Goal: Task Accomplishment & Management: Complete application form

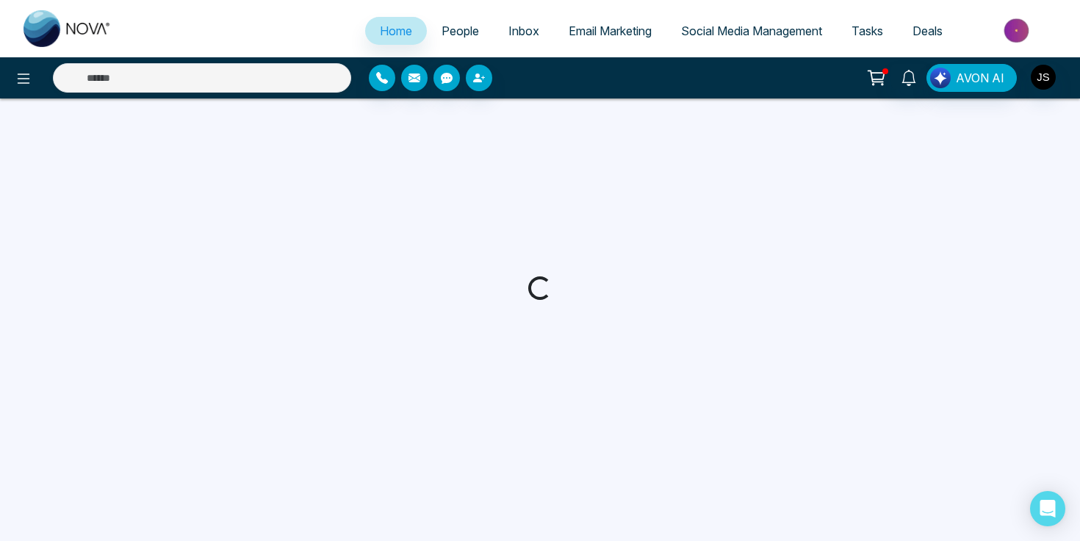
select select "*"
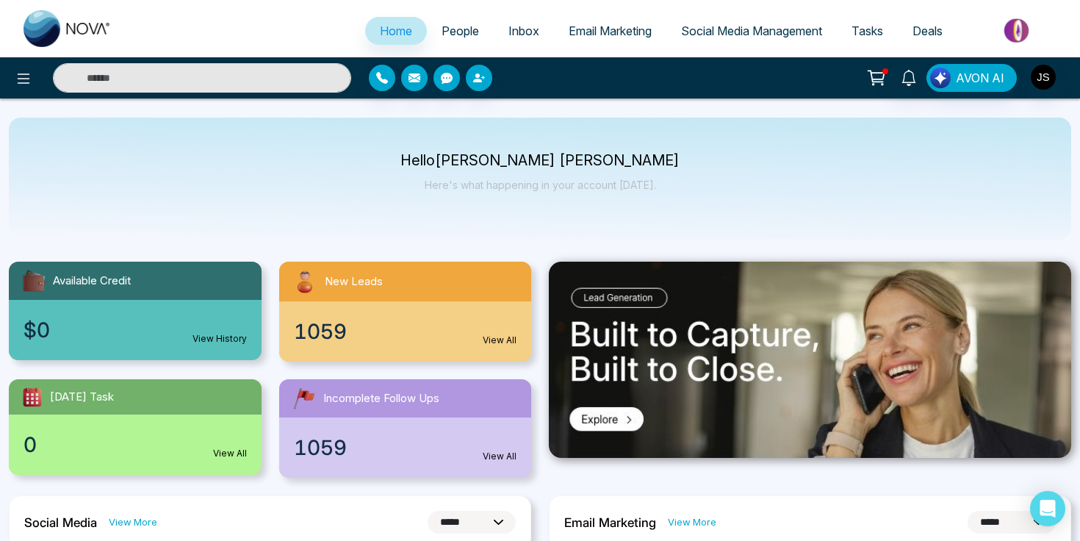
click at [447, 34] on span "People" at bounding box center [459, 31] width 37 height 15
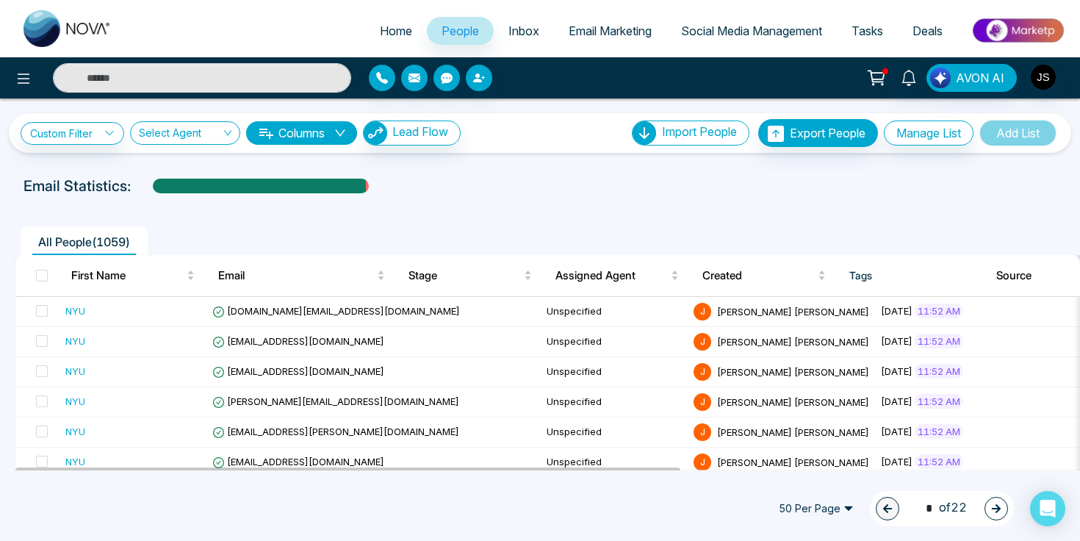
click at [508, 200] on div at bounding box center [540, 200] width 1062 height 6
click at [685, 219] on div "All People ( 1059 )" at bounding box center [540, 235] width 1068 height 37
click at [452, 26] on span "People" at bounding box center [459, 31] width 37 height 15
click at [387, 140] on img "button" at bounding box center [376, 133] width 24 height 24
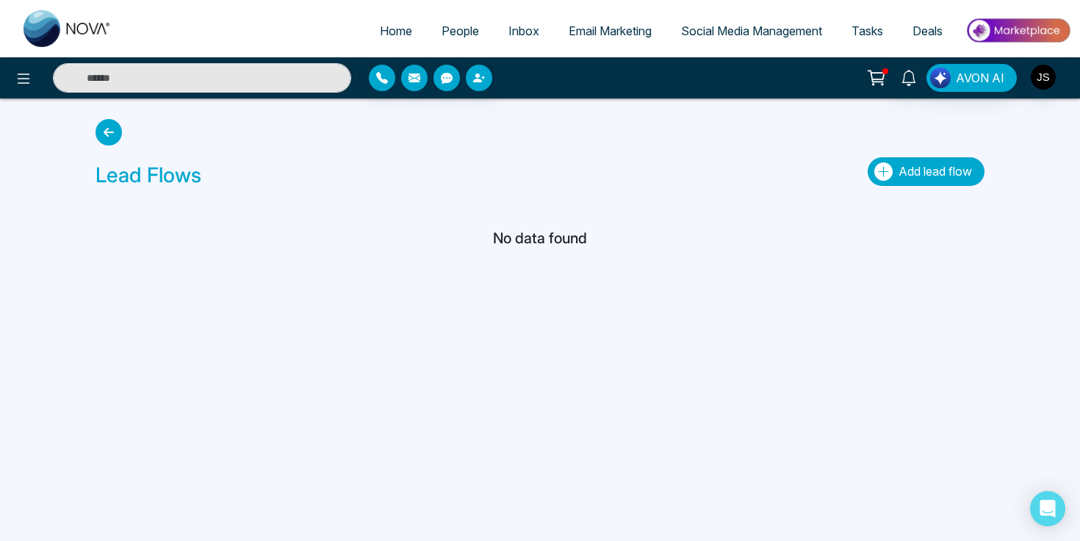
click at [884, 161] on button "Add lead flow" at bounding box center [925, 171] width 117 height 29
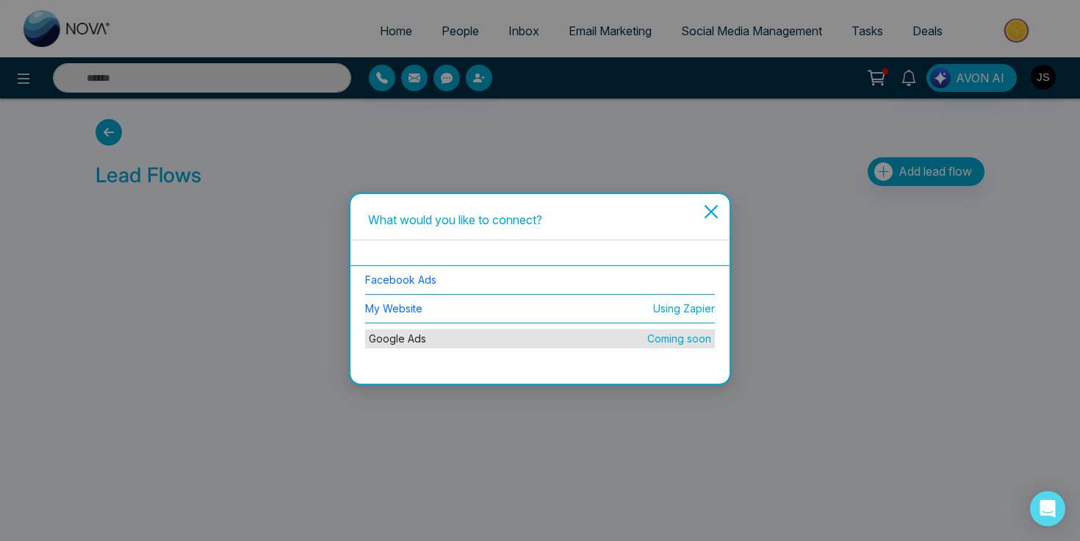
click at [545, 161] on div "What would you like to connect? Facebook Ads My Website Using Zapier Google Ads…" at bounding box center [540, 270] width 1080 height 541
click at [715, 209] on icon "close" at bounding box center [711, 212] width 18 height 18
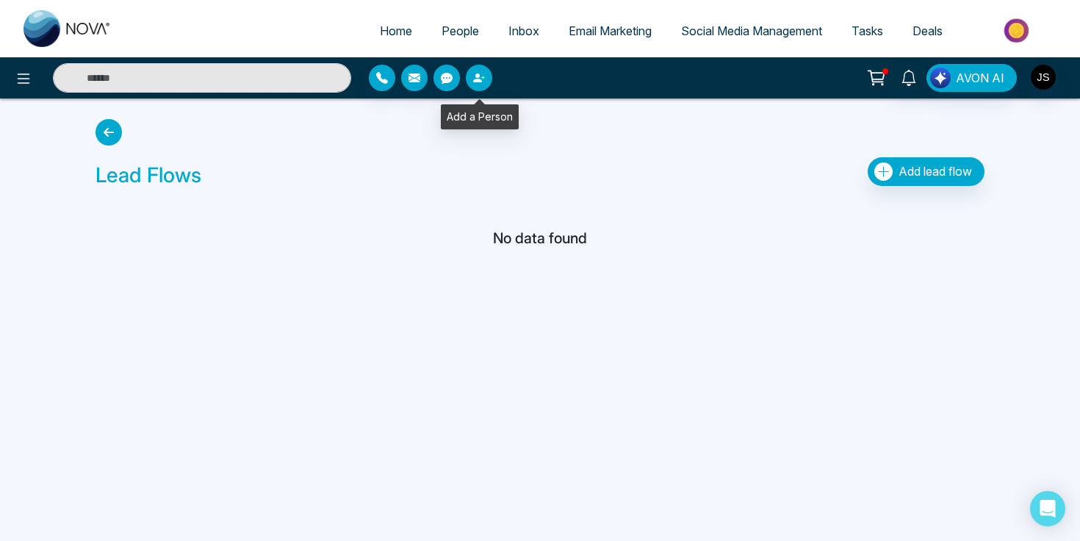
click at [472, 75] on button "button" at bounding box center [479, 78] width 26 height 26
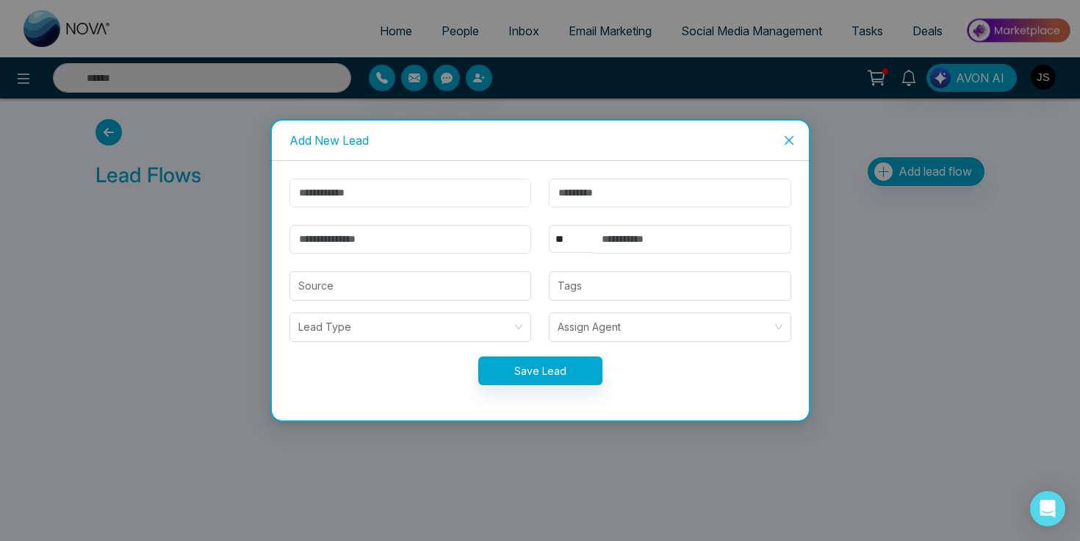
click at [377, 189] on input "text" at bounding box center [410, 192] width 242 height 29
type input "*****"
click at [565, 192] on input "text" at bounding box center [670, 192] width 242 height 29
type input "*****"
click at [508, 238] on input "email" at bounding box center [410, 239] width 242 height 29
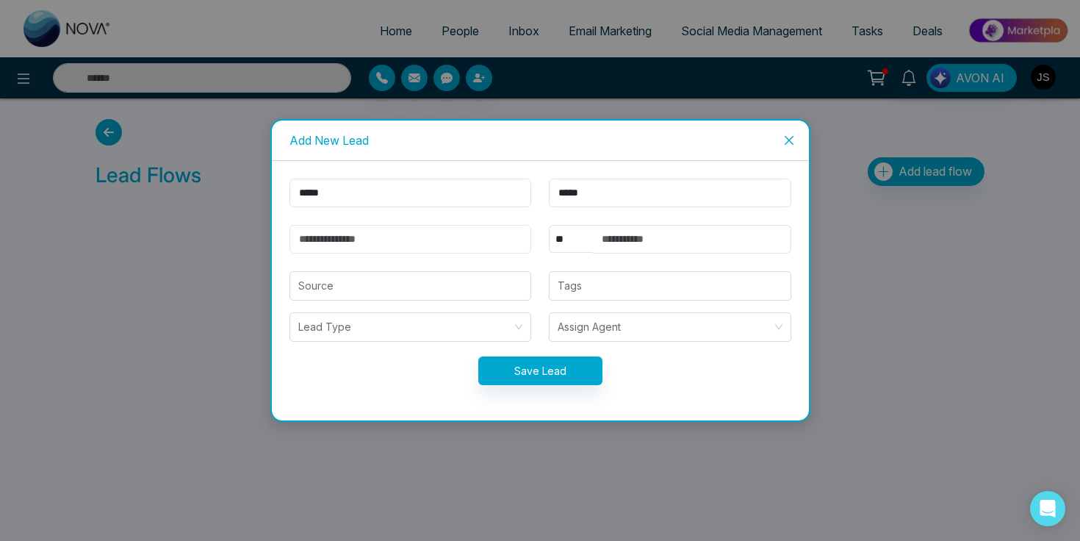
paste input "**********"
type input "**********"
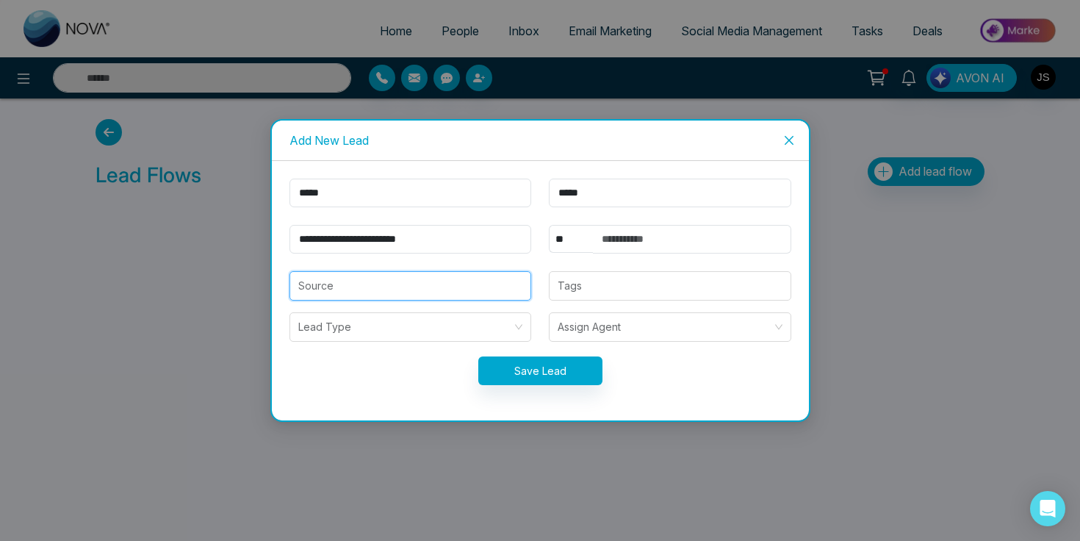
click at [440, 285] on input "search" at bounding box center [410, 286] width 225 height 28
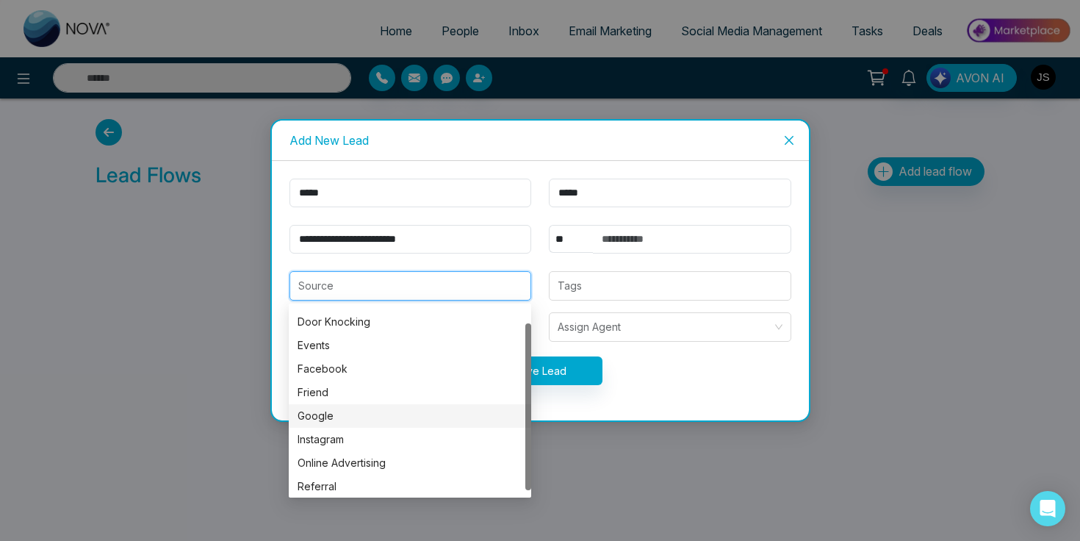
scroll to position [24, 0]
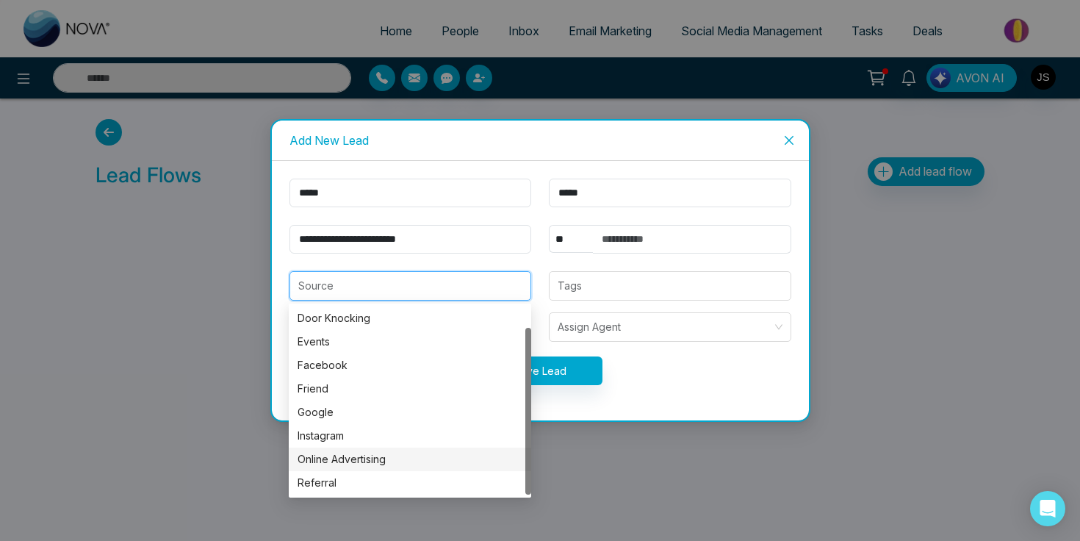
click at [381, 461] on div "Online Advertising" at bounding box center [409, 459] width 225 height 16
type input "**********"
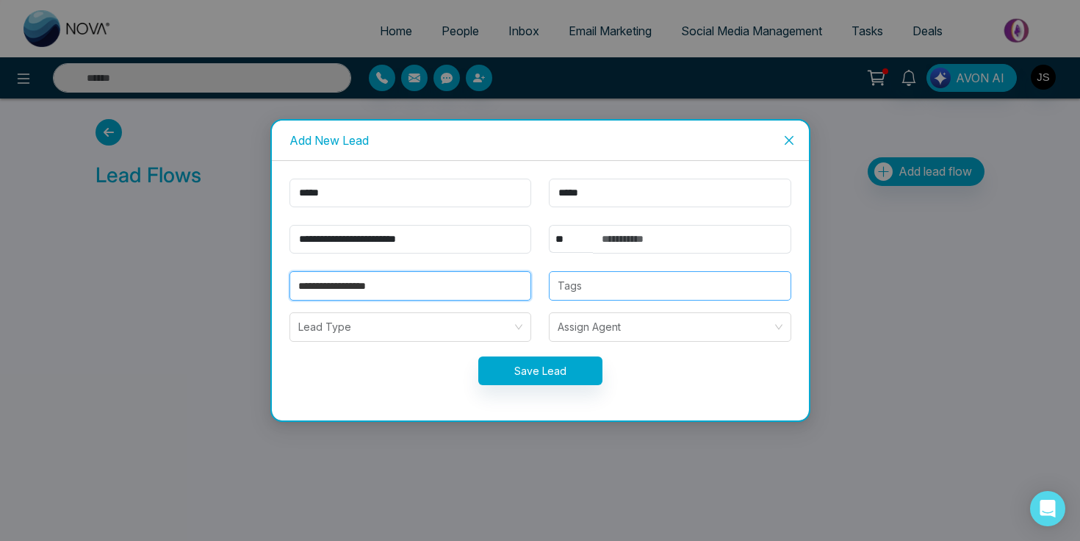
click at [573, 281] on div at bounding box center [670, 286] width 234 height 18
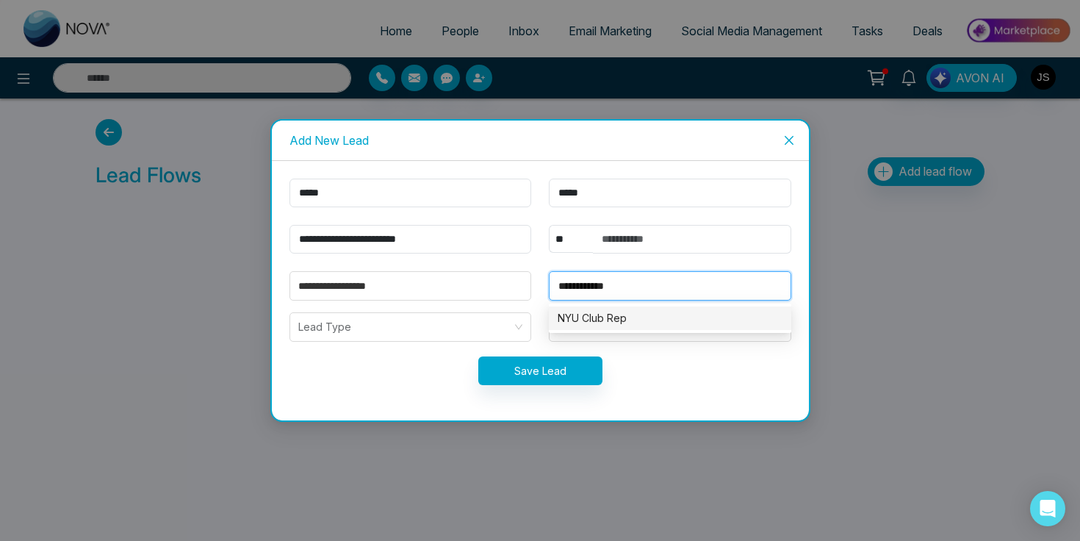
type input "**********"
click at [463, 378] on div "Save Lead" at bounding box center [540, 370] width 519 height 29
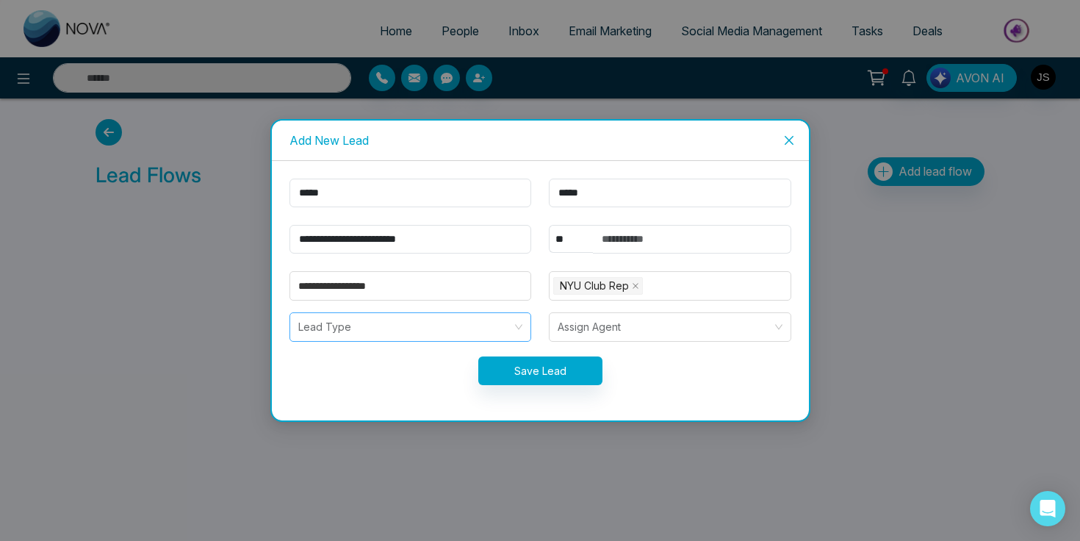
click at [512, 328] on div "Lead Type" at bounding box center [410, 326] width 242 height 29
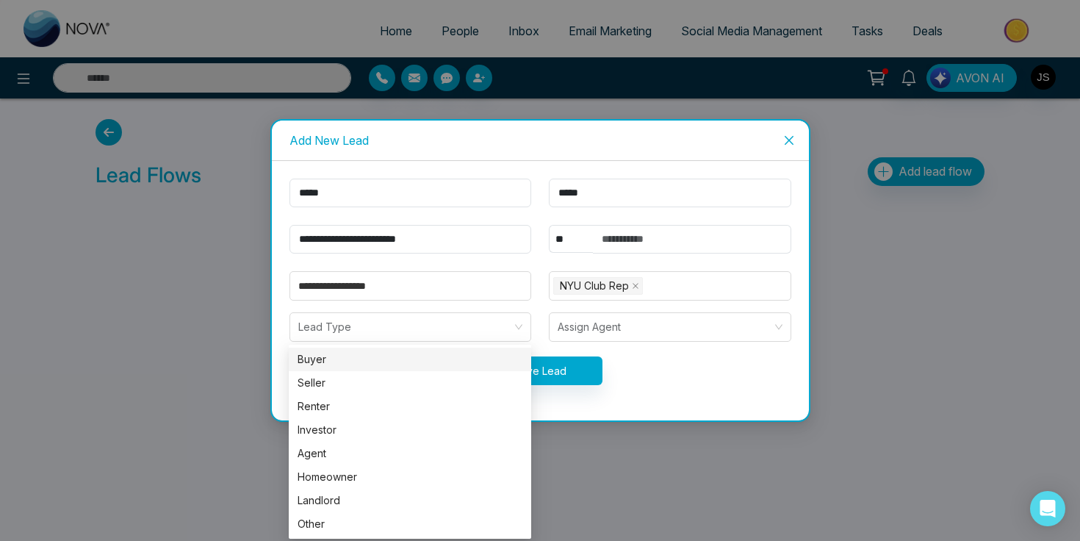
click at [689, 345] on form "**********" at bounding box center [540, 290] width 519 height 224
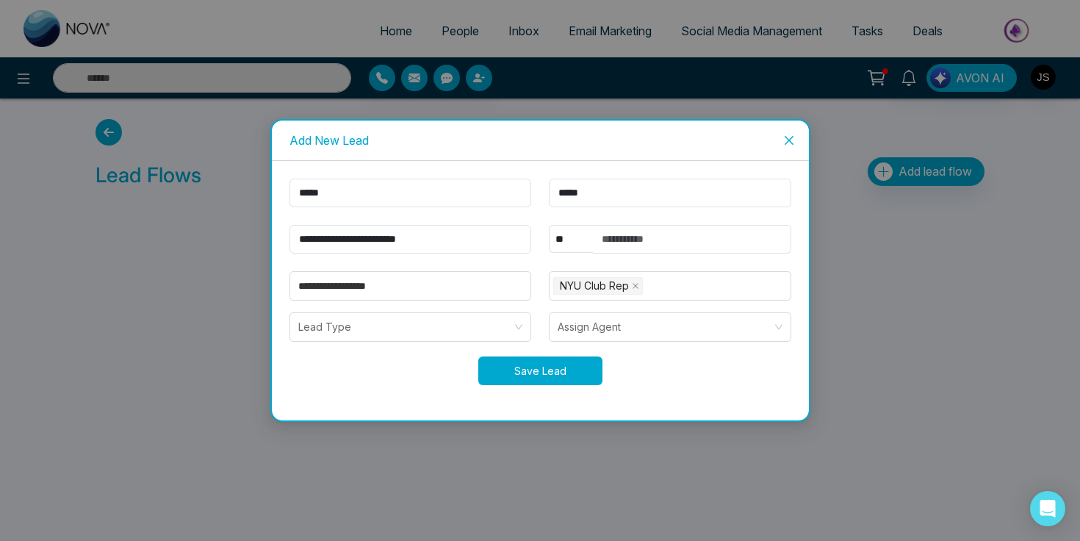
click at [576, 372] on button "Save Lead" at bounding box center [540, 370] width 124 height 29
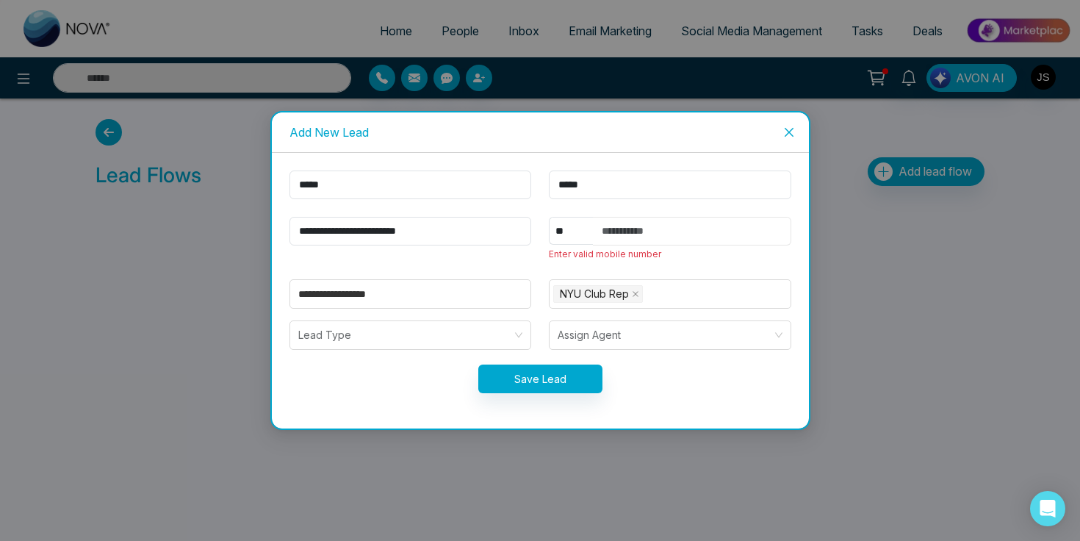
click at [663, 240] on input "text" at bounding box center [692, 231] width 198 height 29
click at [623, 275] on form "**********" at bounding box center [540, 290] width 519 height 240
click at [613, 259] on div "** **** *** *** *** **** *** Enter valid mobile number" at bounding box center [670, 239] width 260 height 45
click at [660, 234] on input "text" at bounding box center [692, 231] width 198 height 29
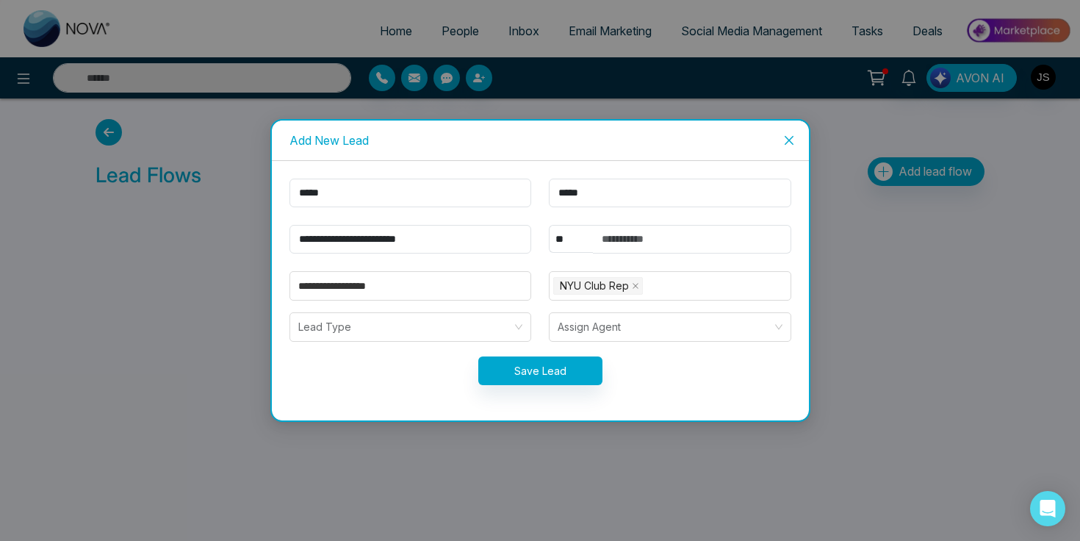
click at [589, 353] on form "**********" at bounding box center [540, 290] width 519 height 224
click at [588, 358] on button "Save Lead" at bounding box center [540, 370] width 124 height 29
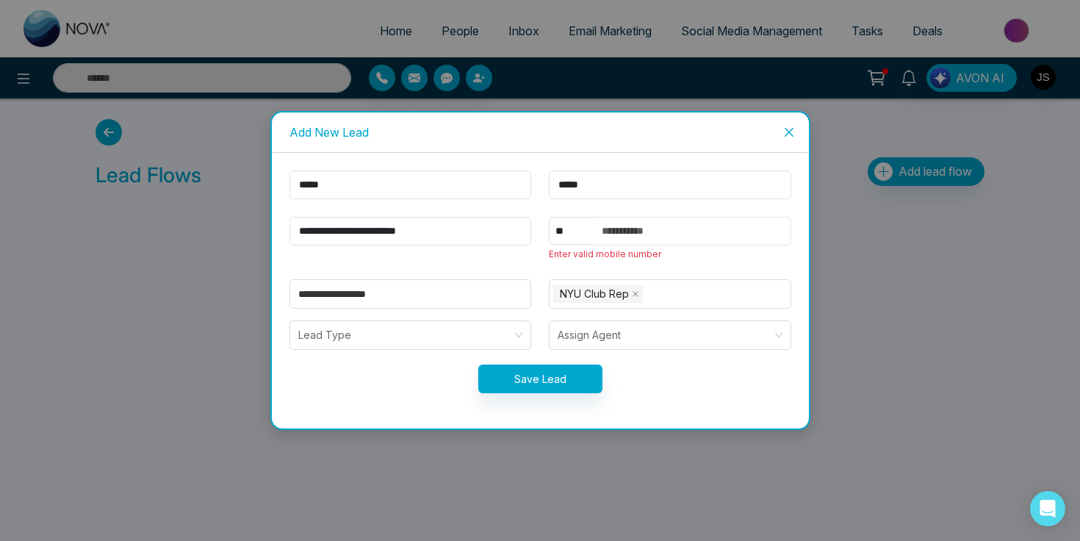
click at [637, 232] on input "text" at bounding box center [692, 231] width 198 height 29
type input "**********"
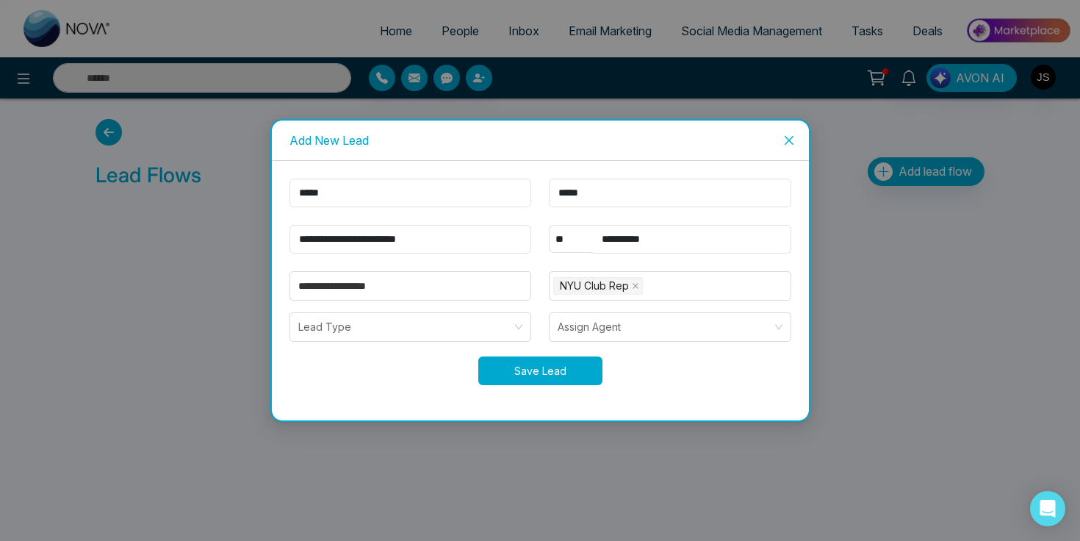
click at [567, 376] on button "Save Lead" at bounding box center [540, 370] width 124 height 29
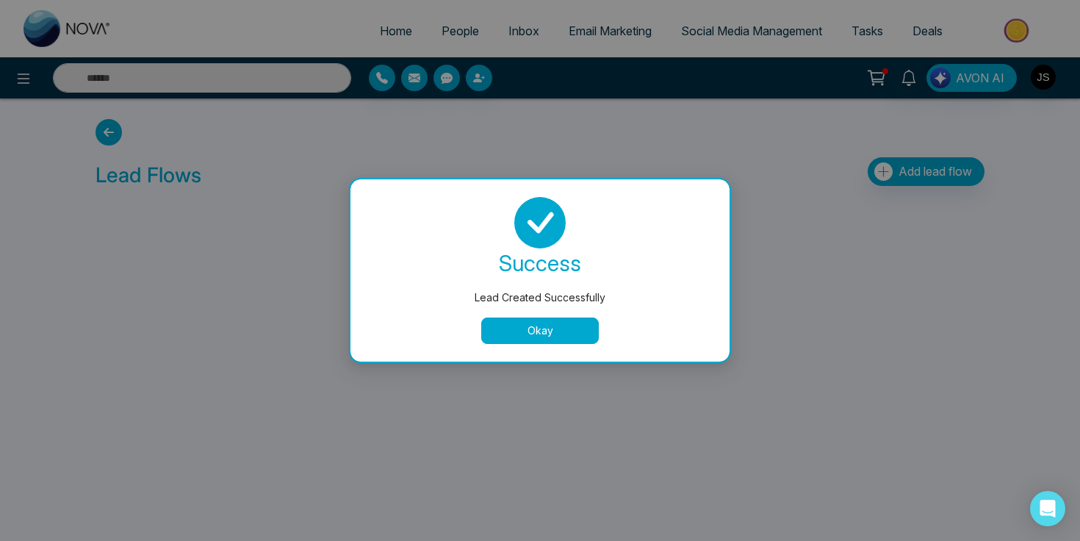
click at [571, 333] on button "Okay" at bounding box center [540, 330] width 118 height 26
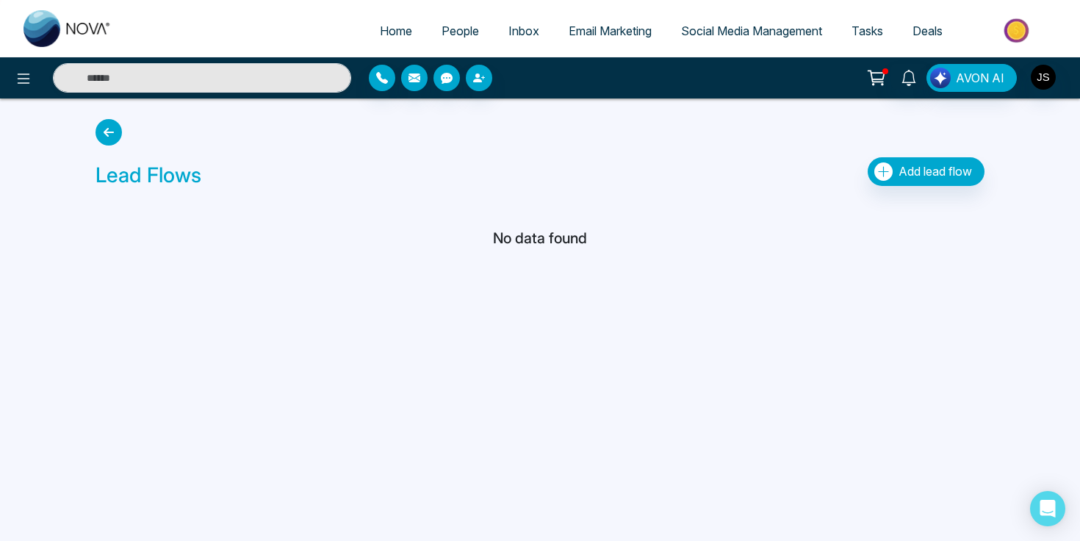
click at [447, 35] on span "People" at bounding box center [459, 31] width 37 height 15
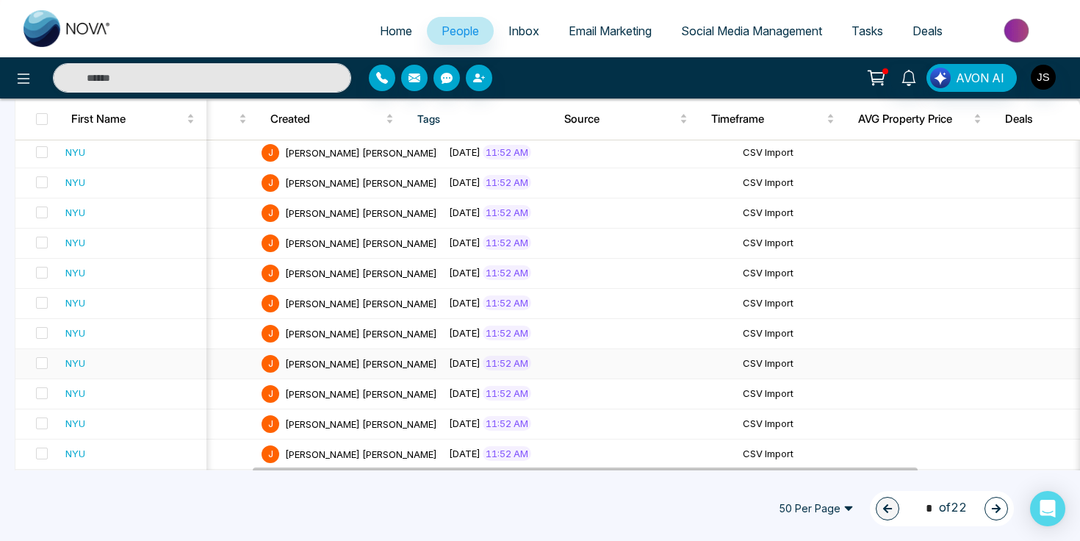
scroll to position [0, 461]
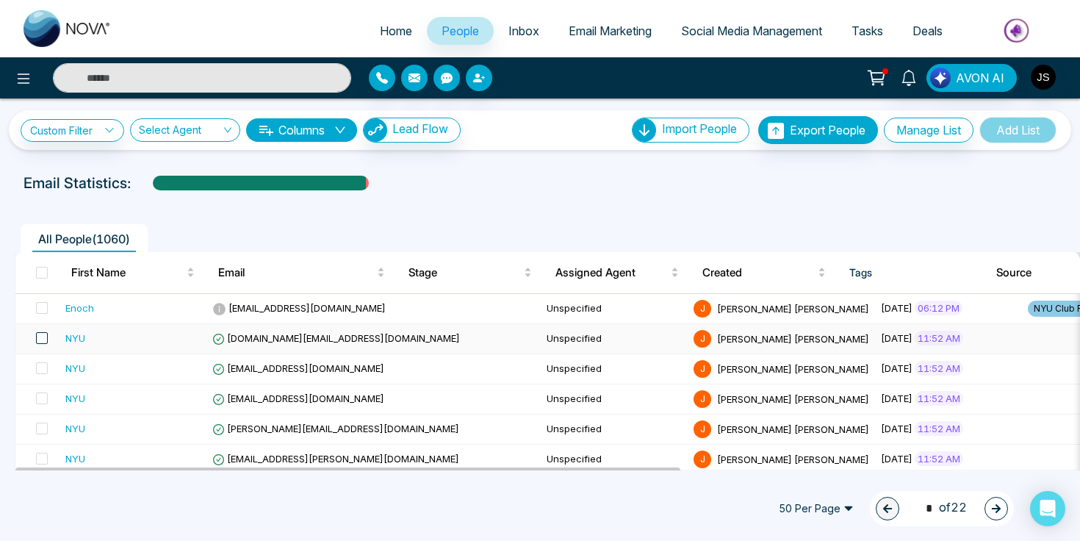
click at [42, 334] on span at bounding box center [42, 338] width 12 height 12
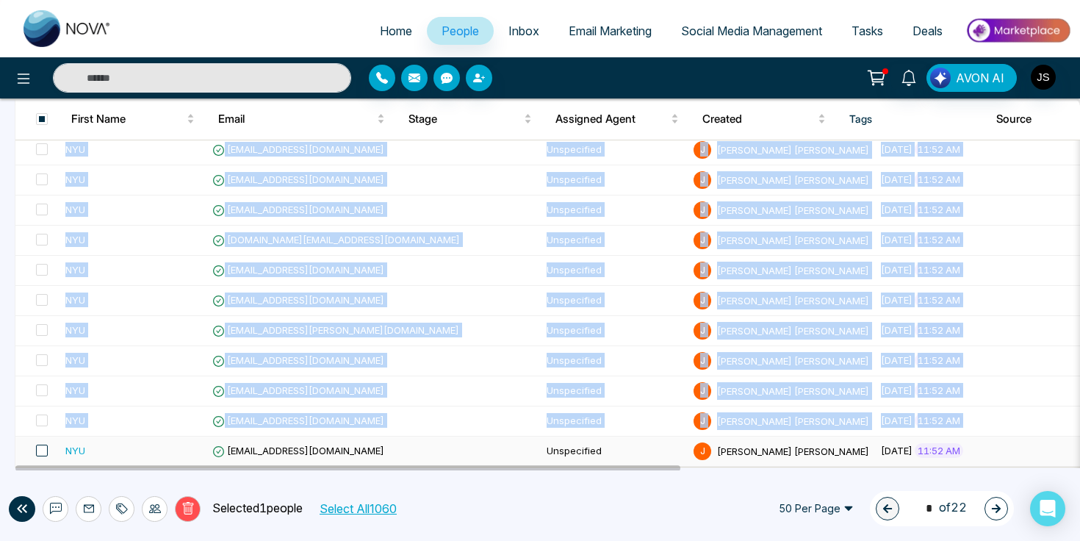
click at [40, 450] on span at bounding box center [42, 450] width 12 height 12
click at [44, 452] on span at bounding box center [42, 450] width 12 height 12
click at [43, 451] on span at bounding box center [42, 450] width 12 height 12
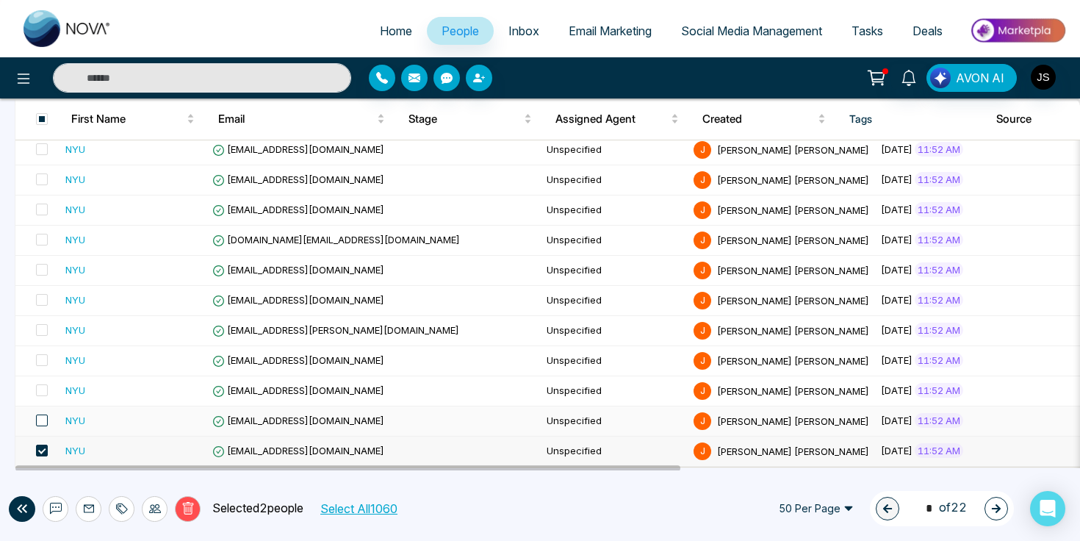
click at [43, 425] on span at bounding box center [42, 420] width 12 height 12
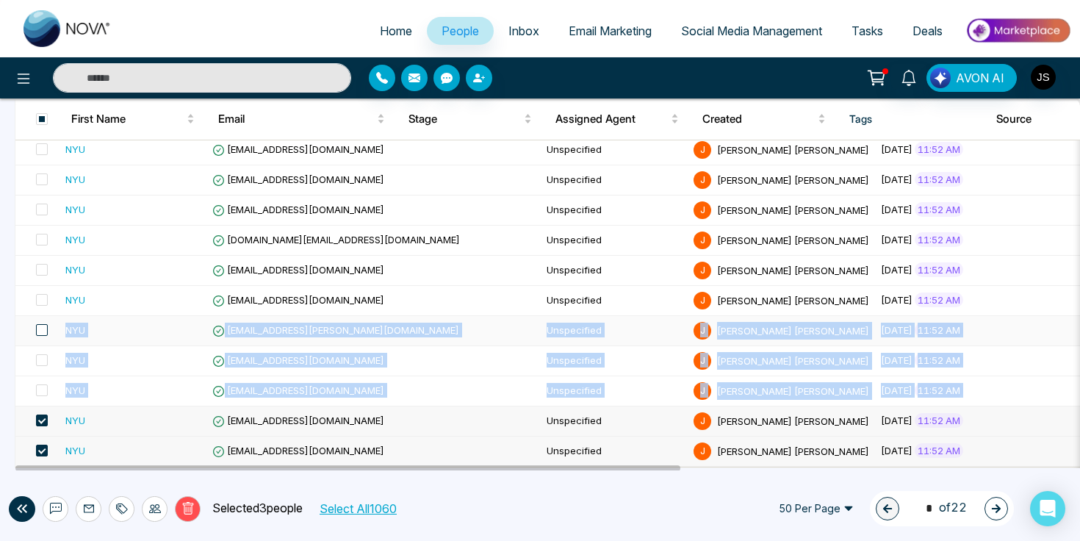
click at [43, 331] on span at bounding box center [42, 330] width 12 height 12
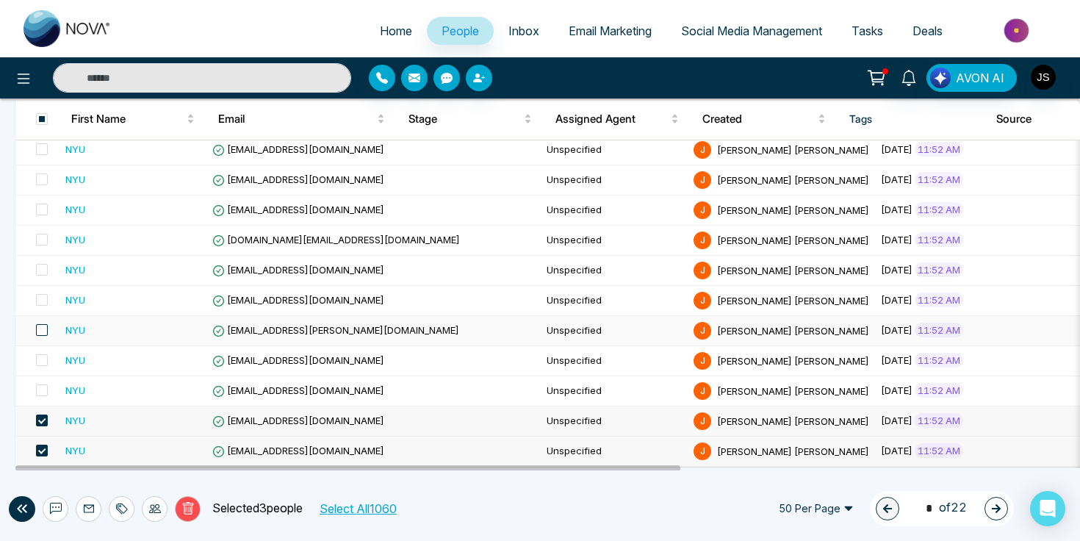
click at [43, 333] on span at bounding box center [42, 330] width 12 height 12
click at [43, 363] on span at bounding box center [42, 360] width 12 height 12
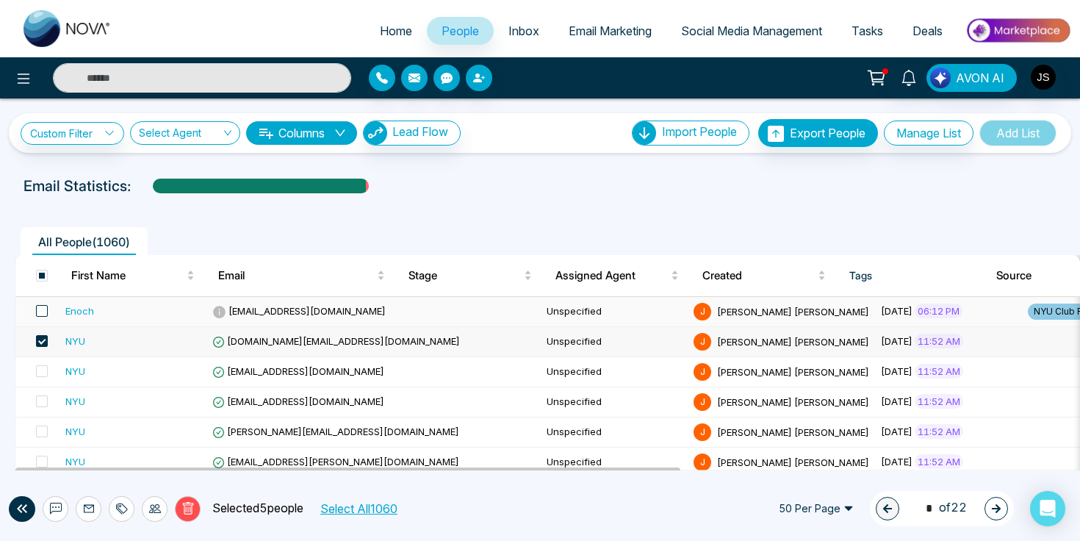
click at [42, 306] on span at bounding box center [42, 311] width 12 height 12
click at [42, 273] on span at bounding box center [42, 276] width 12 height 12
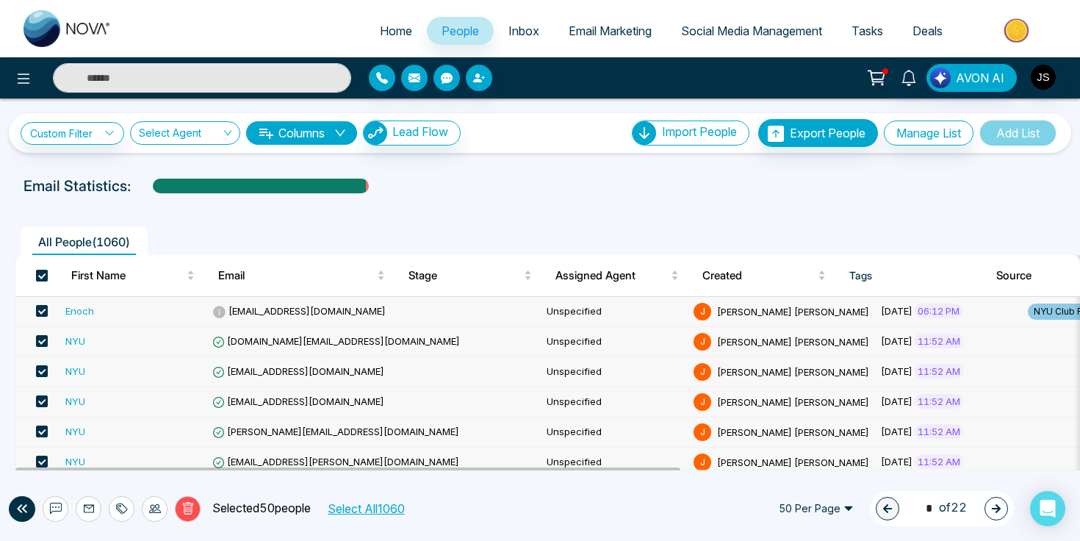
click at [42, 273] on span at bounding box center [42, 276] width 12 height 12
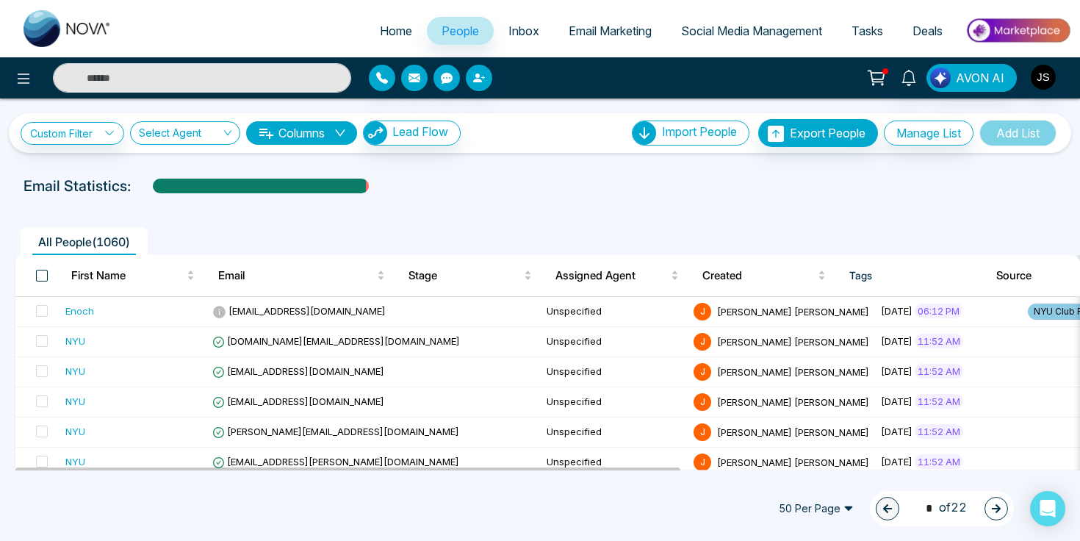
click at [42, 273] on span at bounding box center [42, 276] width 12 height 12
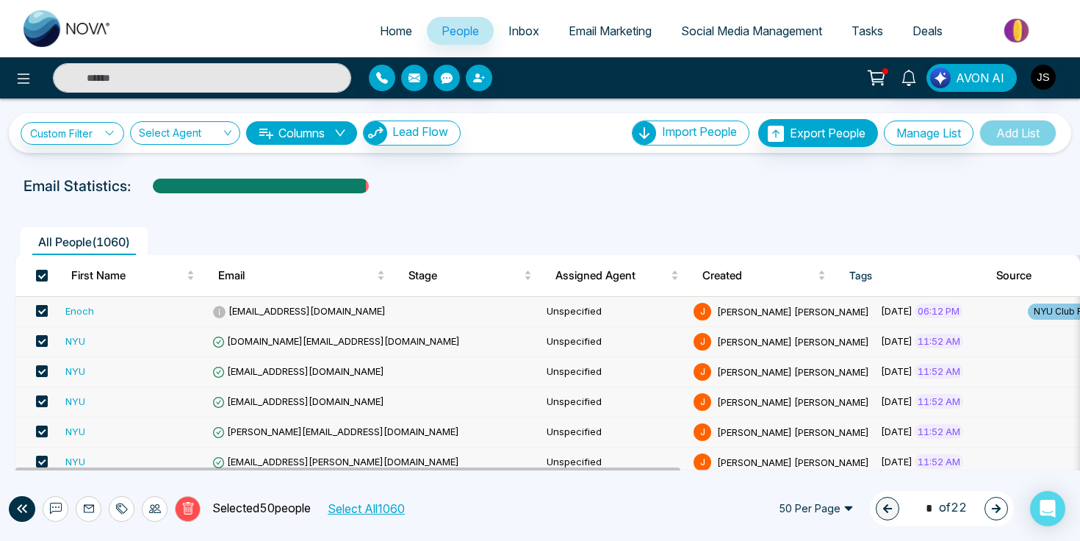
click at [42, 315] on span at bounding box center [42, 311] width 12 height 12
click at [989, 513] on button "button" at bounding box center [996, 509] width 24 height 24
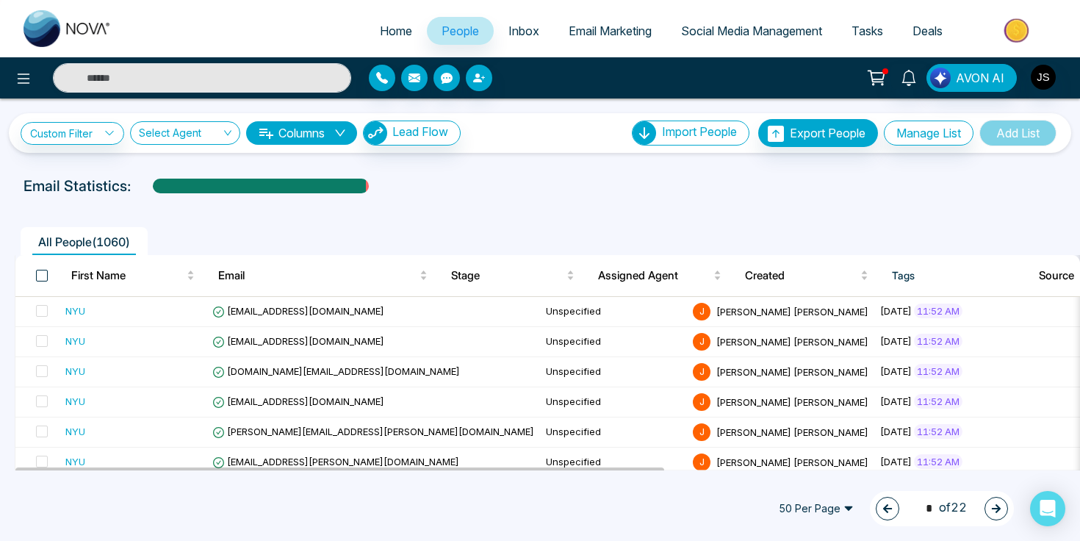
click at [46, 275] on span at bounding box center [42, 276] width 12 height 12
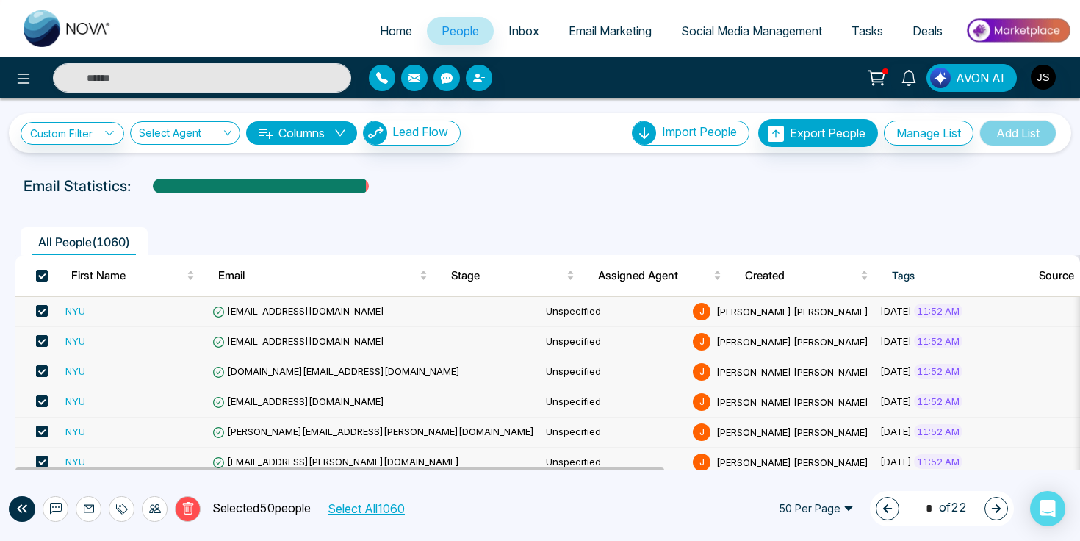
click at [997, 508] on icon "button" at bounding box center [996, 508] width 9 height 9
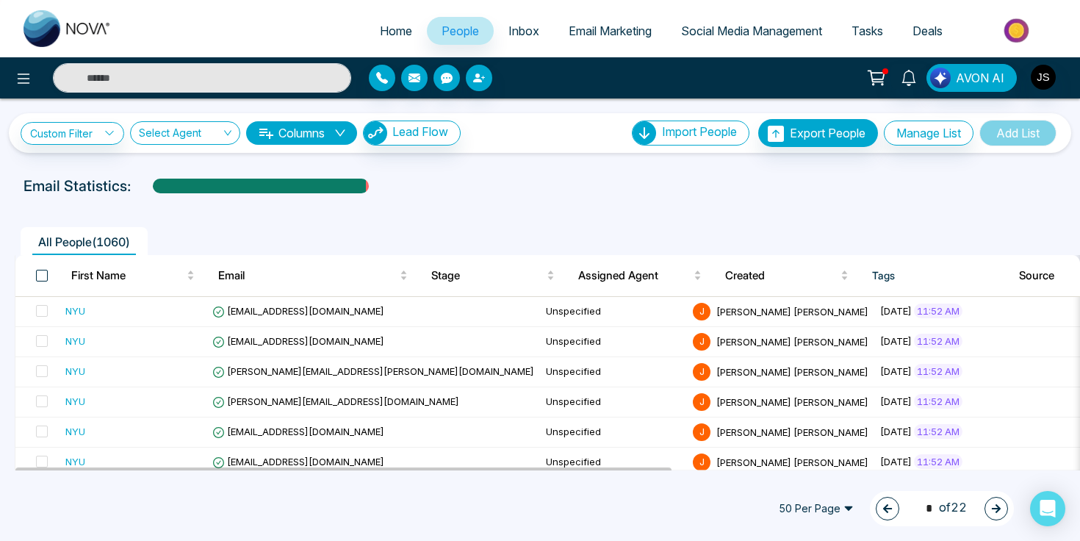
click at [44, 275] on span at bounding box center [42, 276] width 12 height 12
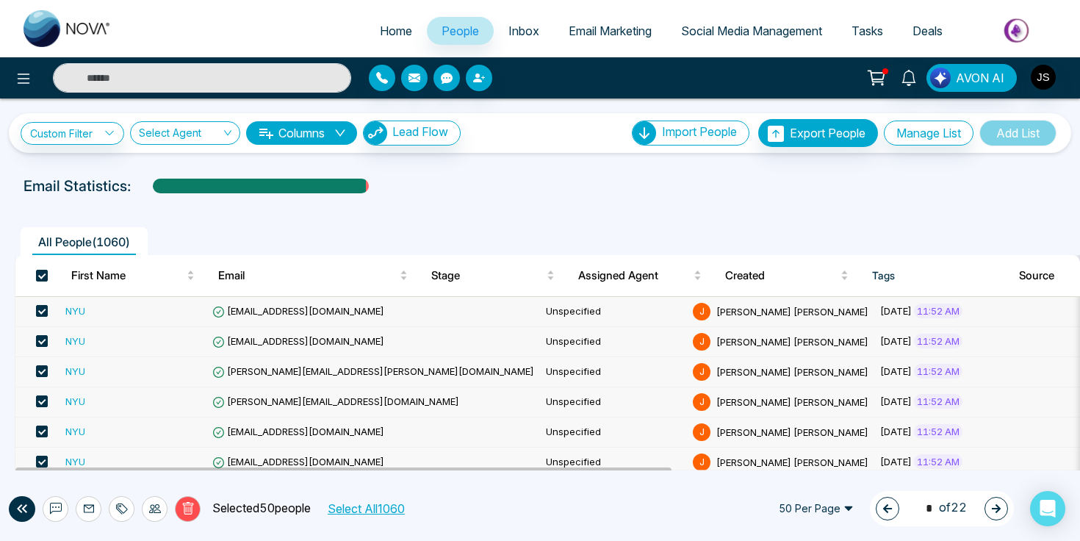
click at [840, 510] on span "50 Per Page" at bounding box center [815, 509] width 95 height 24
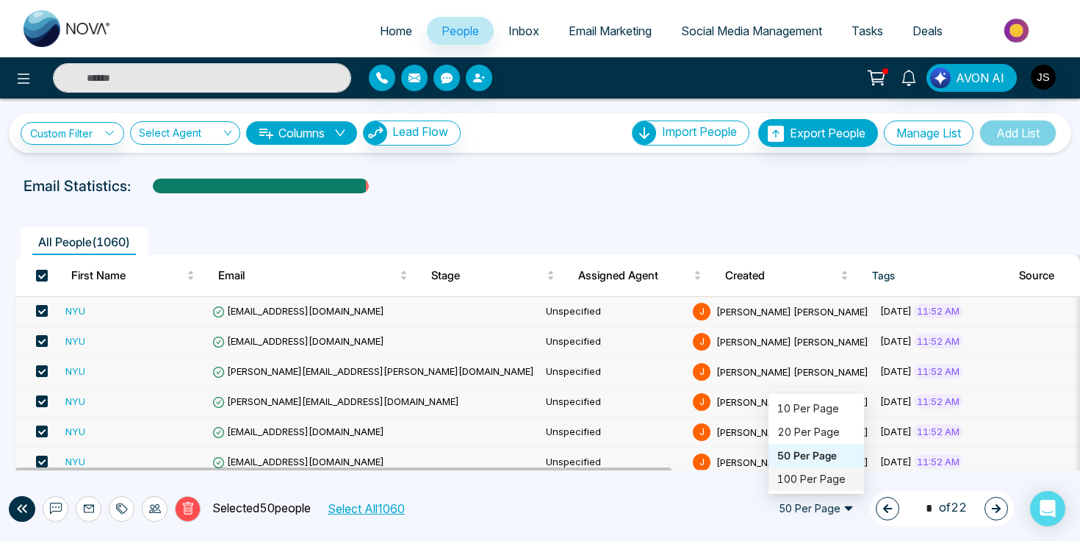
click at [835, 483] on div "100 Per Page" at bounding box center [816, 479] width 78 height 16
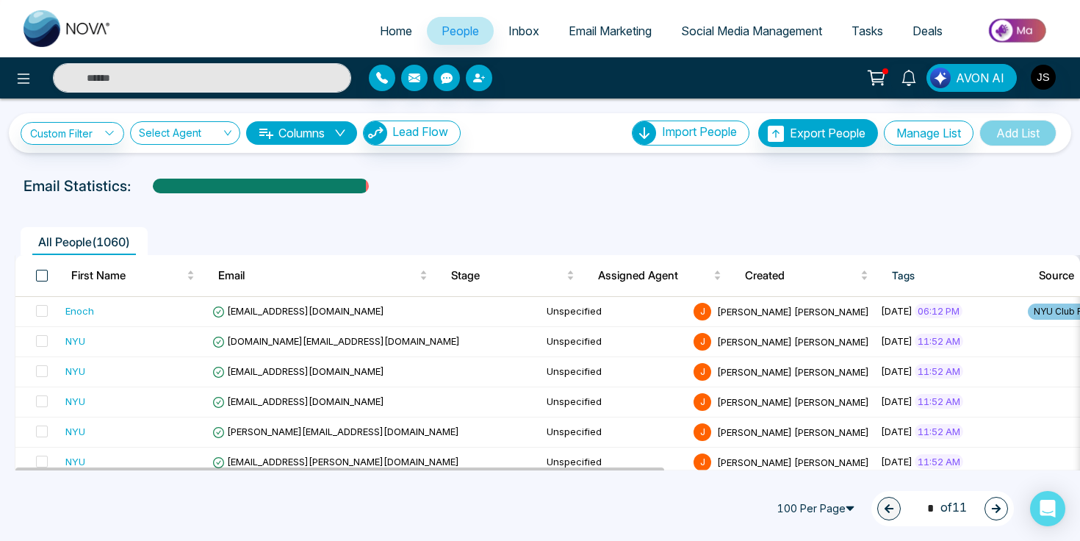
click at [42, 273] on span at bounding box center [42, 276] width 12 height 12
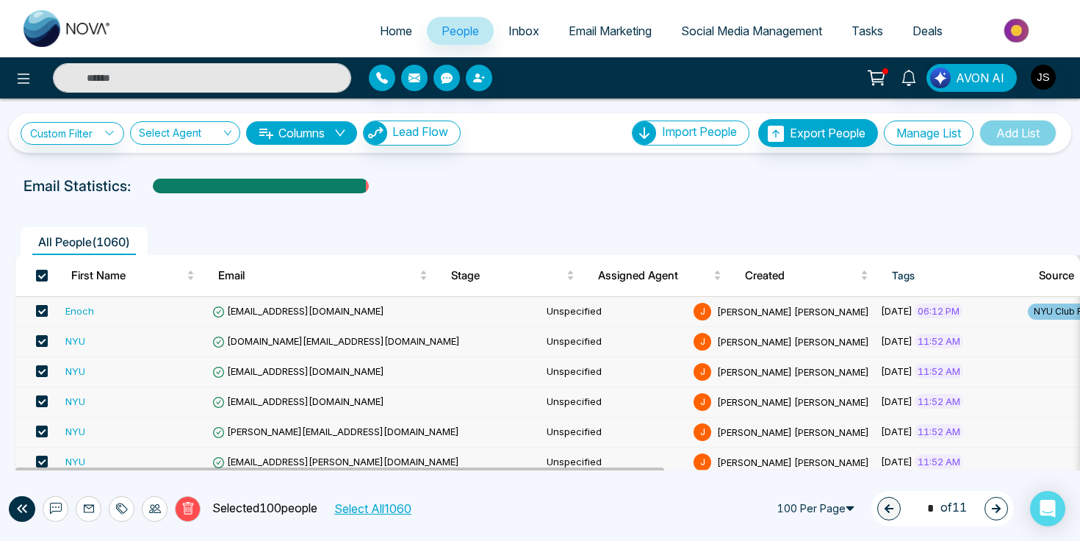
click at [43, 309] on span at bounding box center [42, 311] width 12 height 12
click at [997, 505] on icon "button" at bounding box center [996, 508] width 9 height 9
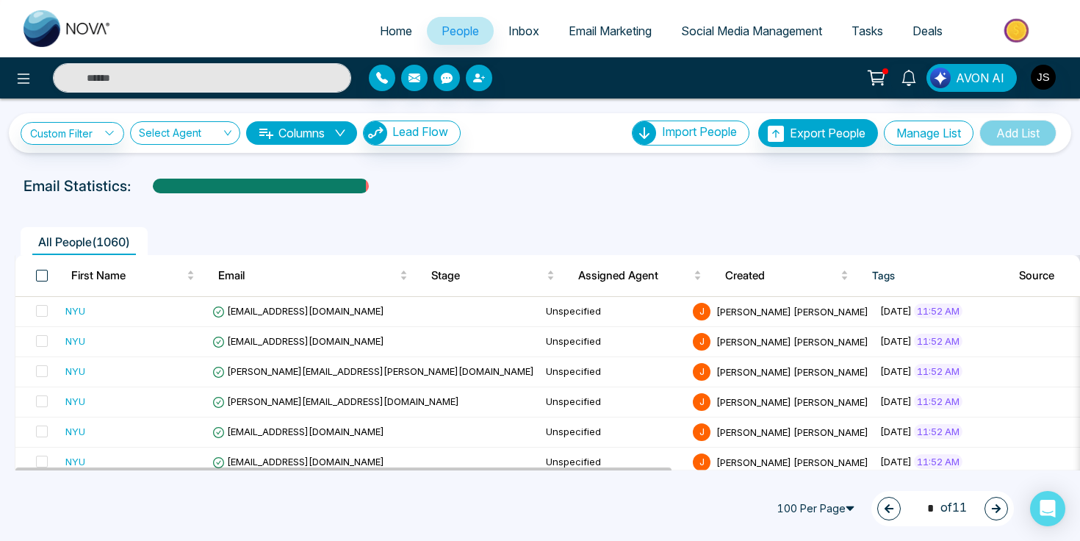
click at [46, 275] on span at bounding box center [42, 276] width 12 height 12
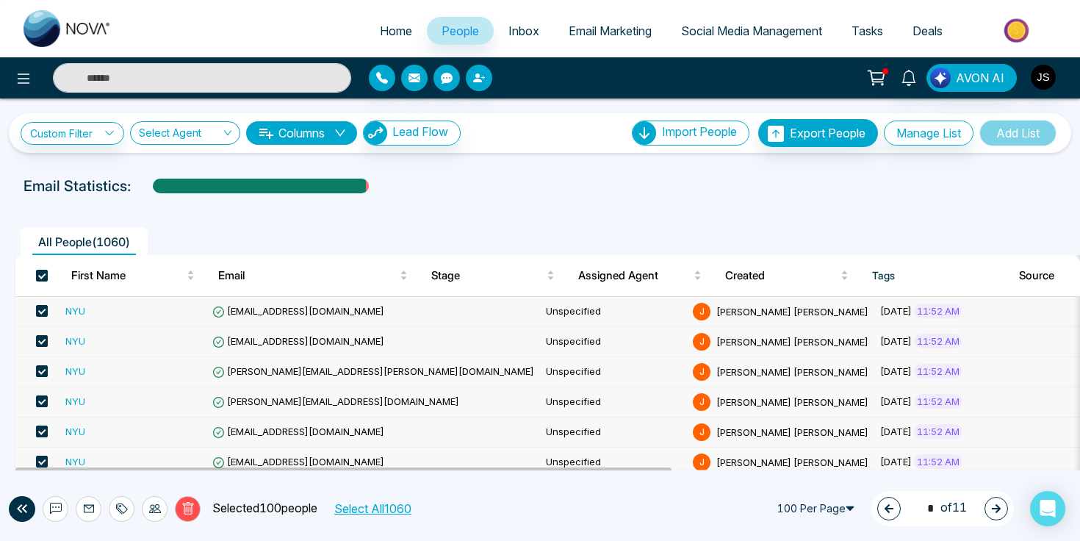
click at [989, 509] on button "button" at bounding box center [996, 509] width 24 height 24
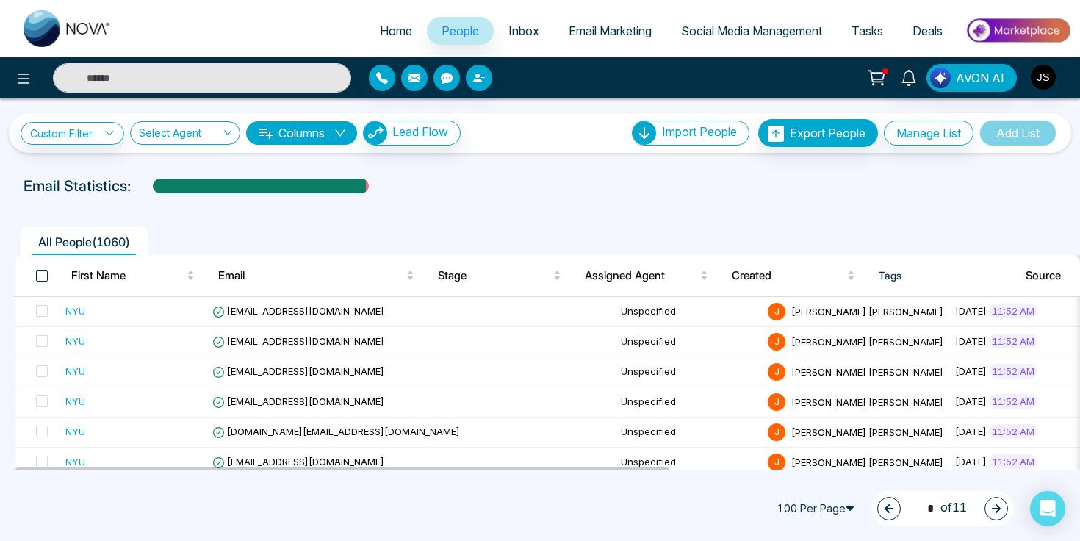
click at [44, 278] on span at bounding box center [42, 276] width 12 height 12
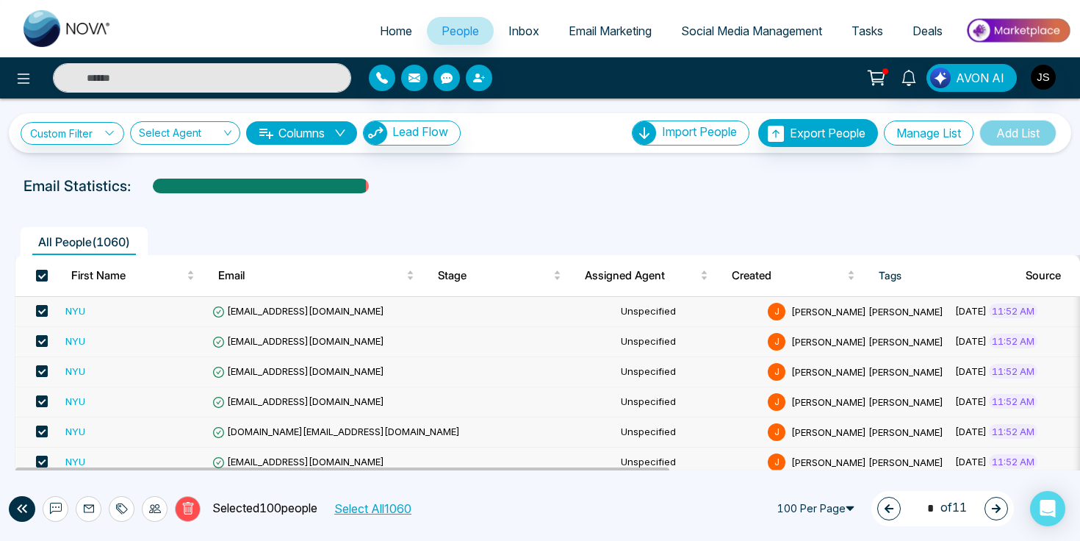
click at [1002, 503] on button "button" at bounding box center [996, 509] width 24 height 24
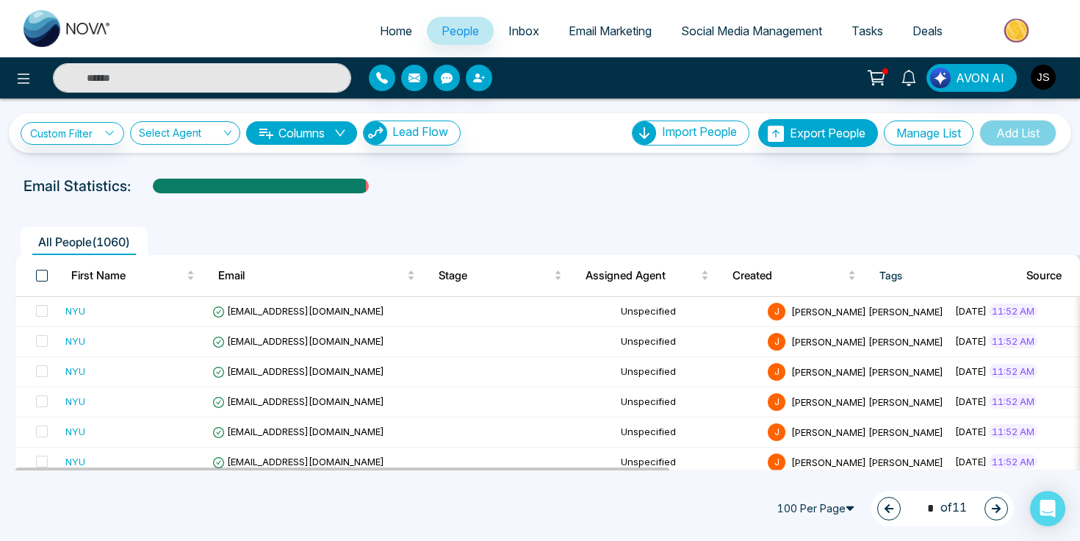
click at [42, 275] on span at bounding box center [42, 276] width 12 height 12
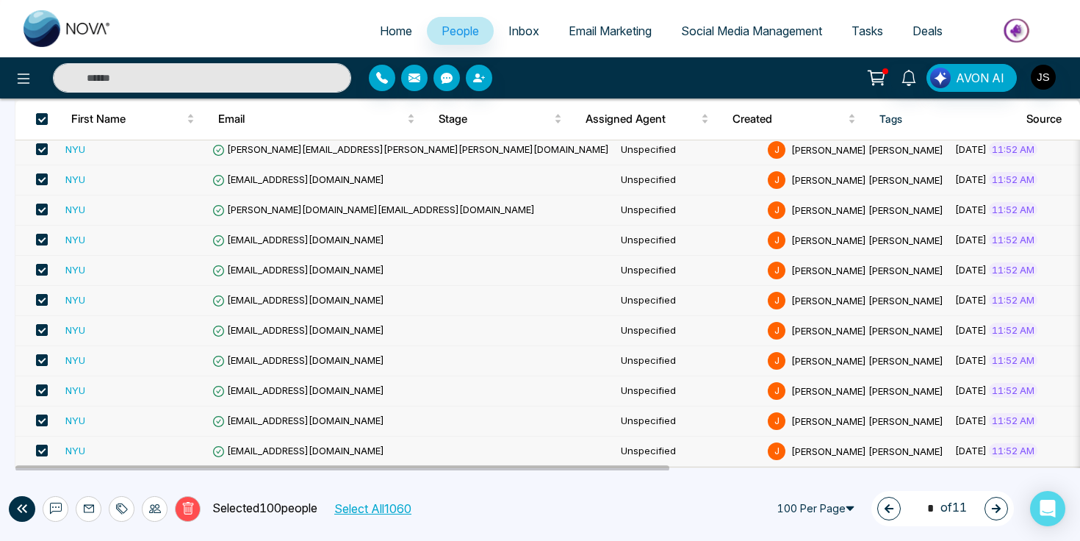
click at [992, 508] on icon "button" at bounding box center [996, 508] width 9 height 9
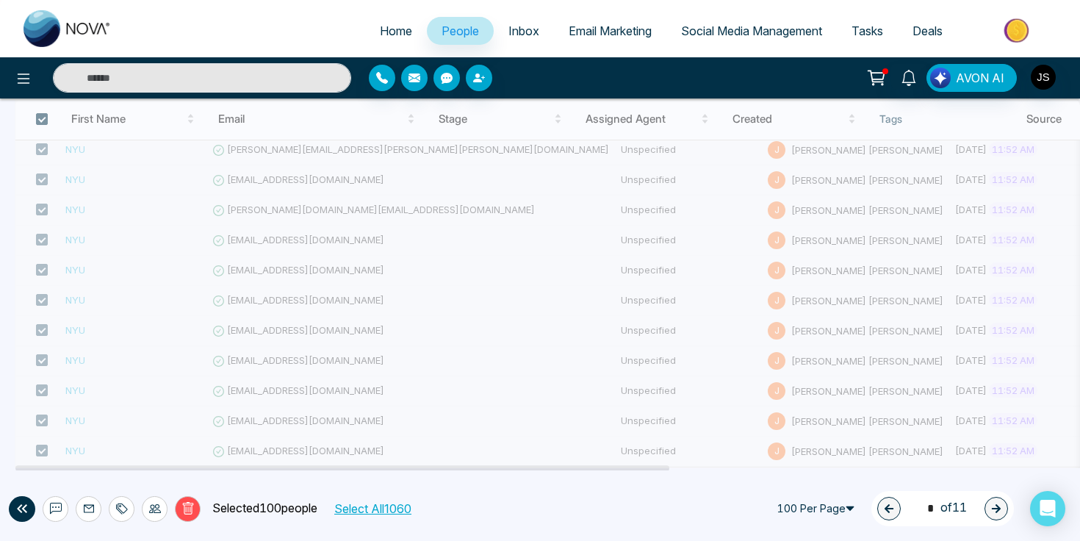
type input "*"
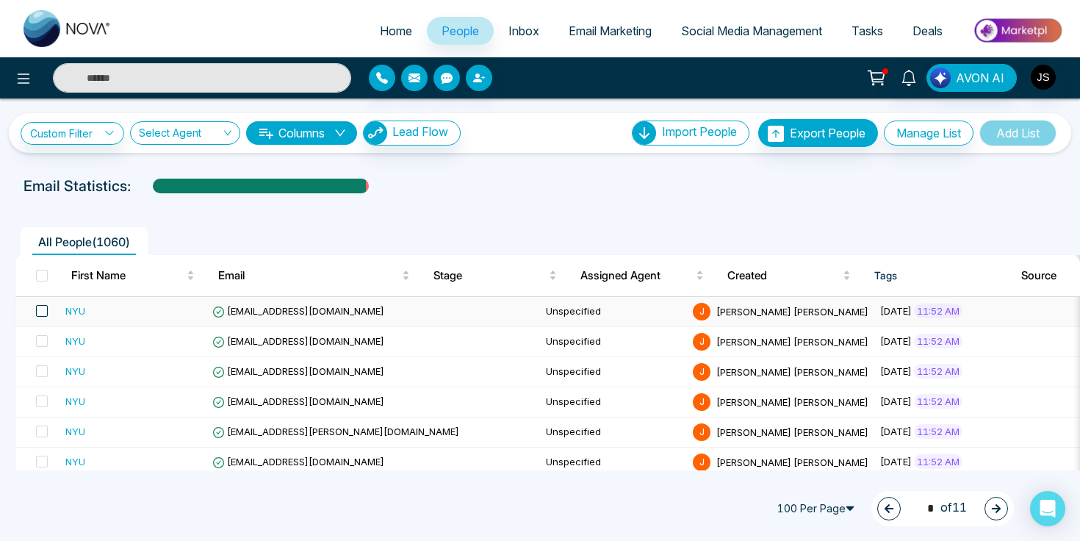
click at [43, 306] on span at bounding box center [42, 311] width 12 height 12
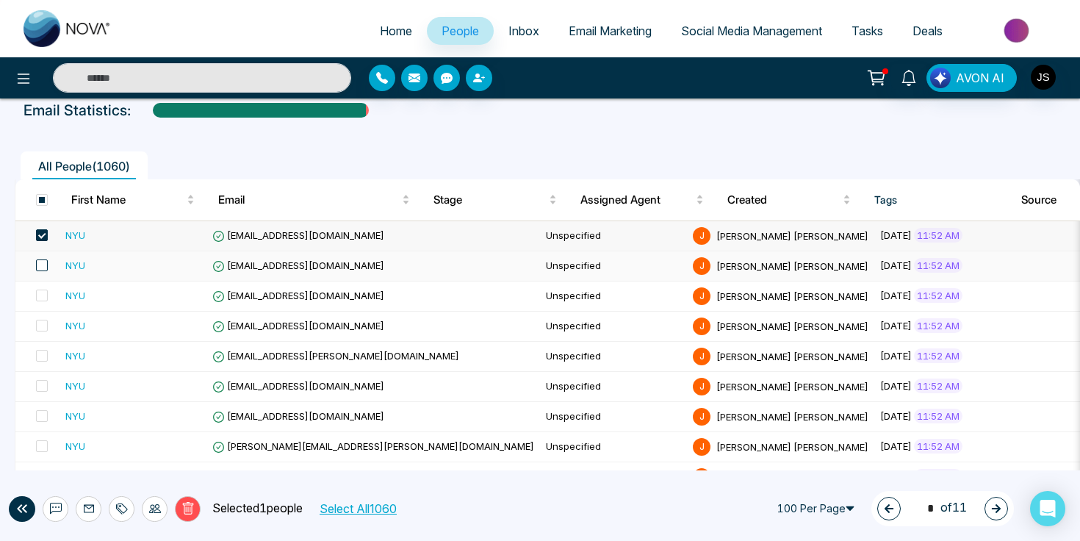
click at [44, 264] on span at bounding box center [42, 265] width 12 height 12
click at [44, 289] on span at bounding box center [42, 295] width 12 height 12
click at [48, 321] on td at bounding box center [37, 326] width 44 height 30
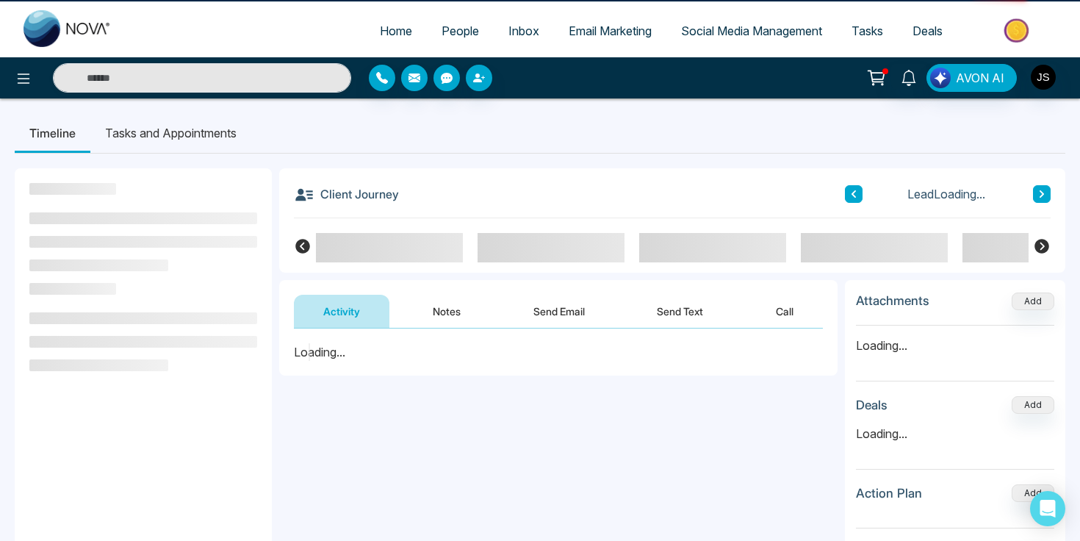
click at [46, 325] on ul at bounding box center [143, 341] width 228 height 59
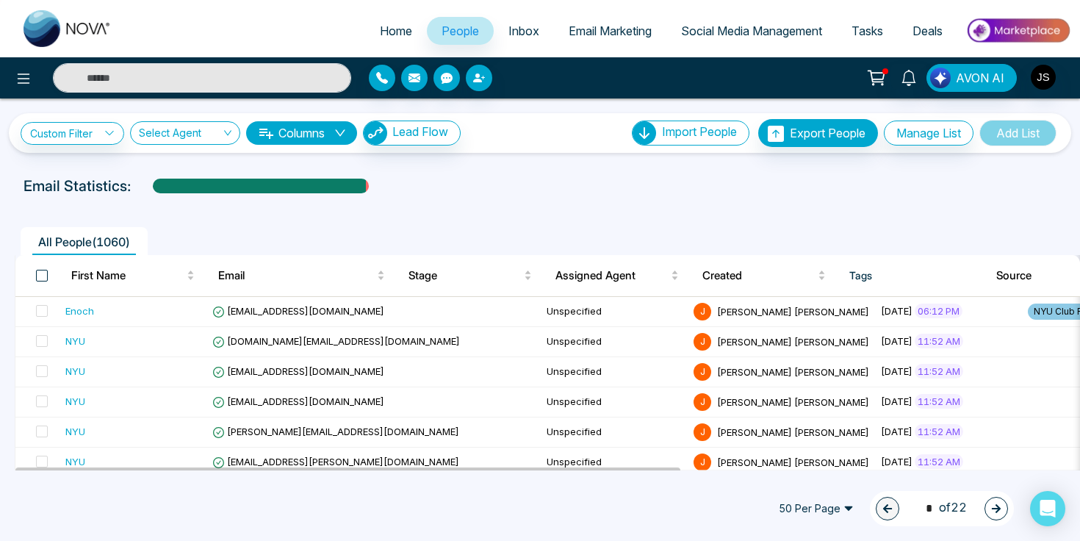
click at [43, 271] on span at bounding box center [42, 276] width 12 height 12
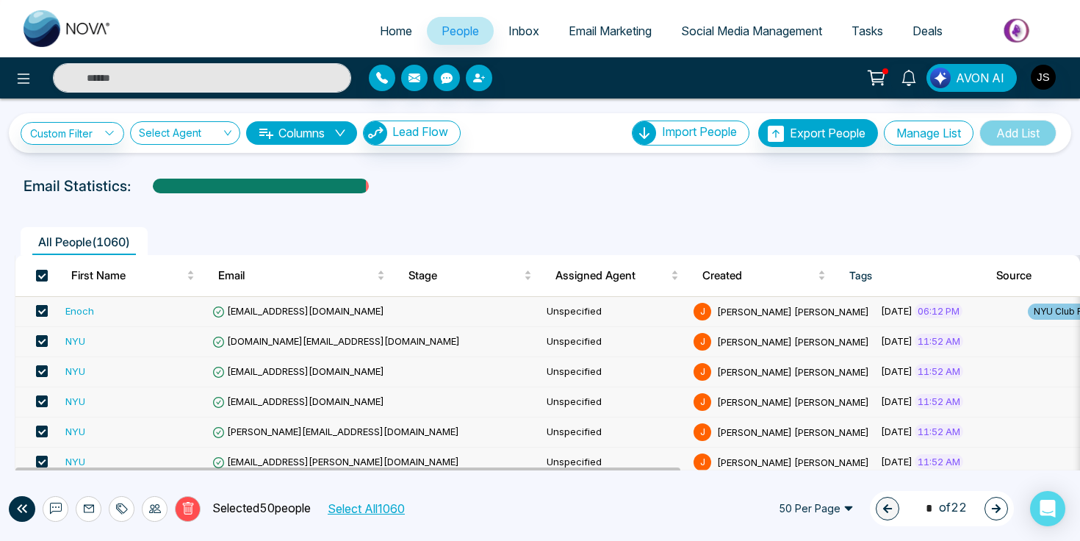
click at [43, 314] on span at bounding box center [42, 311] width 12 height 12
click at [995, 505] on icon "button" at bounding box center [996, 508] width 10 height 10
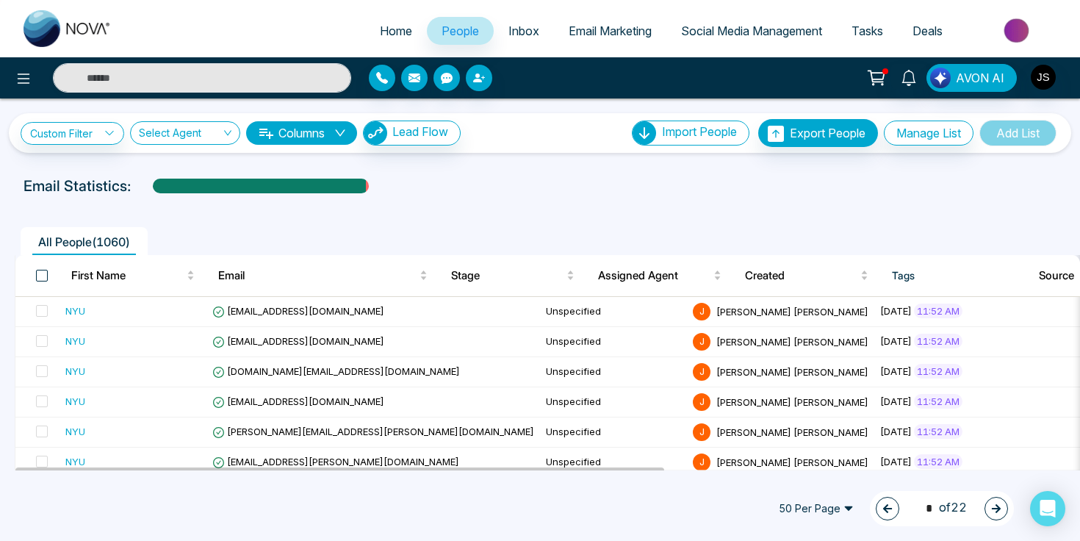
click at [42, 278] on span at bounding box center [42, 276] width 12 height 12
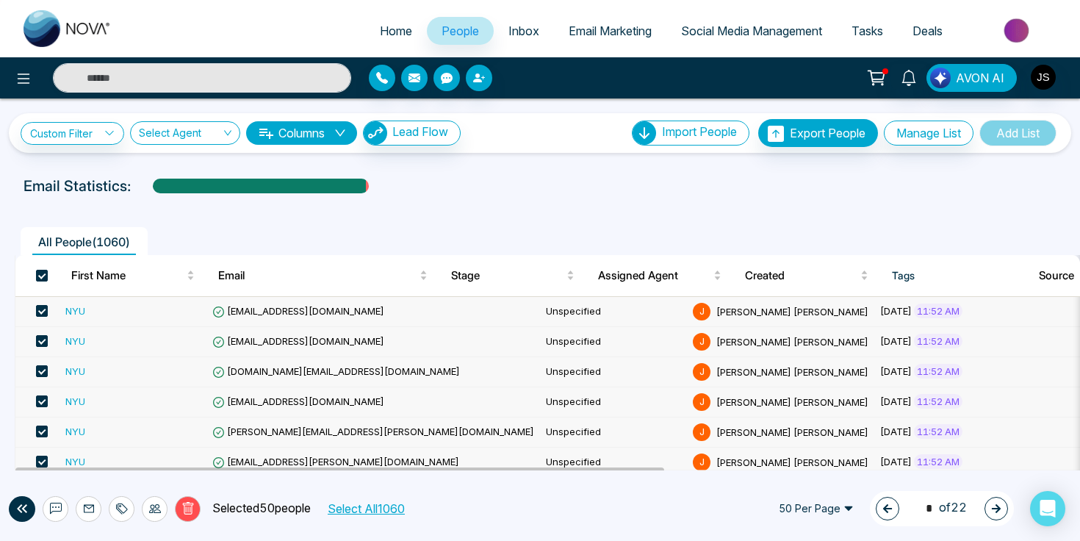
click at [989, 507] on button "button" at bounding box center [996, 509] width 24 height 24
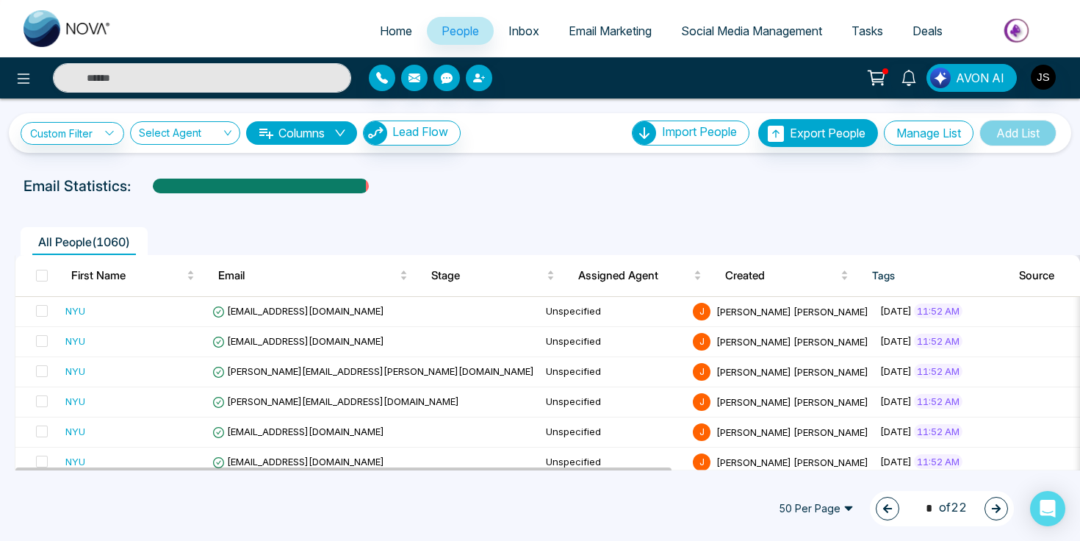
click at [45, 274] on span at bounding box center [42, 276] width 12 height 12
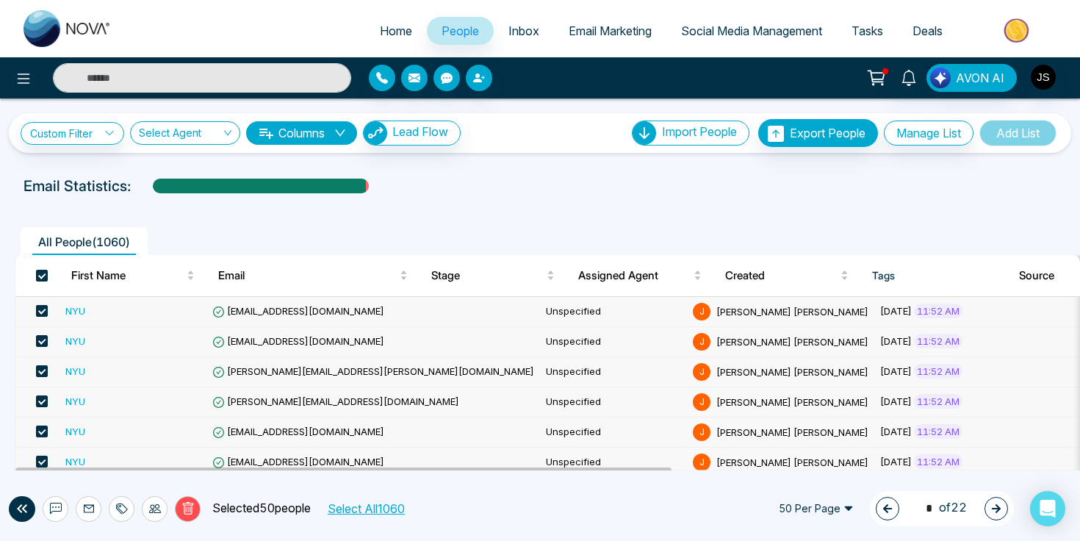
click at [991, 511] on icon "button" at bounding box center [996, 508] width 10 height 10
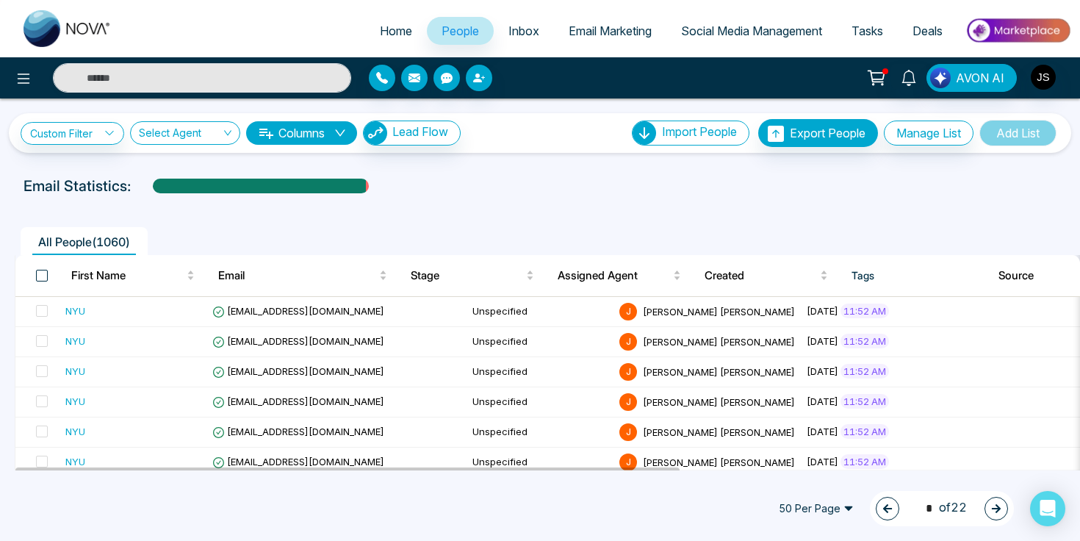
click at [40, 274] on span at bounding box center [42, 276] width 12 height 12
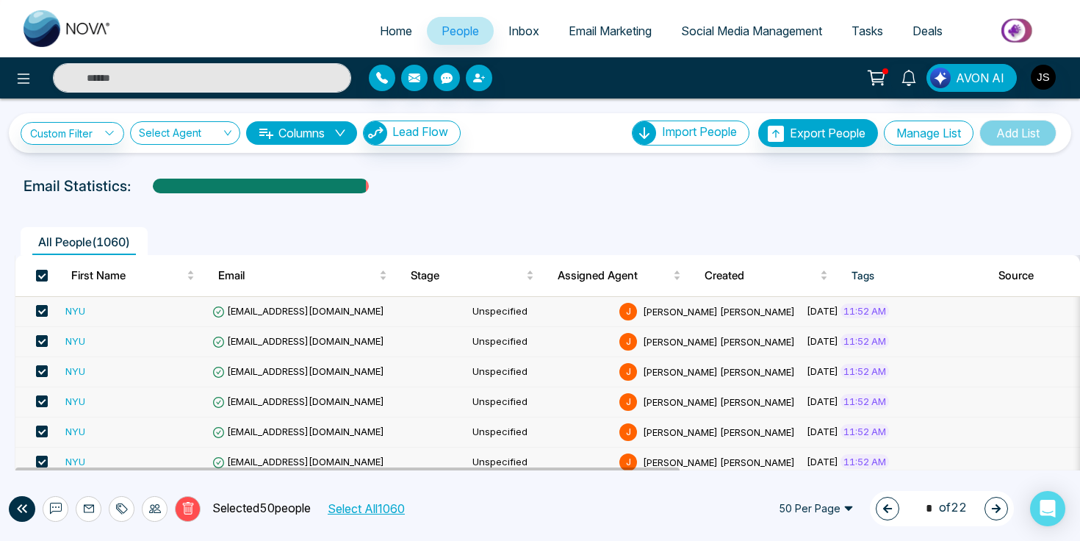
click at [995, 505] on icon "button" at bounding box center [996, 508] width 10 height 10
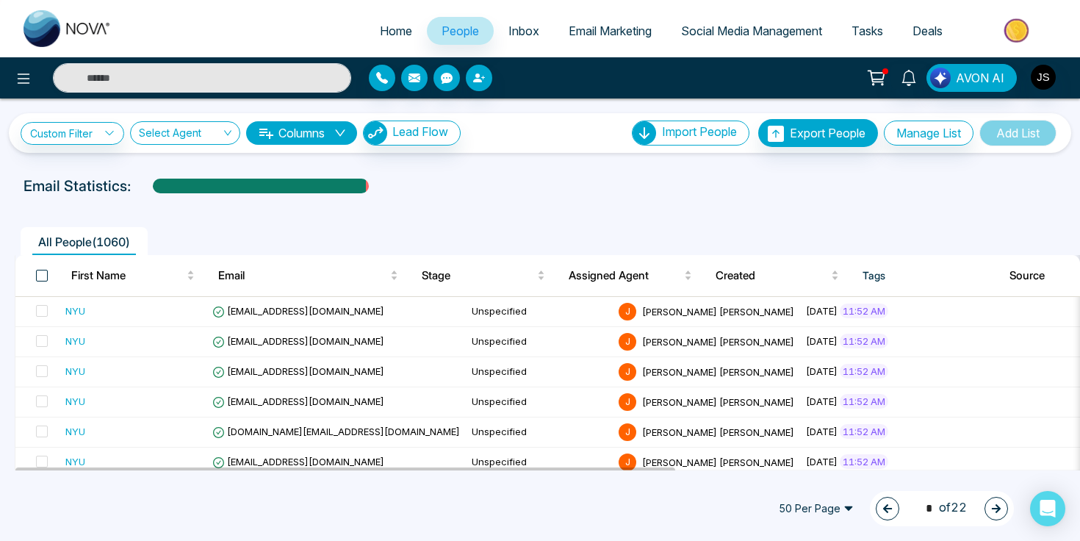
click at [43, 275] on span at bounding box center [42, 276] width 12 height 12
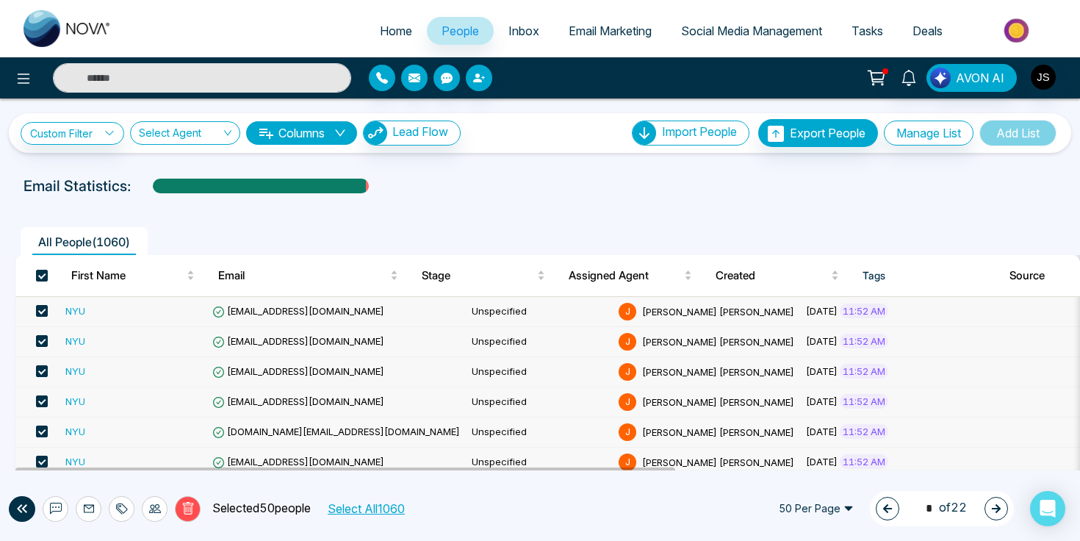
click at [992, 511] on icon "button" at bounding box center [996, 508] width 10 height 10
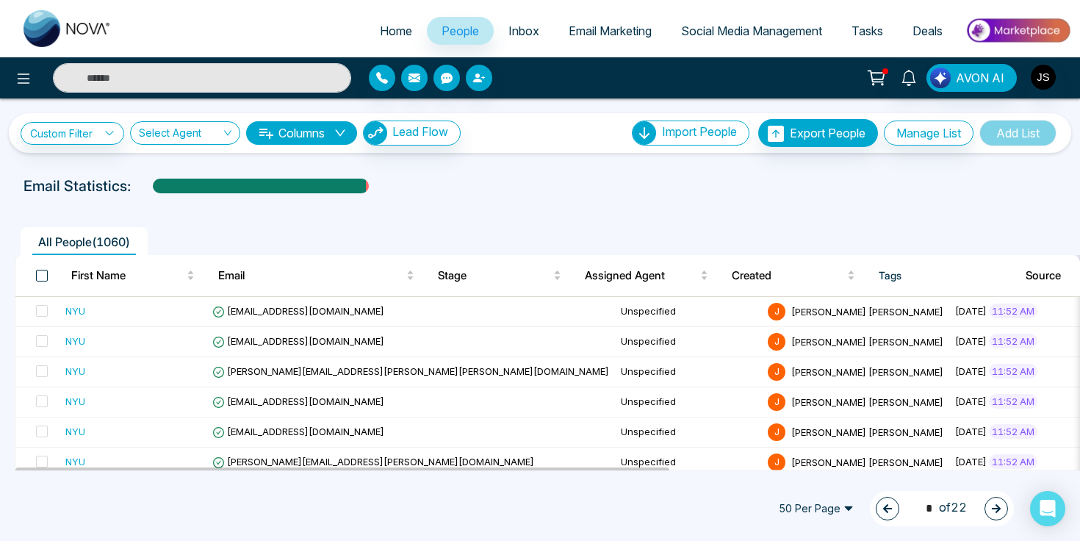
click at [44, 271] on span at bounding box center [42, 276] width 12 height 12
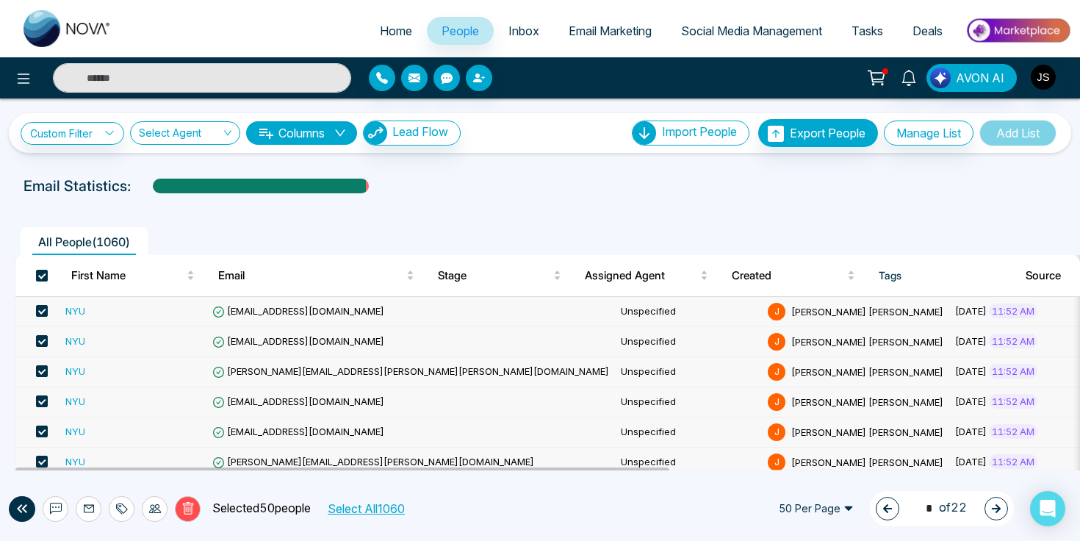
click at [999, 508] on icon "button" at bounding box center [996, 508] width 9 height 9
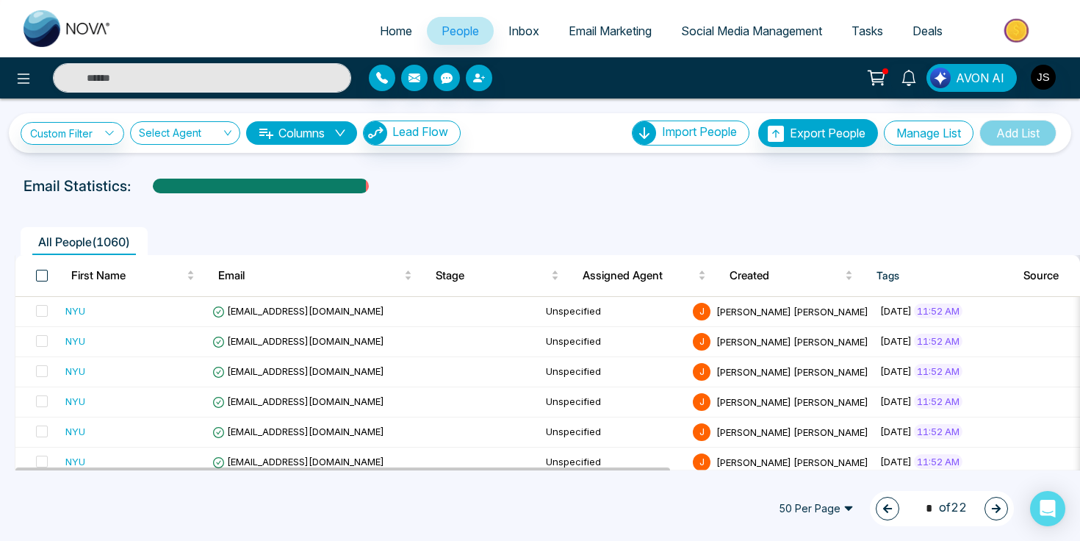
click at [45, 275] on span at bounding box center [42, 276] width 12 height 12
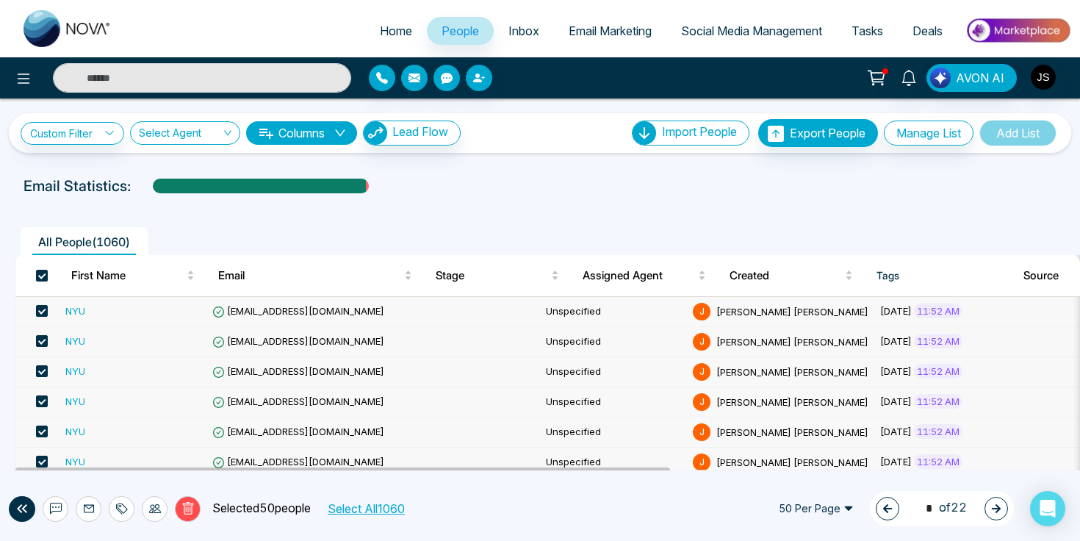
click at [992, 507] on icon "button" at bounding box center [996, 508] width 10 height 10
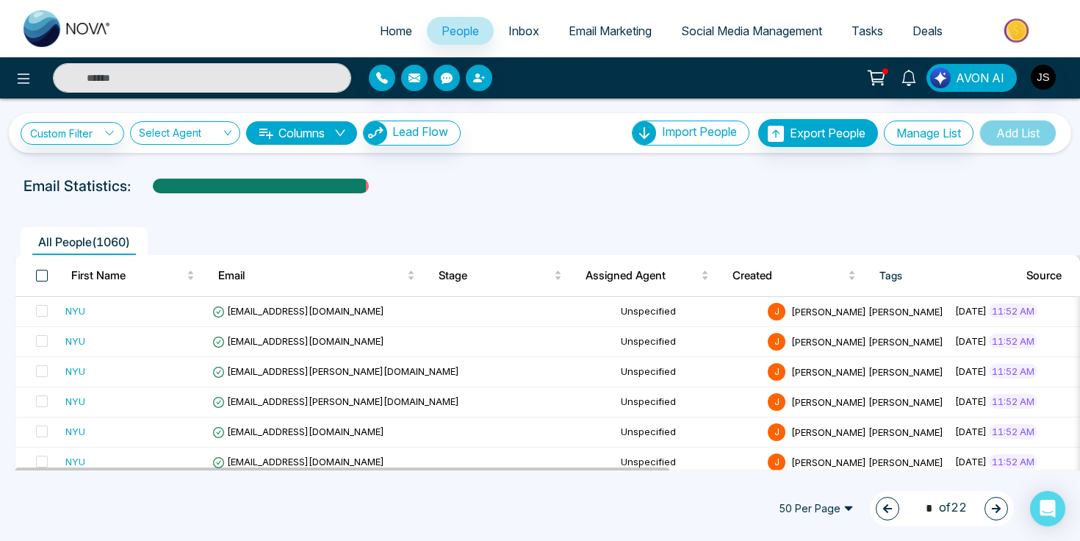
click at [44, 279] on span at bounding box center [42, 276] width 12 height 12
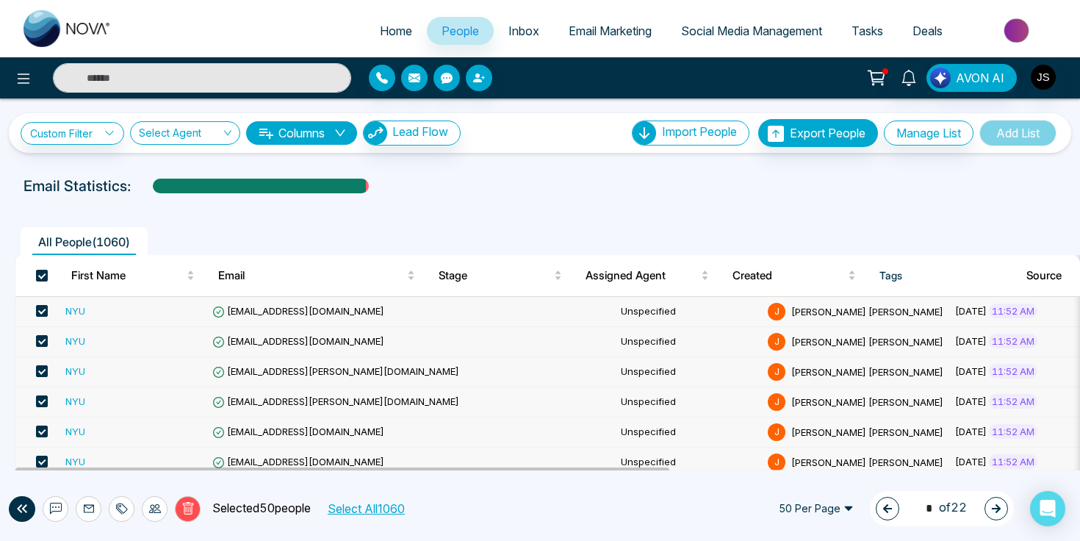
click at [997, 504] on icon "button" at bounding box center [996, 508] width 10 height 10
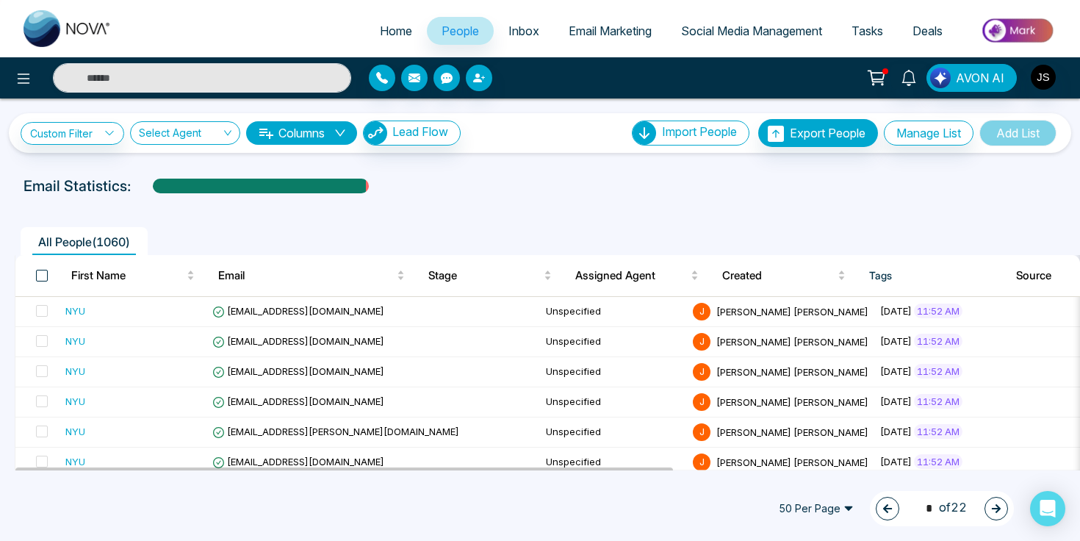
click at [41, 278] on span at bounding box center [42, 276] width 12 height 12
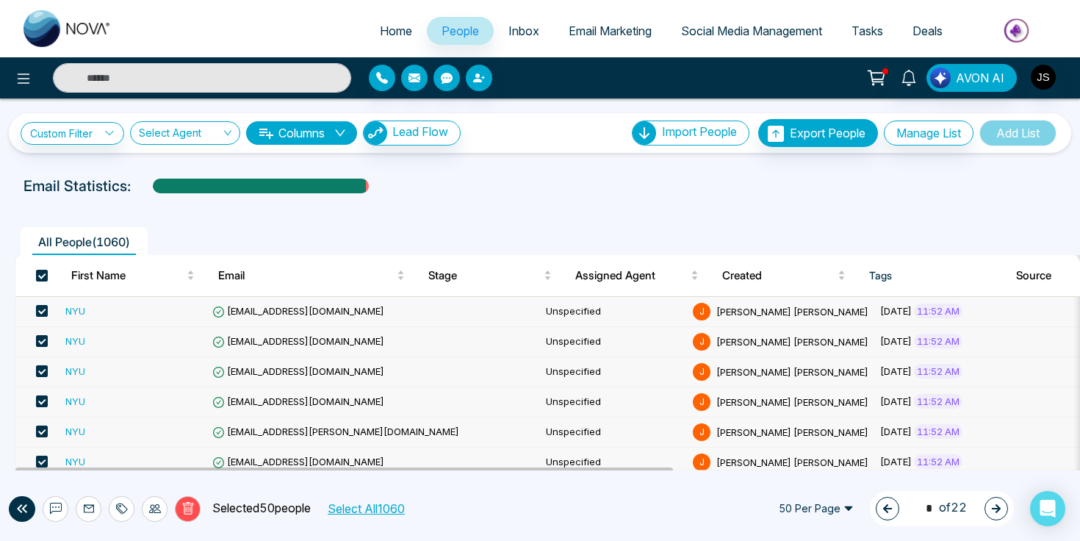
click at [992, 505] on icon "button" at bounding box center [996, 508] width 10 height 10
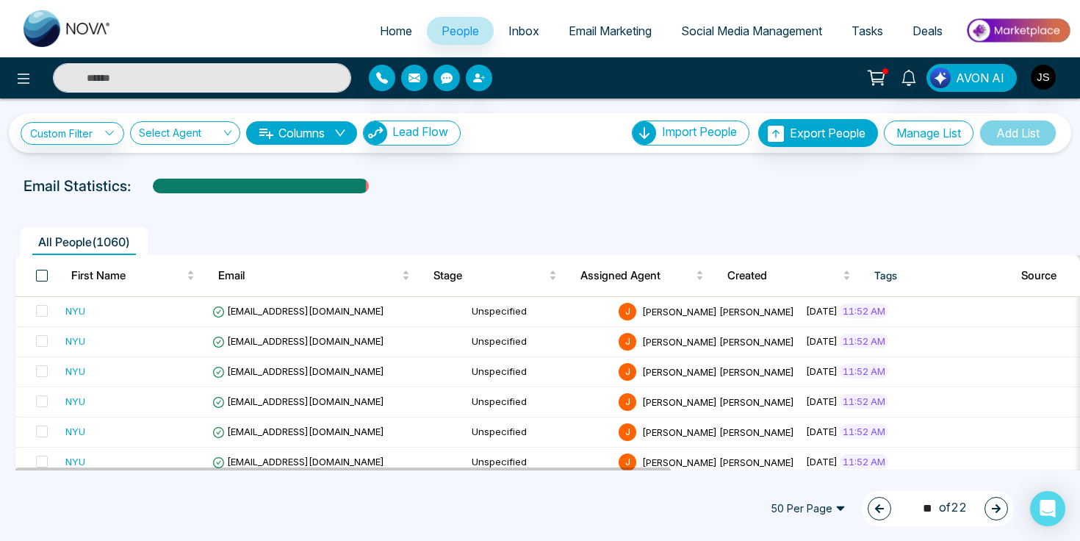
click at [46, 272] on span at bounding box center [42, 276] width 12 height 12
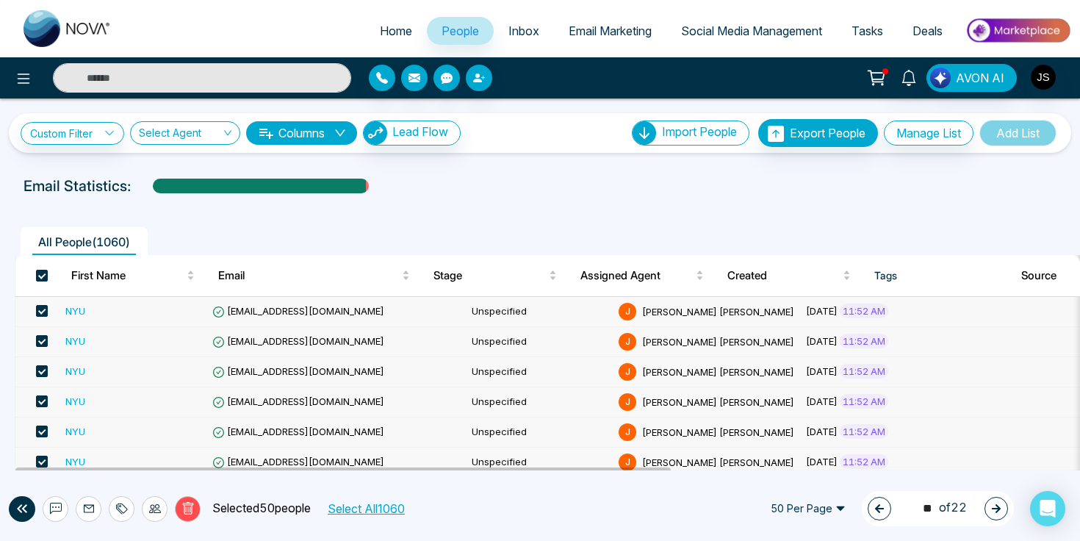
click at [989, 505] on button "button" at bounding box center [996, 509] width 24 height 24
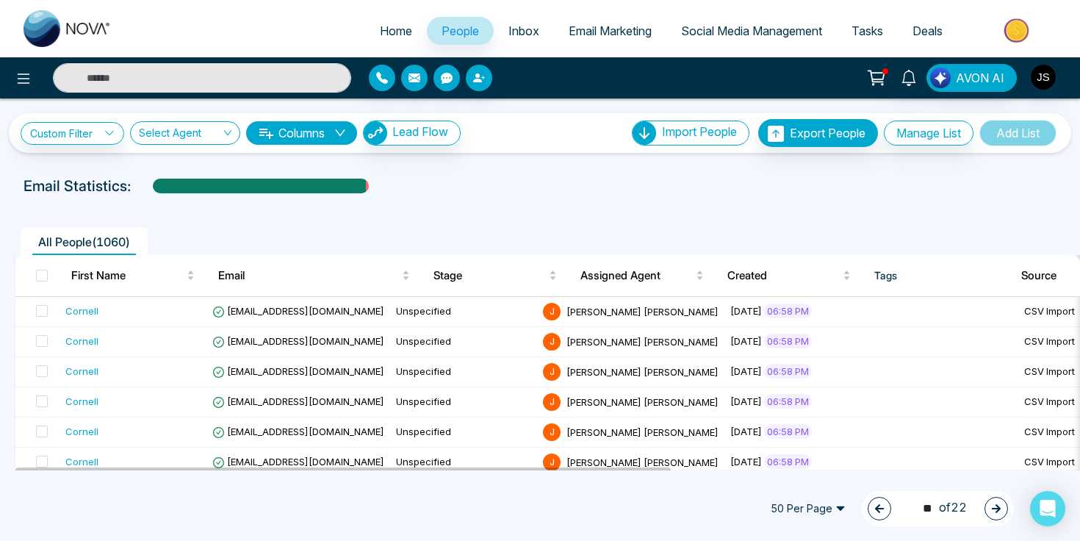
click at [879, 508] on button "button" at bounding box center [879, 509] width 24 height 24
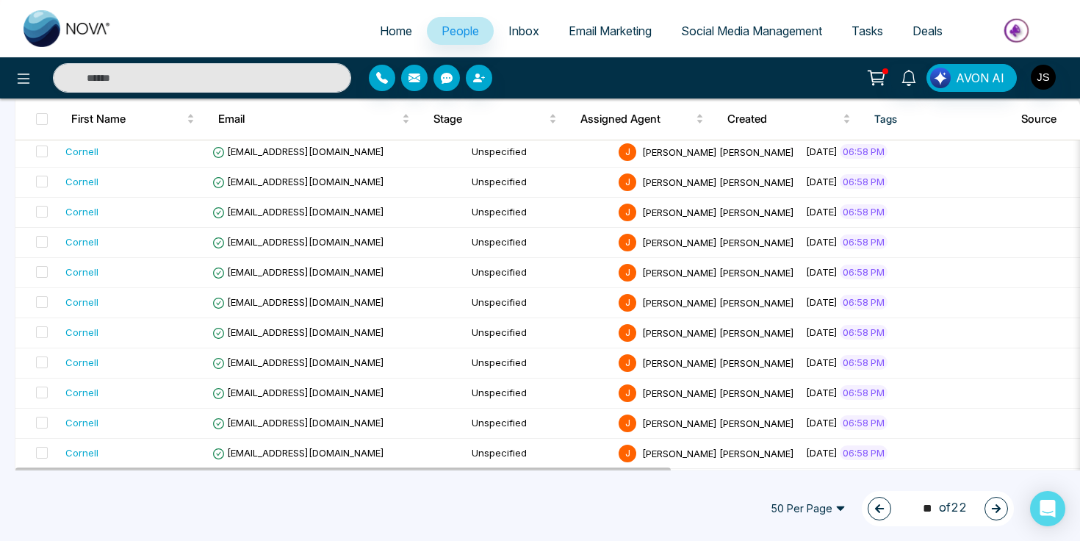
scroll to position [880, 0]
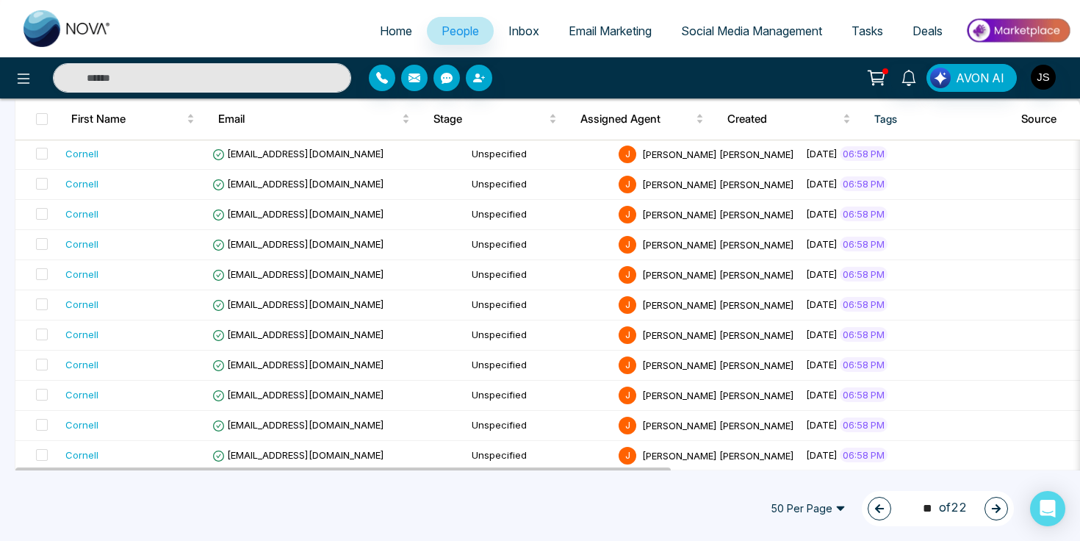
click at [826, 499] on span "50 Per Page" at bounding box center [807, 509] width 95 height 24
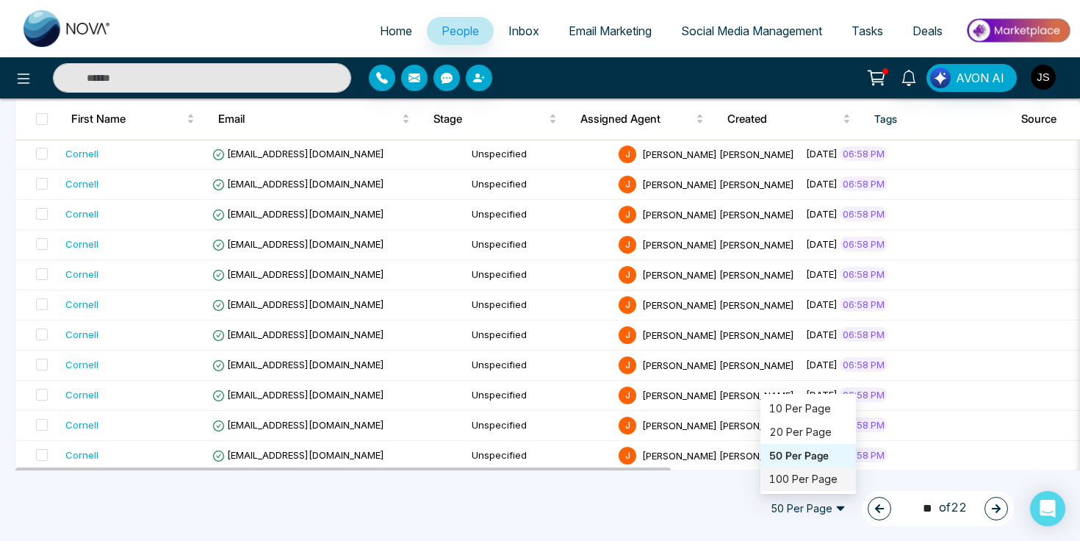
click at [815, 474] on div "100 Per Page" at bounding box center [808, 479] width 78 height 16
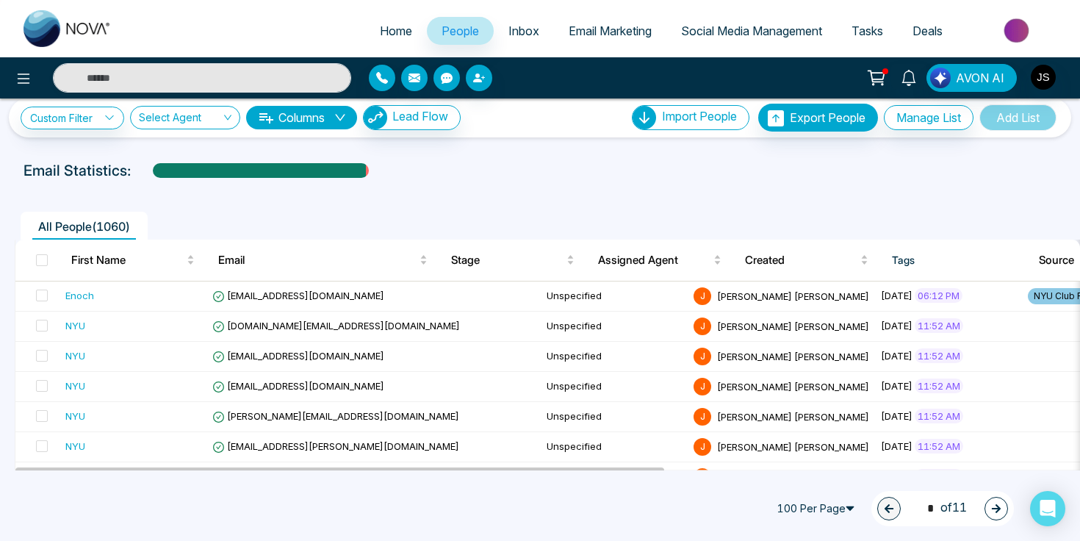
scroll to position [0, 0]
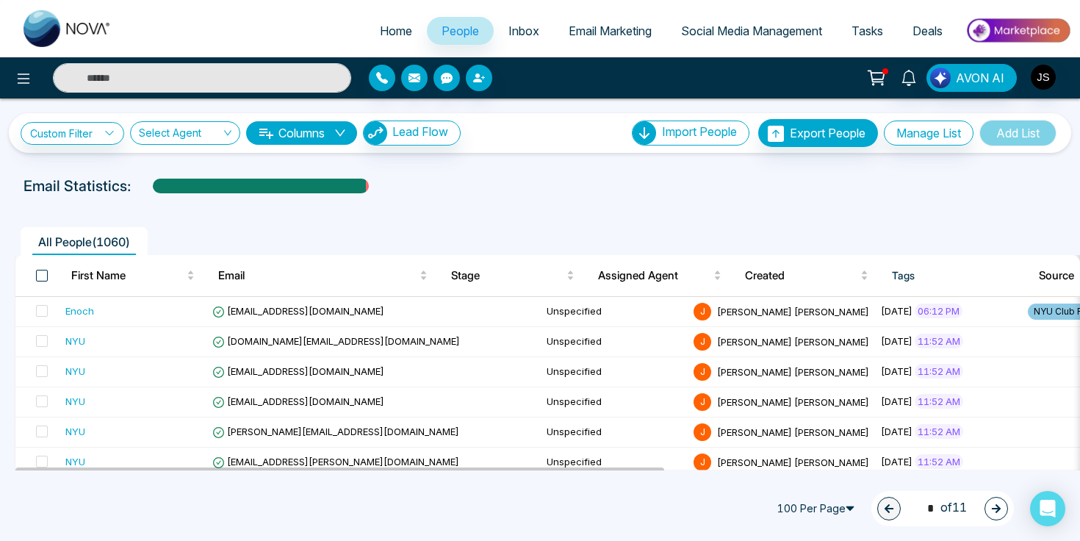
click at [42, 275] on span at bounding box center [42, 276] width 12 height 12
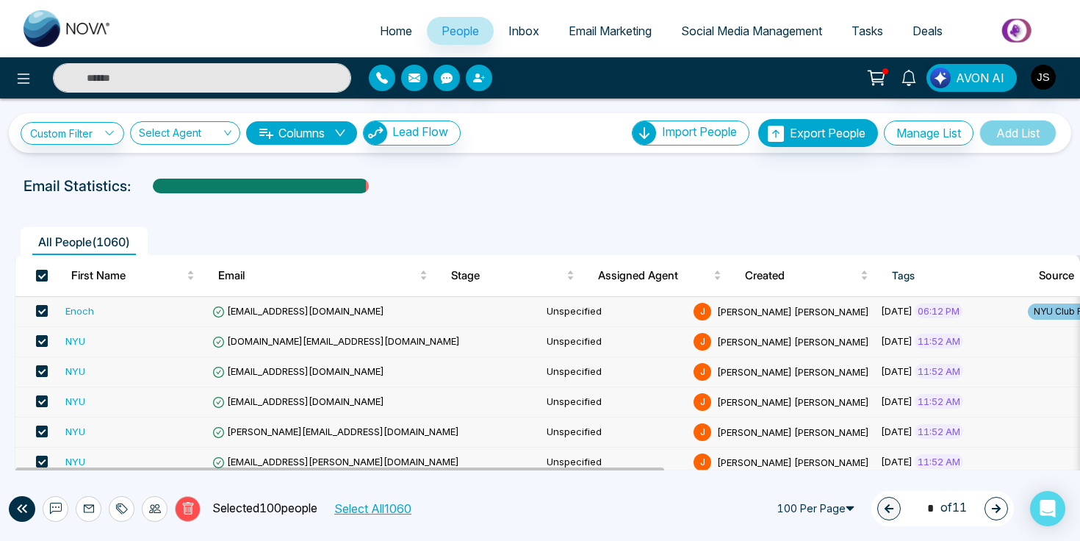
click at [1001, 514] on button "button" at bounding box center [996, 509] width 24 height 24
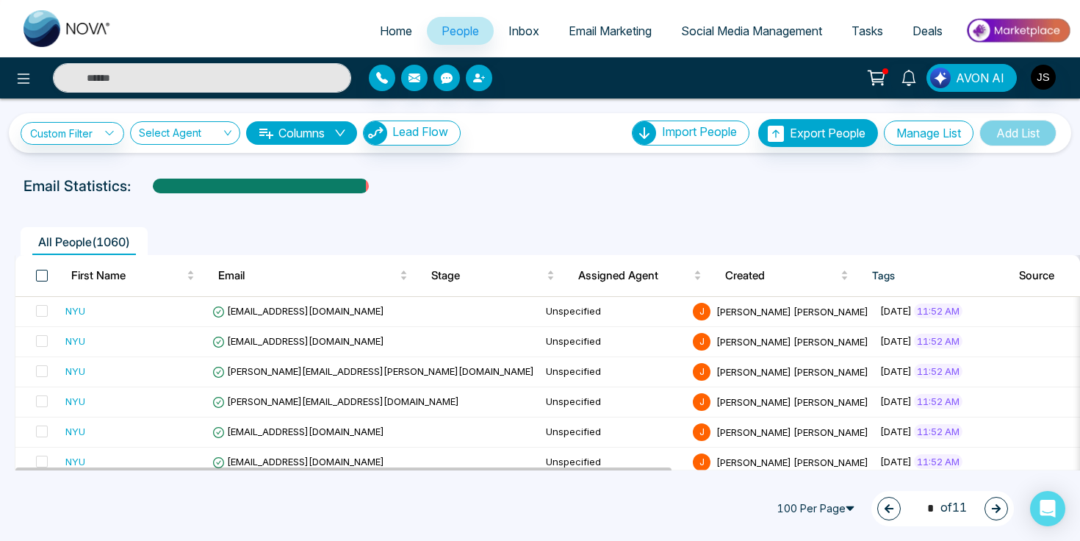
click at [43, 272] on span at bounding box center [42, 276] width 12 height 12
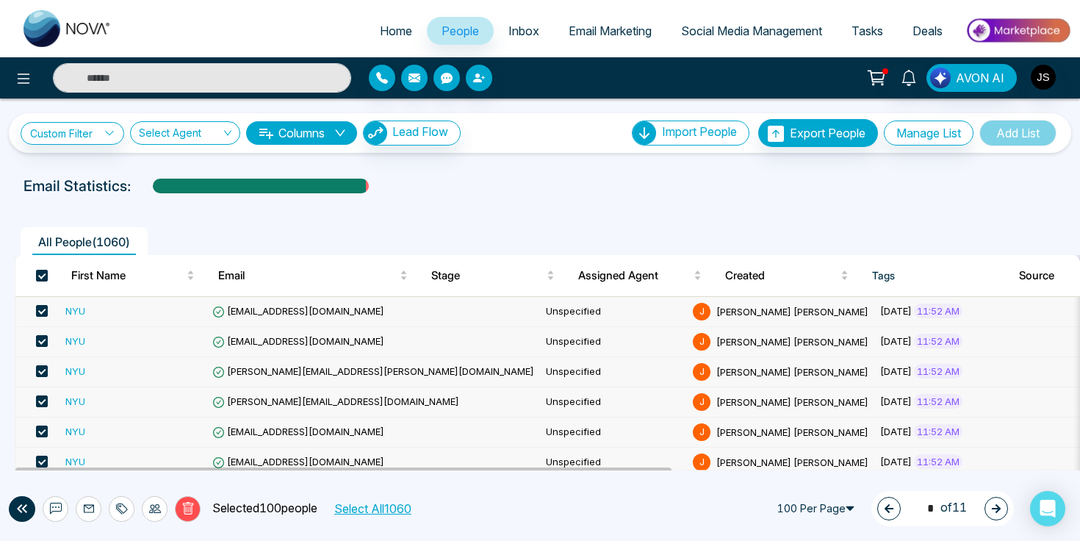
click at [884, 507] on icon "button" at bounding box center [889, 508] width 10 height 10
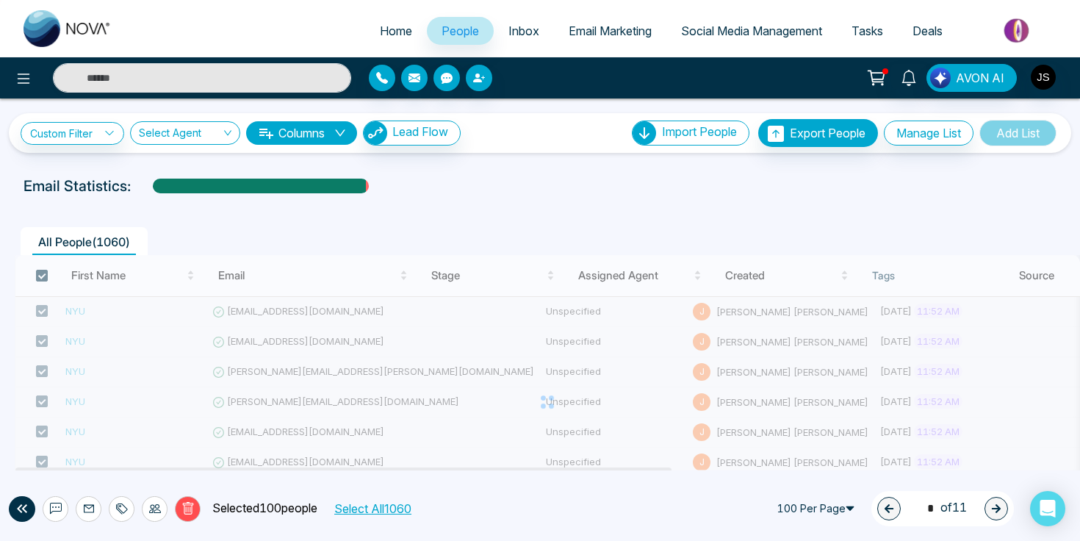
type input "*"
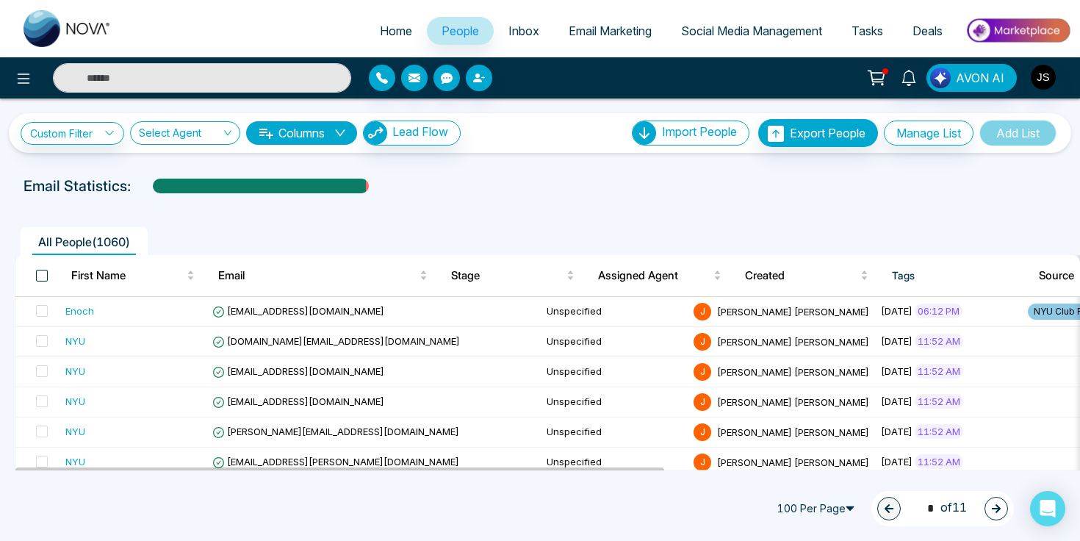
click at [42, 270] on span at bounding box center [42, 276] width 12 height 12
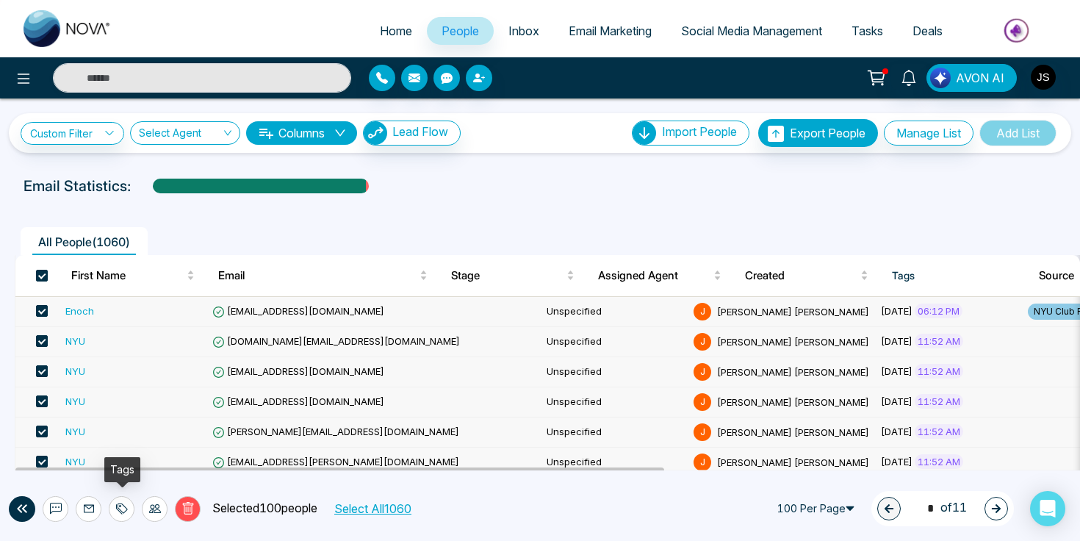
click at [126, 508] on icon at bounding box center [122, 508] width 12 height 12
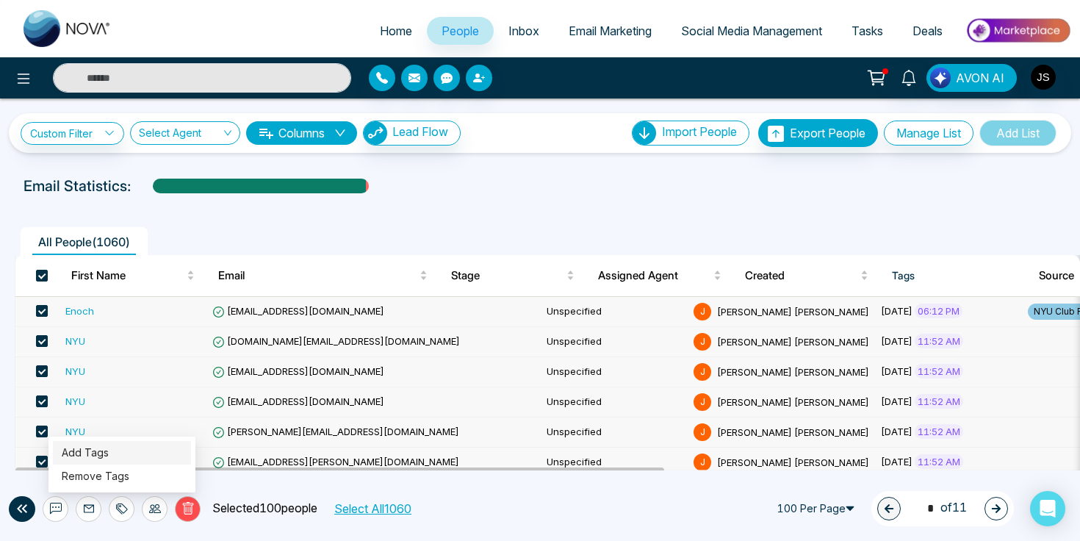
click at [106, 455] on link "Add Tags" at bounding box center [85, 452] width 47 height 12
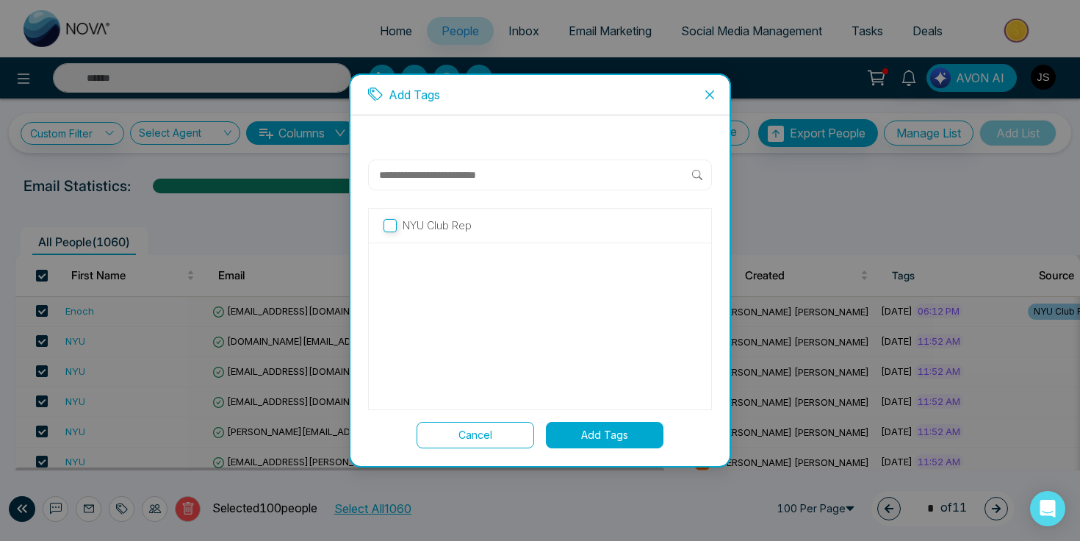
click at [593, 434] on button "Add Tags" at bounding box center [605, 435] width 118 height 26
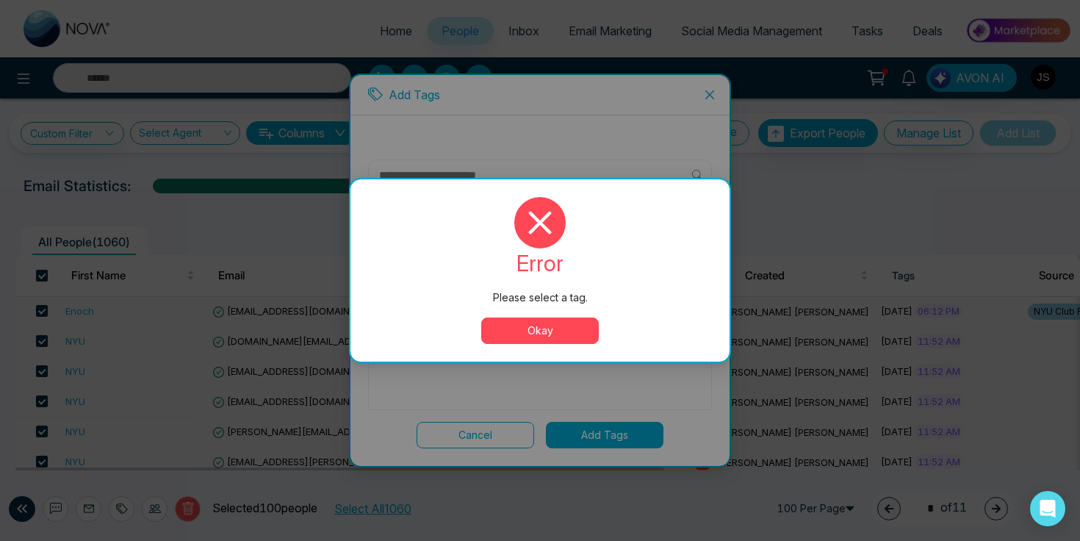
click at [569, 335] on button "Okay" at bounding box center [540, 330] width 118 height 26
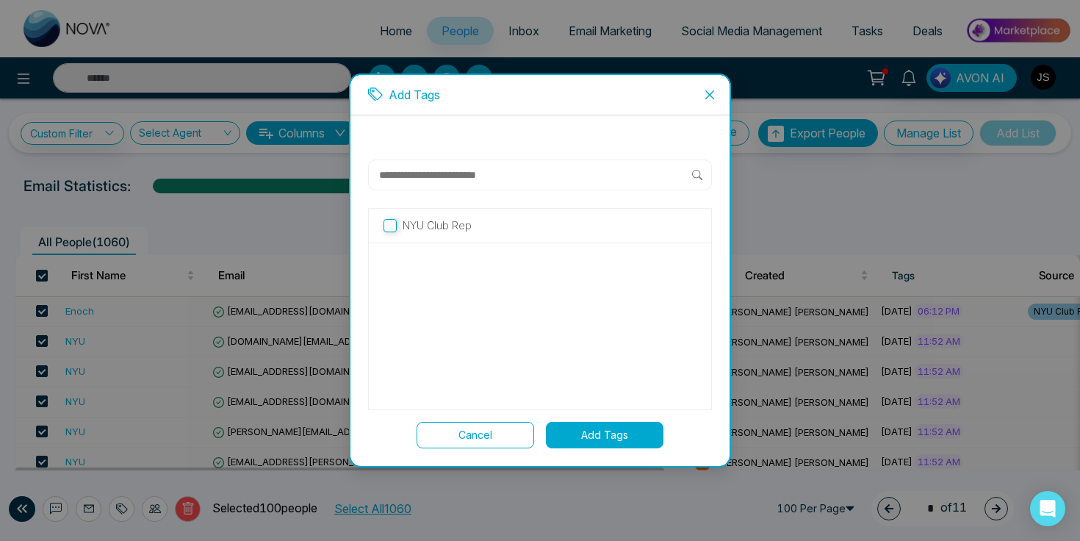
click at [432, 171] on input "text" at bounding box center [535, 175] width 314 height 18
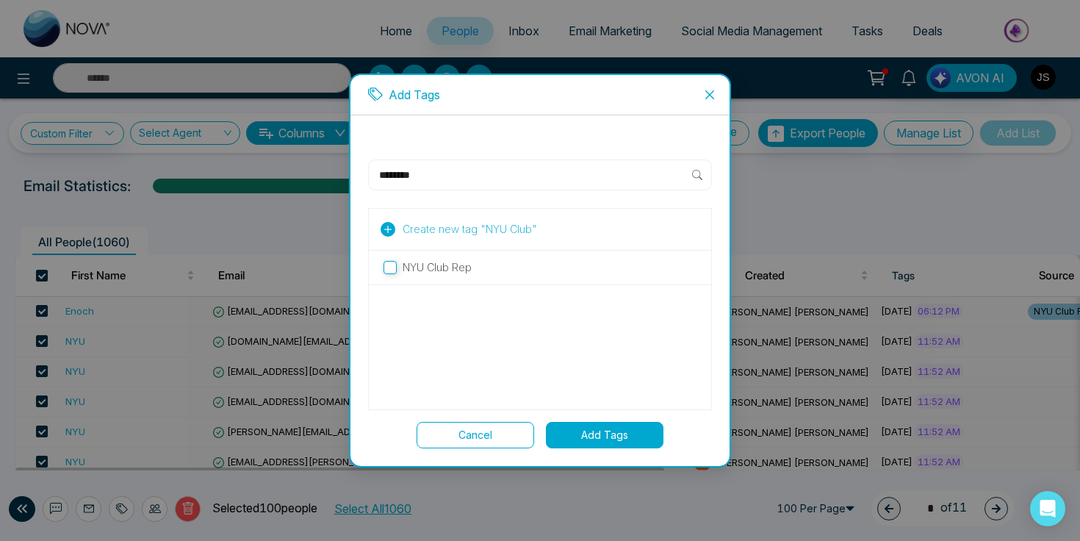
type input "********"
click at [438, 232] on span "Create new tag " NYU Club "" at bounding box center [470, 229] width 134 height 16
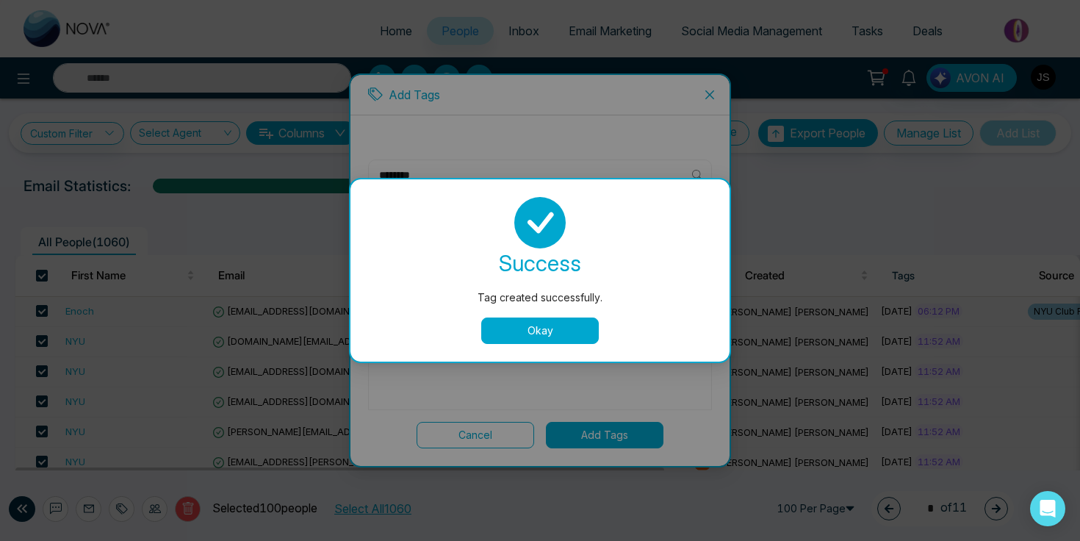
click at [517, 322] on button "Okay" at bounding box center [540, 330] width 118 height 26
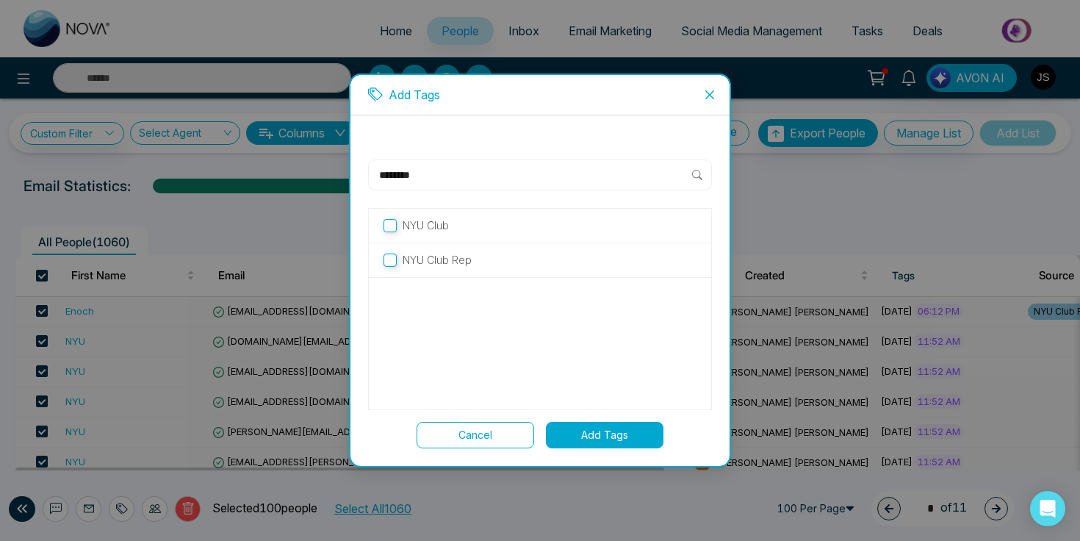
click at [446, 230] on p "NYU Club" at bounding box center [426, 225] width 46 height 16
click at [513, 438] on button "Cancel" at bounding box center [475, 435] width 118 height 26
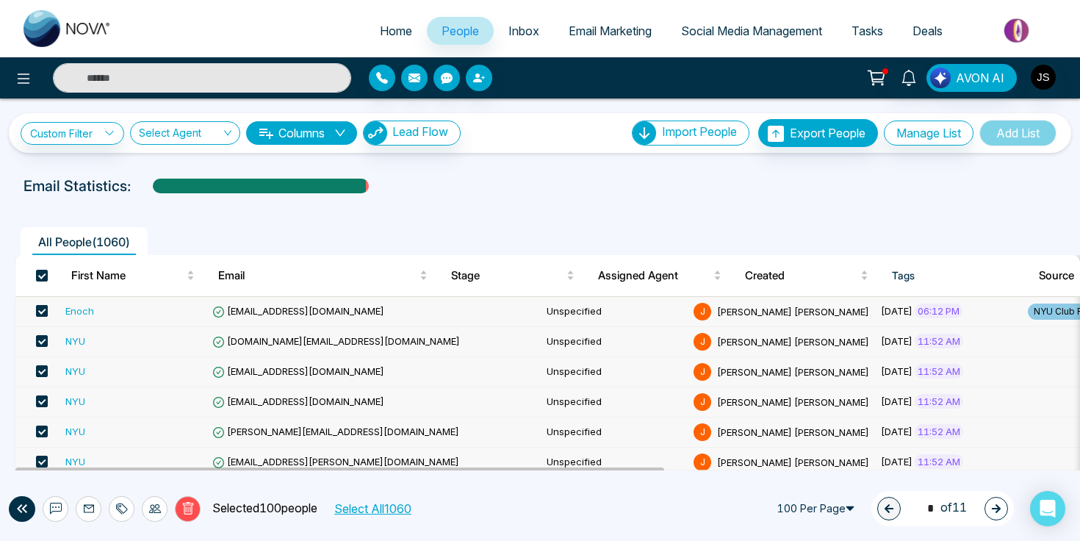
click at [44, 311] on span at bounding box center [42, 311] width 12 height 12
click at [129, 510] on div at bounding box center [122, 509] width 26 height 26
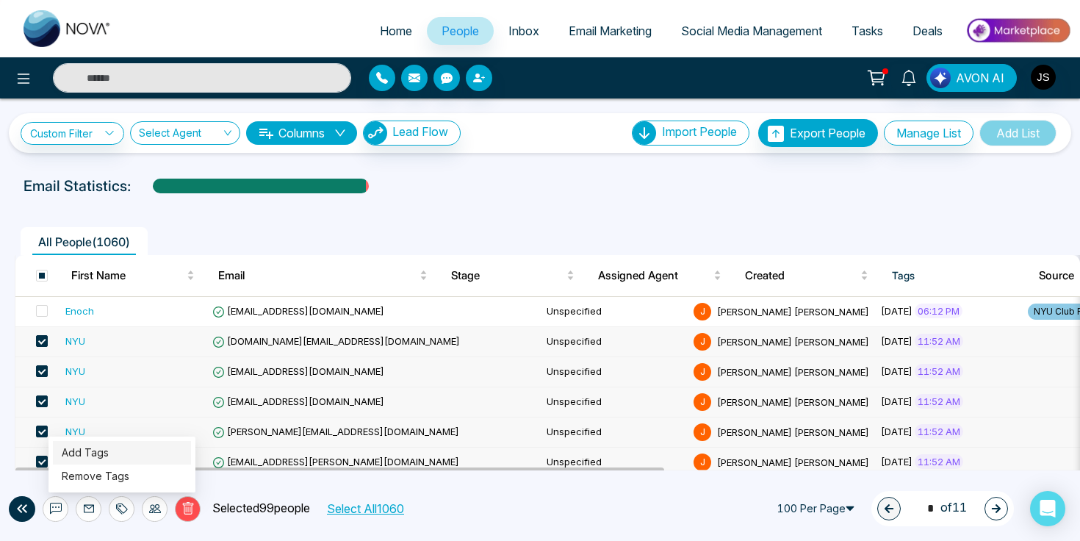
click at [109, 456] on link "Add Tags" at bounding box center [85, 452] width 47 height 12
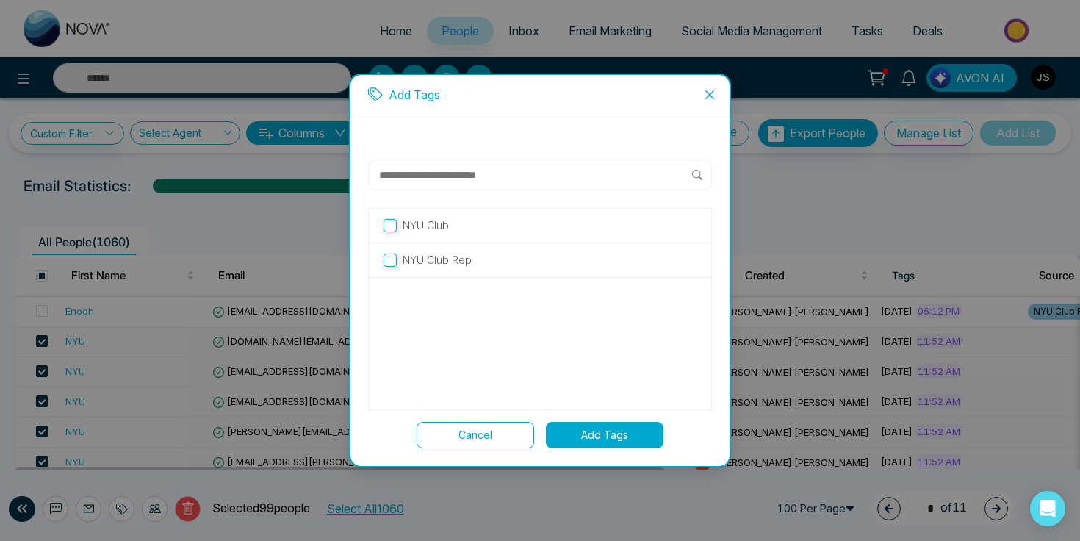
click at [579, 431] on button "Add Tags" at bounding box center [605, 435] width 118 height 26
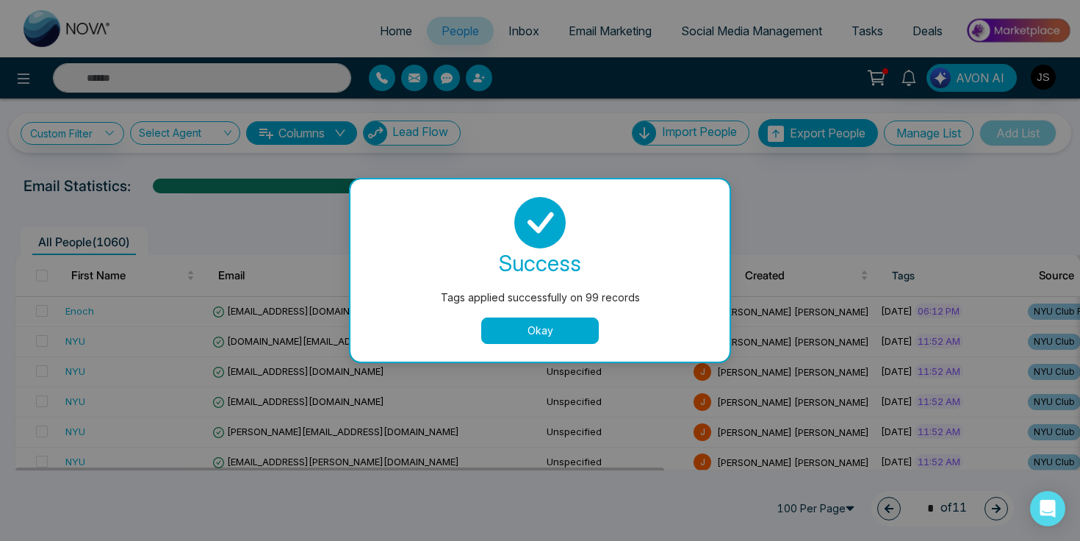
click at [573, 342] on button "Okay" at bounding box center [540, 330] width 118 height 26
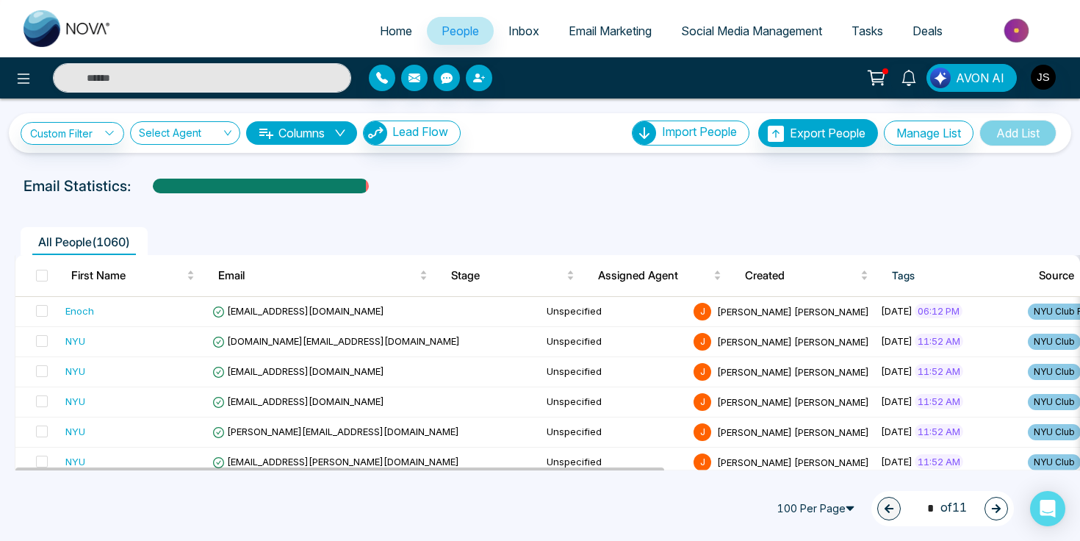
click at [993, 505] on icon "button" at bounding box center [996, 508] width 10 height 10
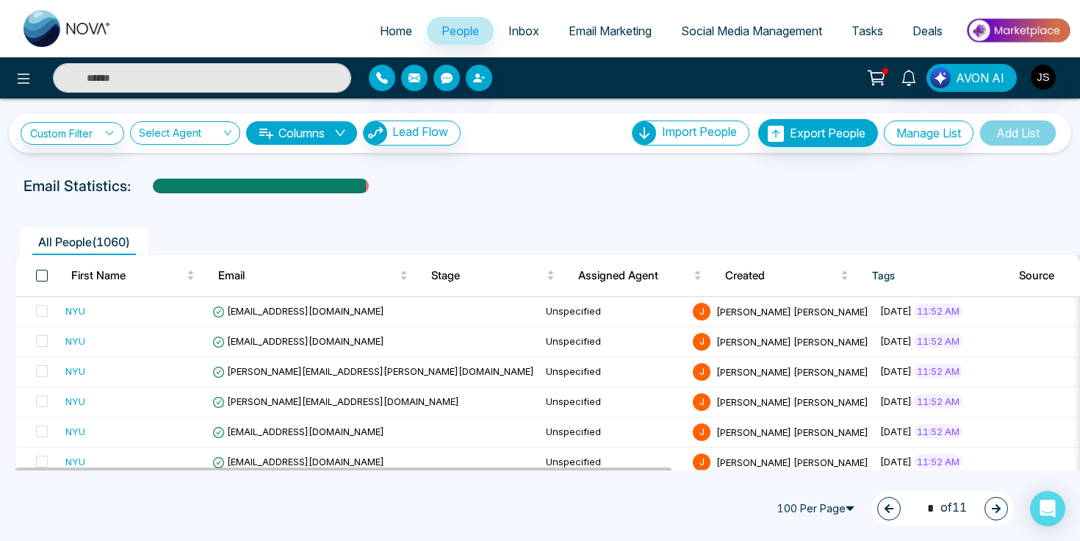
click at [45, 276] on span at bounding box center [42, 276] width 12 height 12
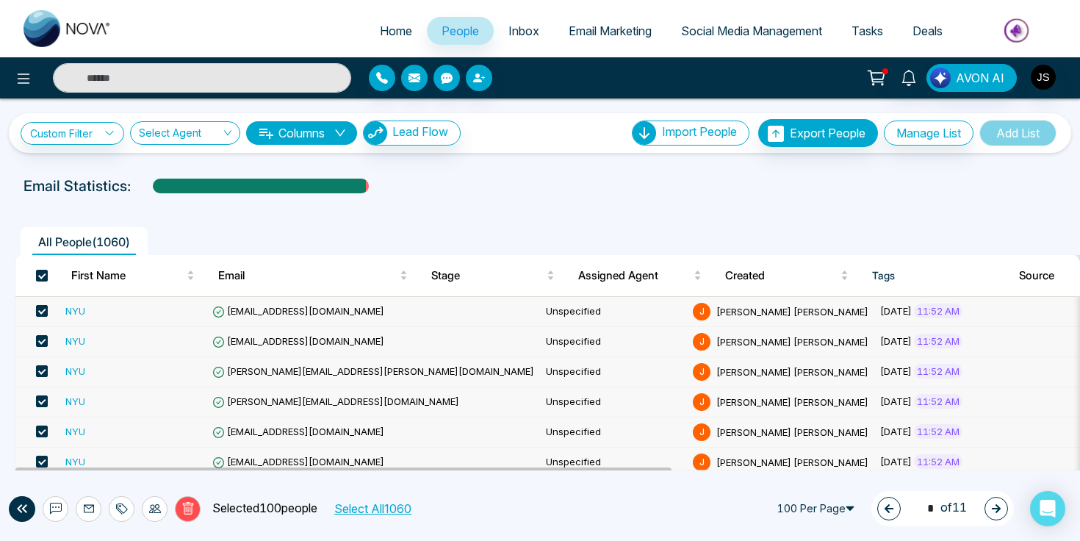
click at [126, 508] on icon at bounding box center [122, 508] width 12 height 12
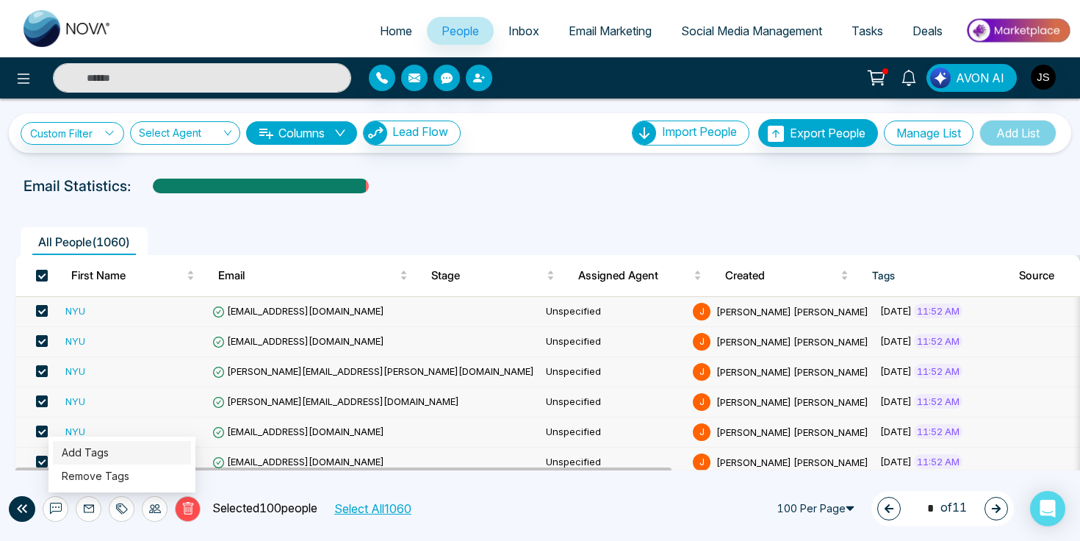
click at [109, 454] on link "Add Tags" at bounding box center [85, 452] width 47 height 12
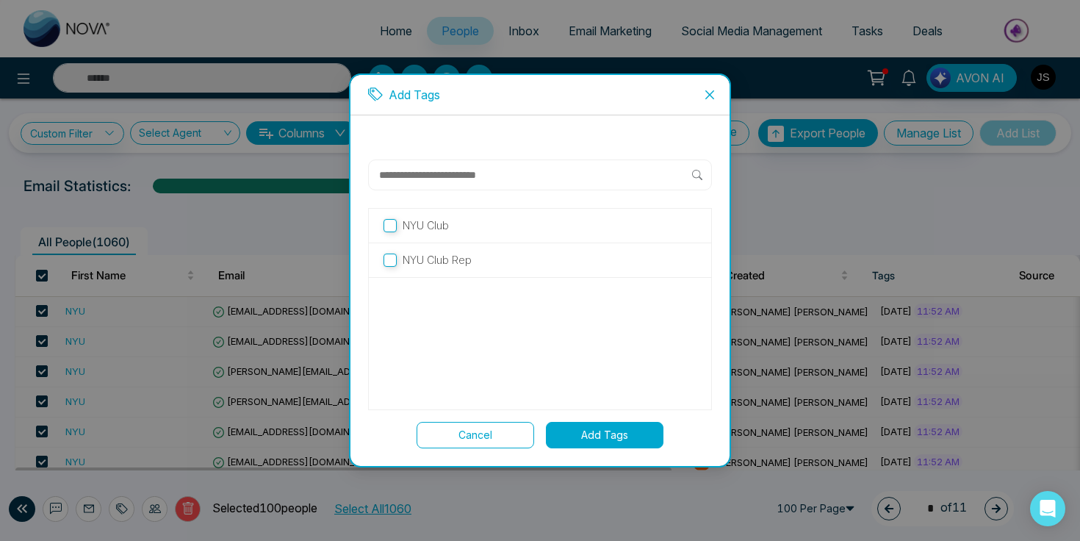
click at [406, 221] on p "NYU Club" at bounding box center [426, 225] width 46 height 16
click at [574, 439] on button "Add Tags" at bounding box center [605, 435] width 118 height 26
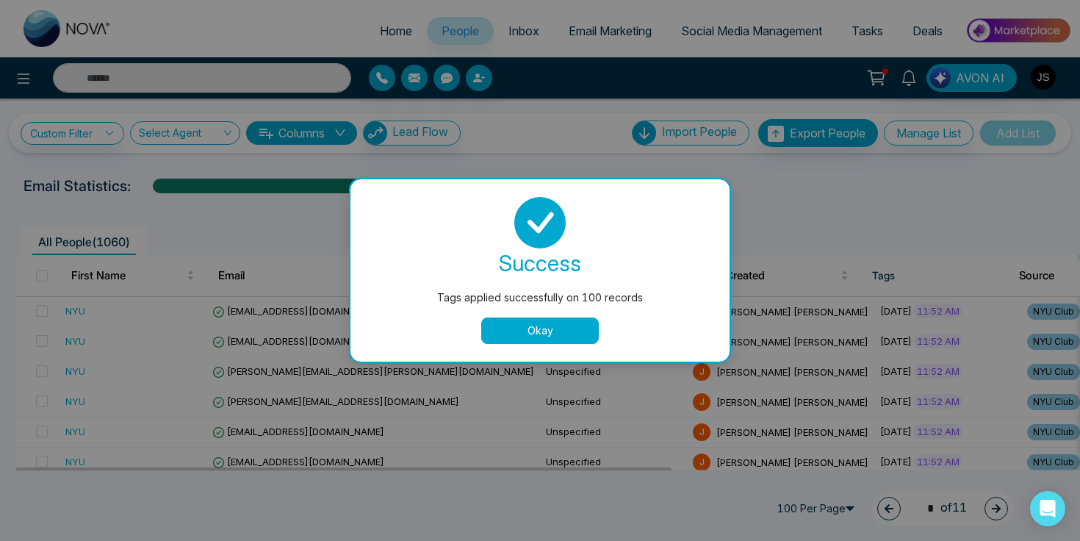
click at [562, 337] on button "Okay" at bounding box center [540, 330] width 118 height 26
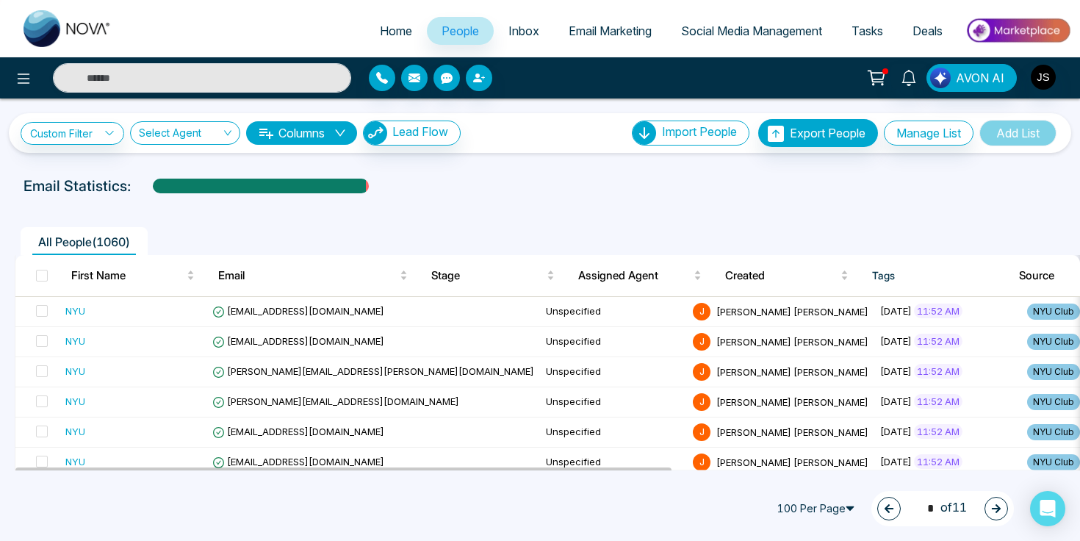
click at [1005, 507] on button "button" at bounding box center [996, 509] width 24 height 24
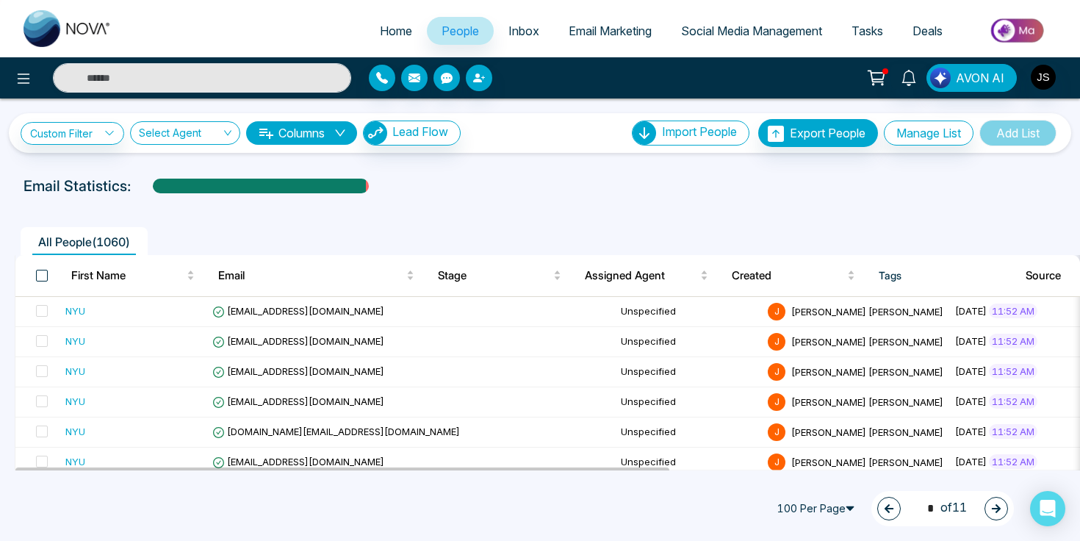
click at [42, 276] on span at bounding box center [42, 276] width 12 height 12
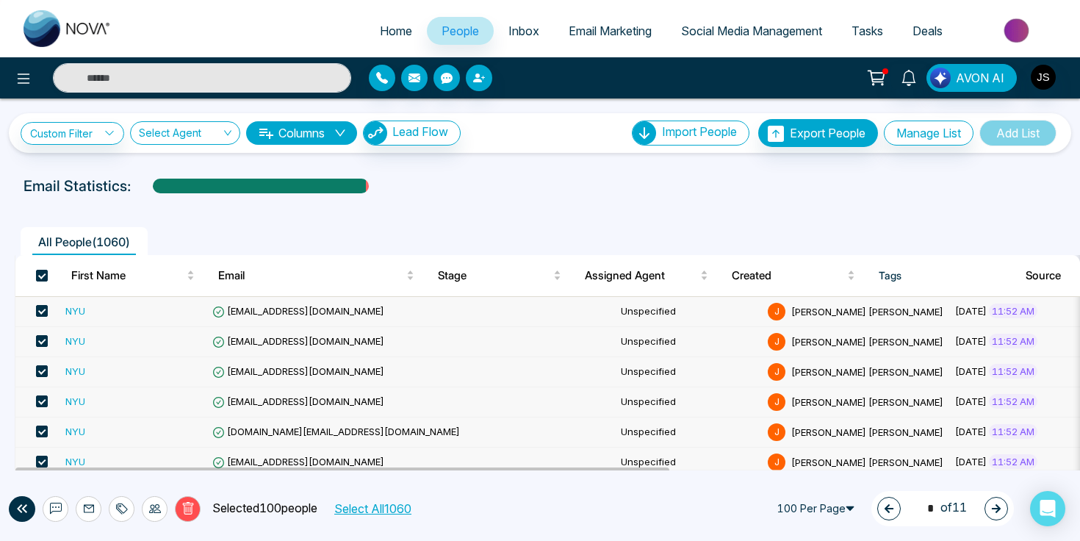
click at [123, 507] on icon at bounding box center [122, 508] width 12 height 12
click at [109, 452] on link "Add Tags" at bounding box center [85, 452] width 47 height 12
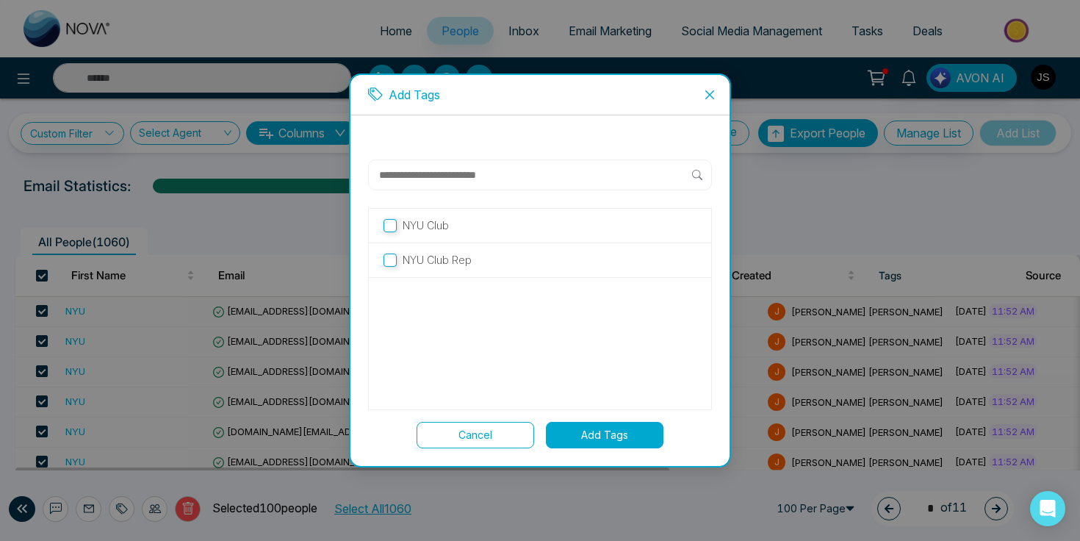
click at [416, 227] on p "NYU Club" at bounding box center [426, 225] width 46 height 16
click at [580, 431] on button "Add Tags" at bounding box center [605, 435] width 118 height 26
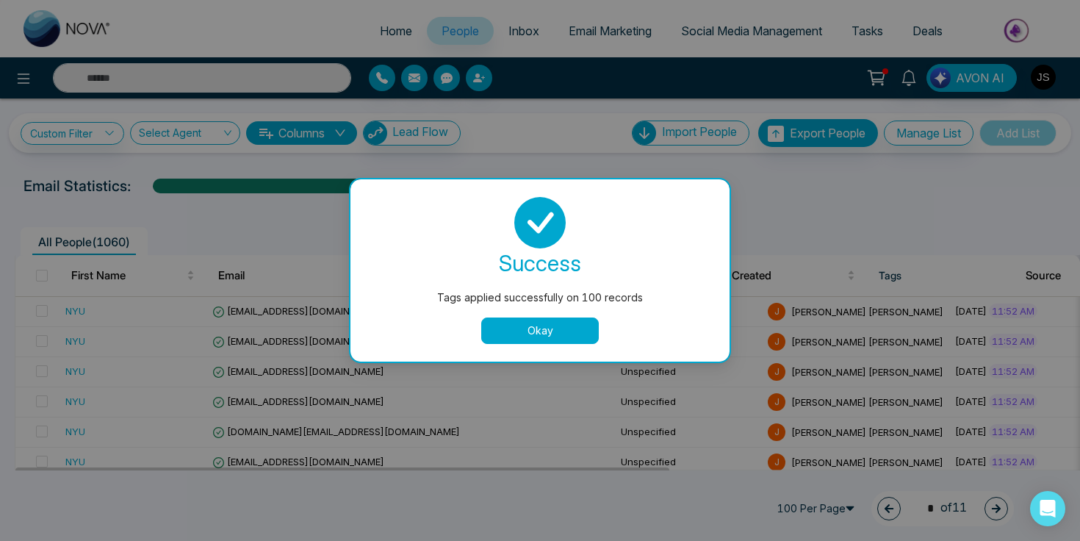
click at [502, 331] on button "Okay" at bounding box center [540, 330] width 118 height 26
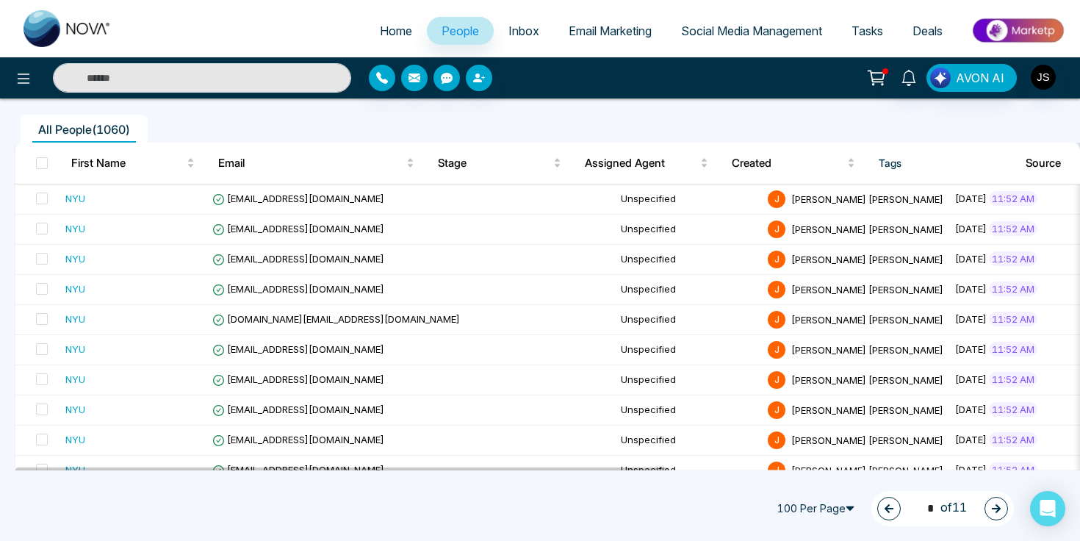
click at [993, 502] on button "button" at bounding box center [996, 509] width 24 height 24
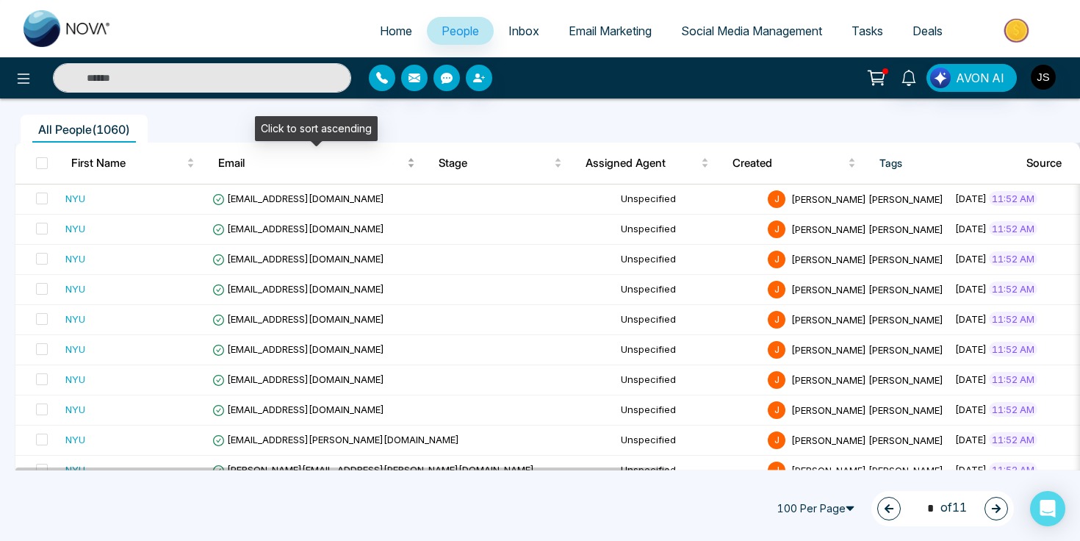
click at [372, 159] on span "Email" at bounding box center [311, 163] width 186 height 18
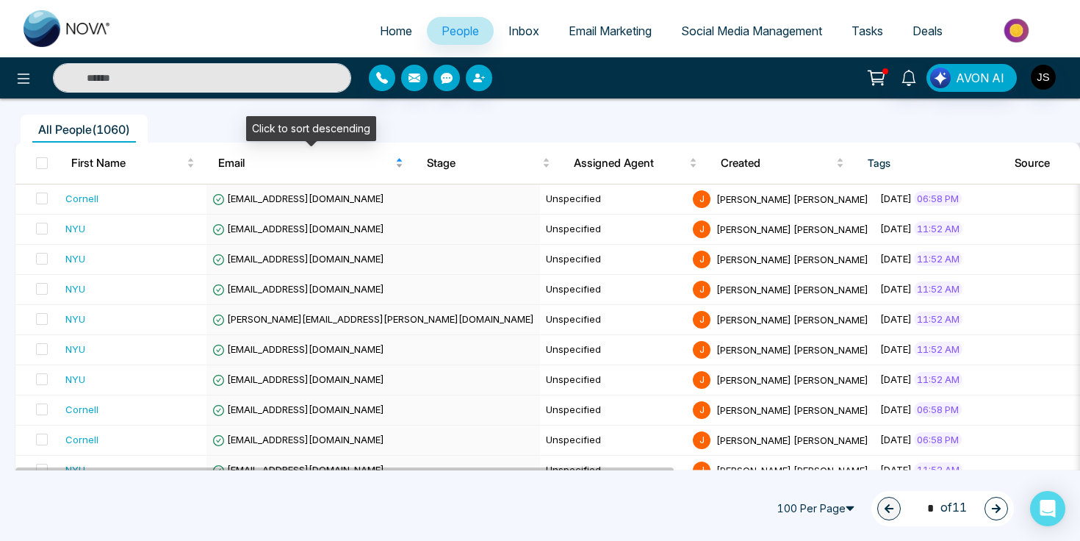
click at [372, 159] on span "Email" at bounding box center [305, 163] width 174 height 18
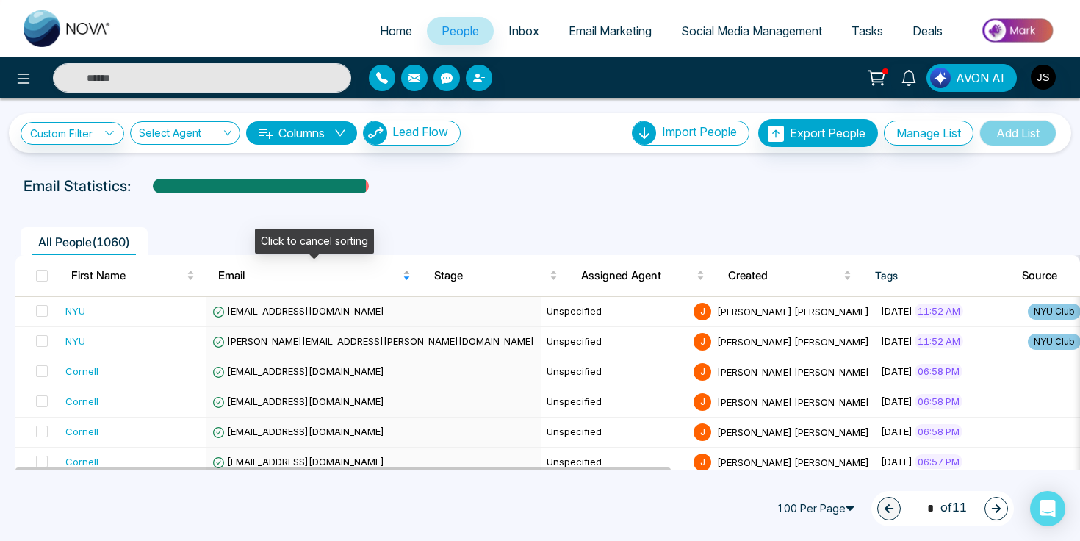
click at [325, 272] on span "Email" at bounding box center [308, 276] width 181 height 18
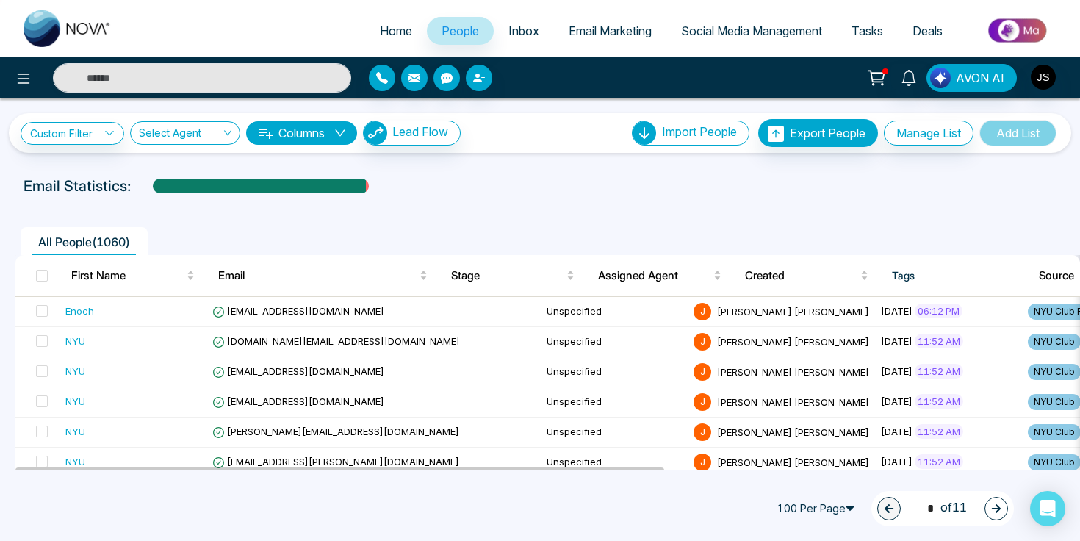
click at [992, 504] on icon "button" at bounding box center [996, 508] width 10 height 10
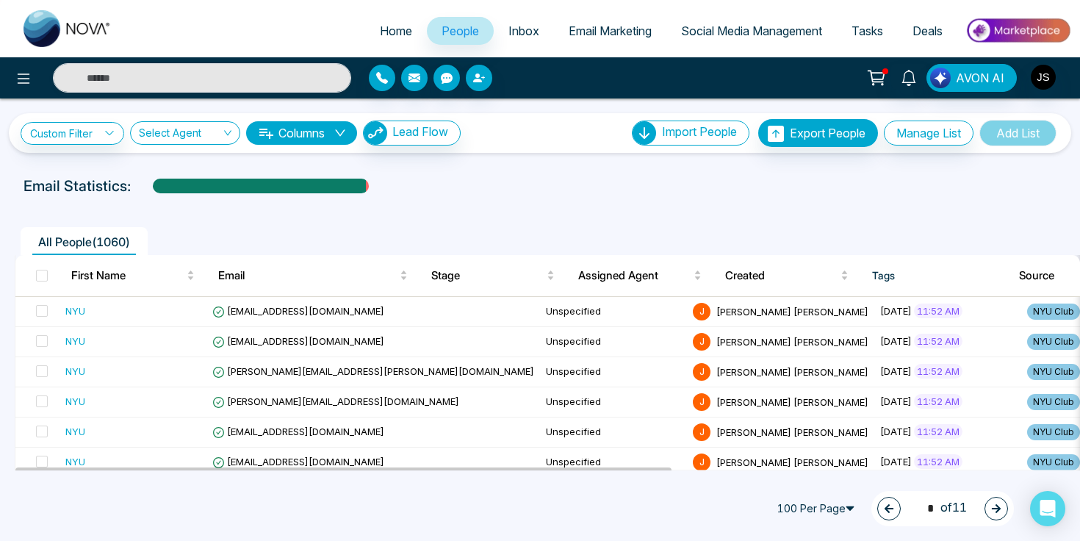
click at [992, 504] on icon "button" at bounding box center [996, 508] width 10 height 10
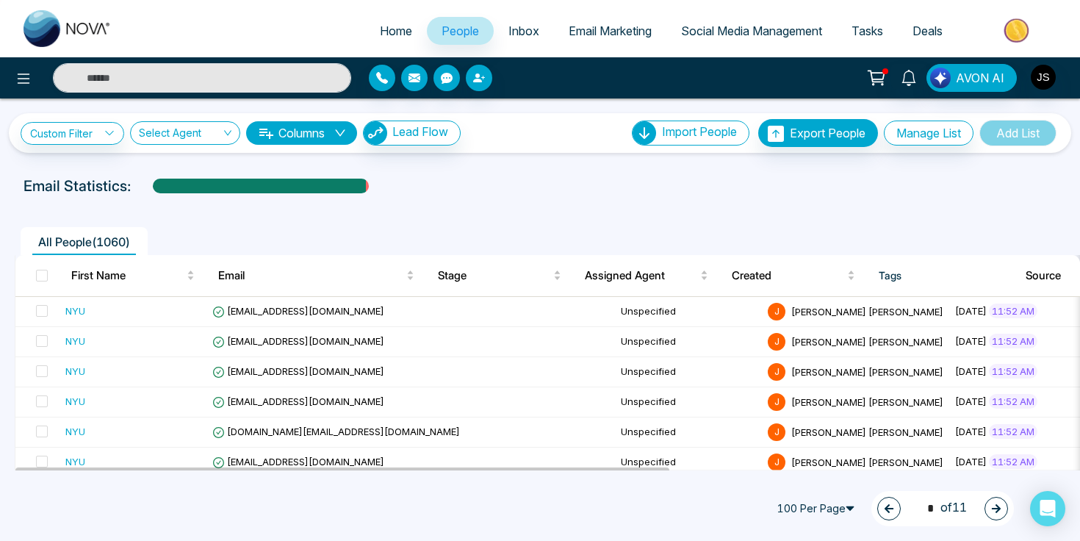
click at [992, 504] on icon "button" at bounding box center [996, 508] width 10 height 10
click at [43, 275] on span at bounding box center [42, 276] width 12 height 12
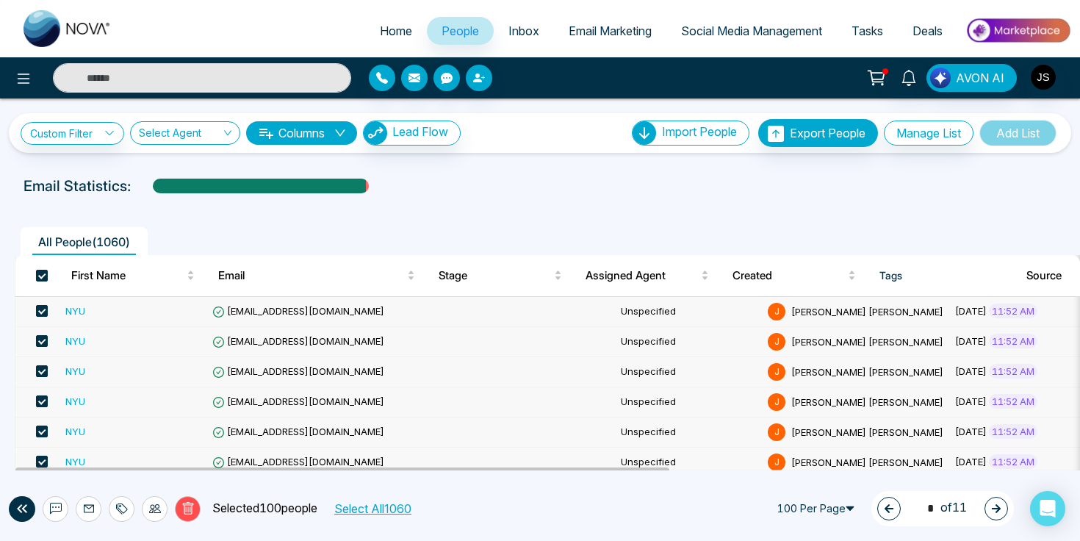
click at [129, 505] on div at bounding box center [122, 509] width 26 height 26
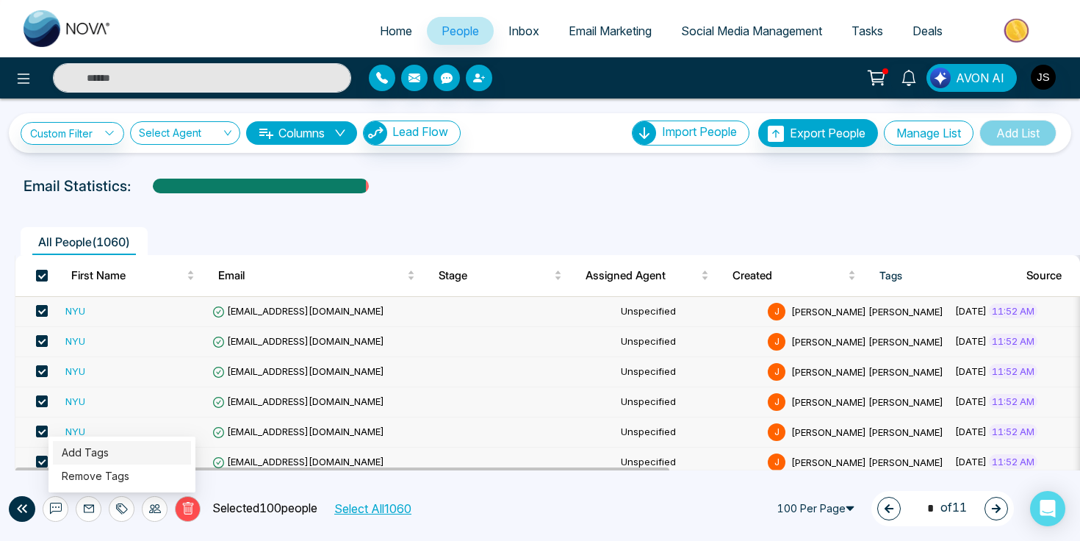
click at [109, 455] on link "Add Tags" at bounding box center [85, 452] width 47 height 12
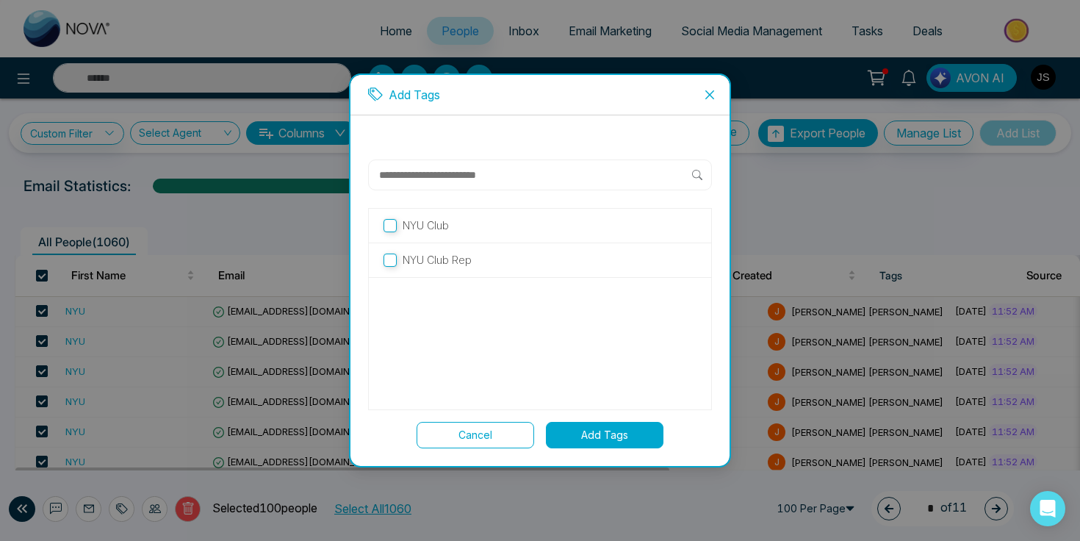
click at [486, 220] on label "NYU Club" at bounding box center [539, 225] width 313 height 16
click at [571, 429] on button "Add Tags" at bounding box center [605, 435] width 118 height 26
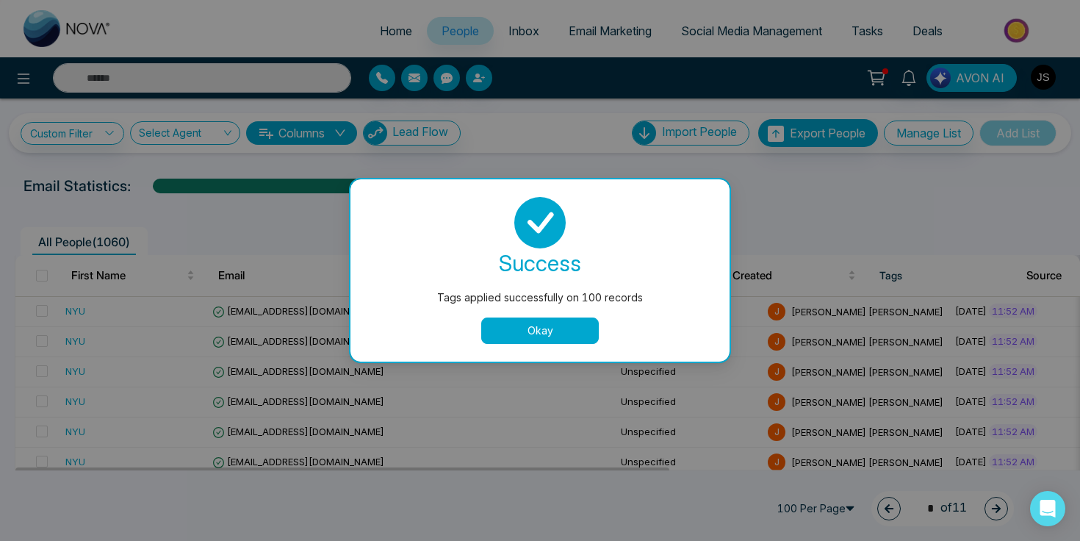
click at [551, 328] on button "Okay" at bounding box center [540, 330] width 118 height 26
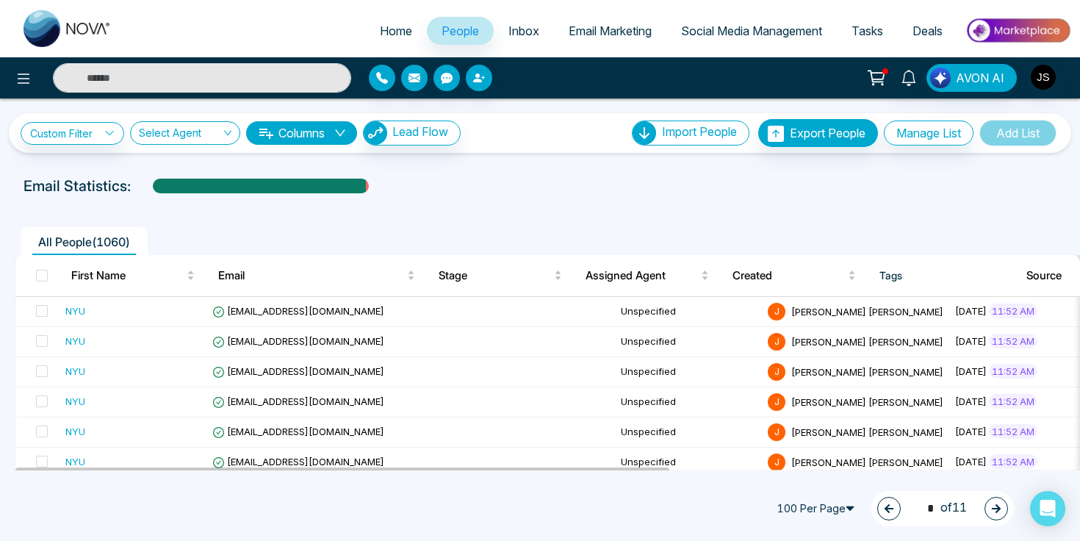
click at [1006, 505] on button "button" at bounding box center [996, 509] width 24 height 24
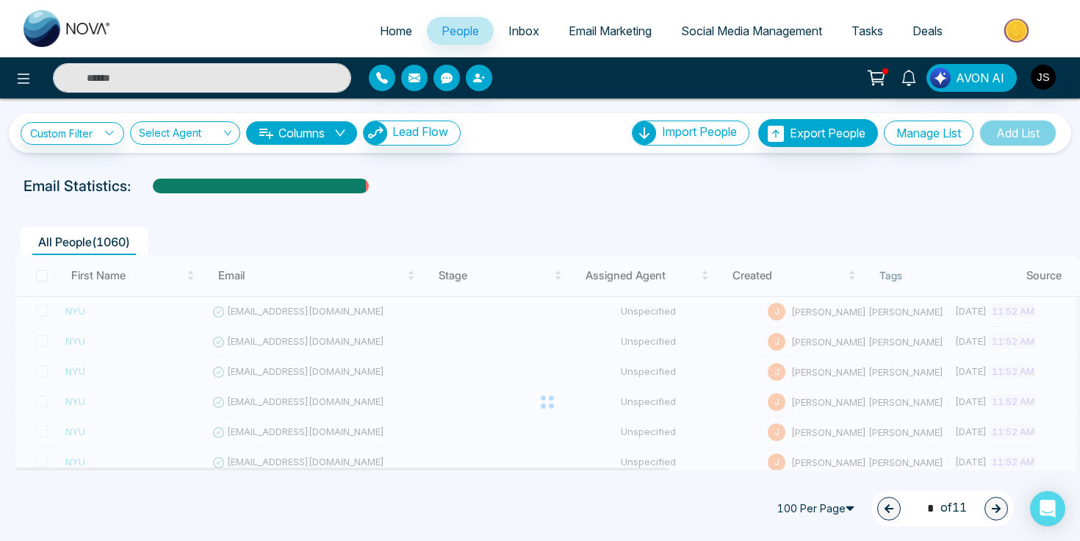
type input "*"
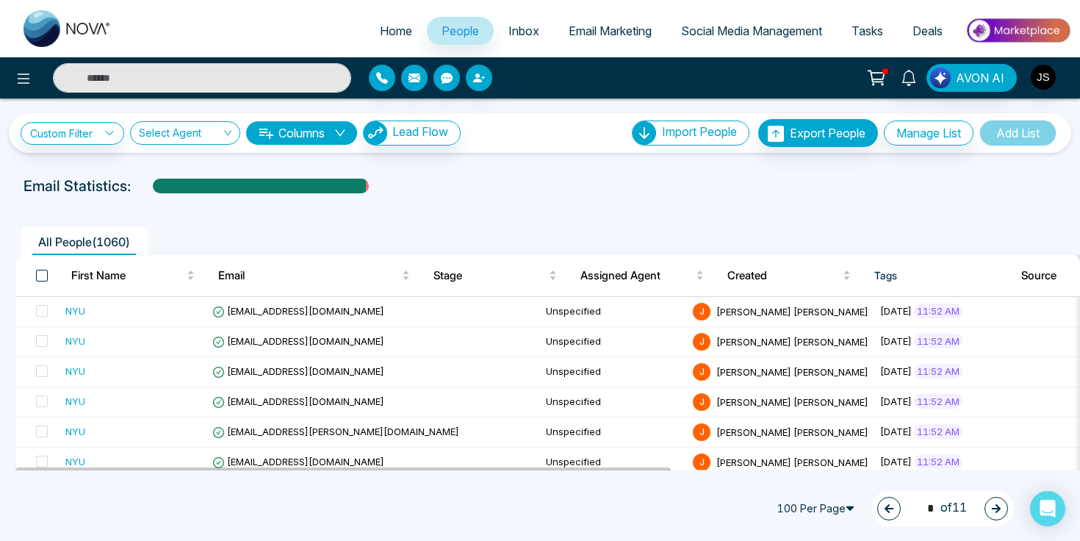
click at [44, 276] on span at bounding box center [42, 276] width 12 height 12
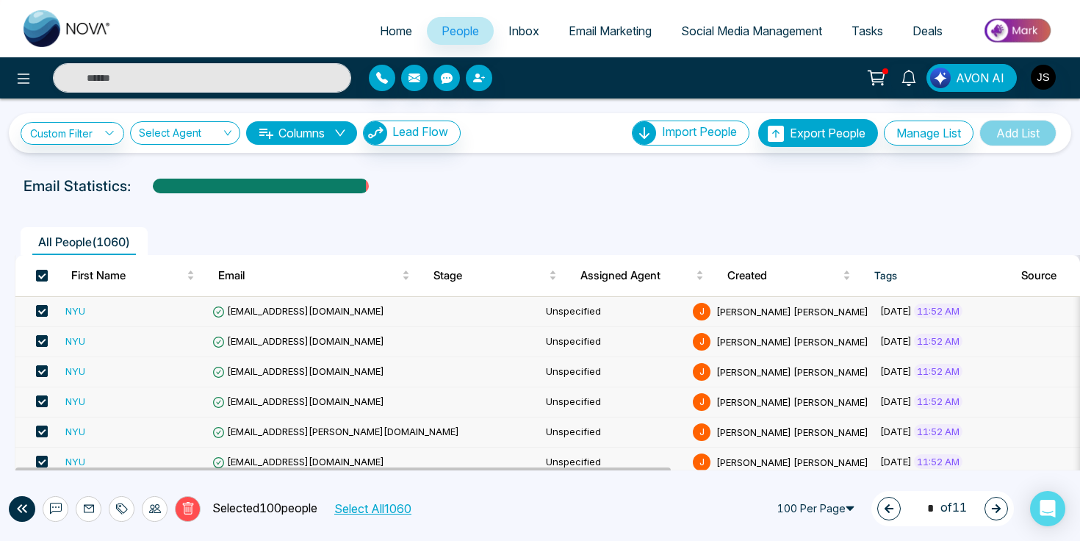
click at [119, 503] on icon at bounding box center [123, 508] width 10 height 10
click at [109, 452] on link "Add Tags" at bounding box center [85, 452] width 47 height 12
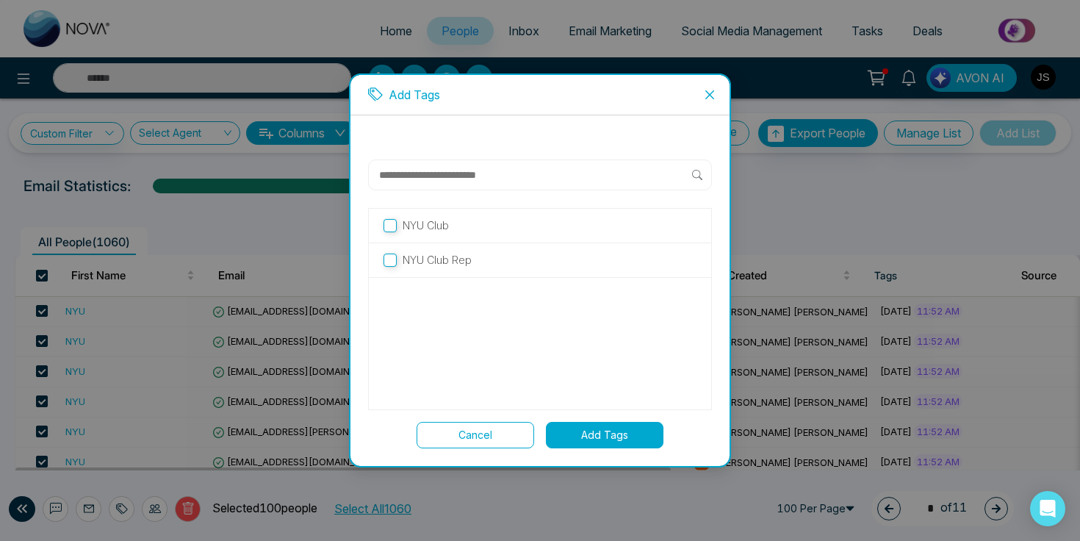
click at [429, 226] on p "NYU Club" at bounding box center [426, 225] width 46 height 16
click at [595, 430] on button "Add Tags" at bounding box center [605, 435] width 118 height 26
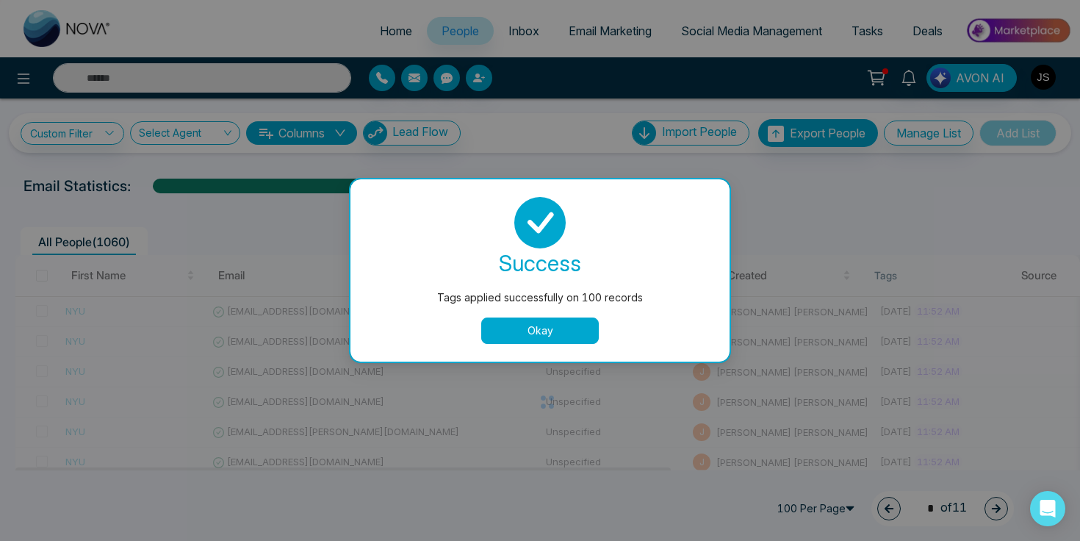
click at [530, 339] on button "Okay" at bounding box center [540, 330] width 118 height 26
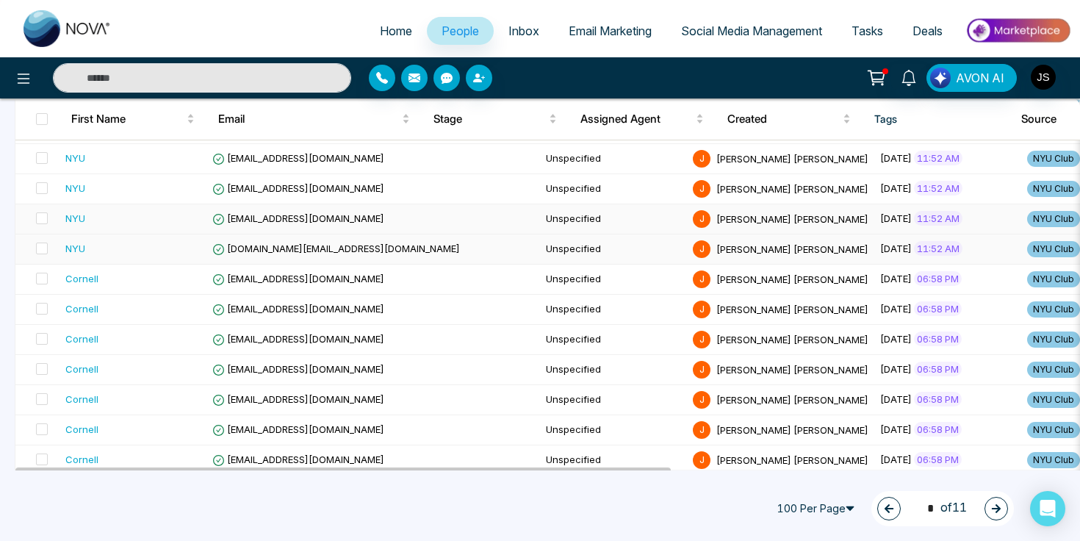
scroll to position [1816, 0]
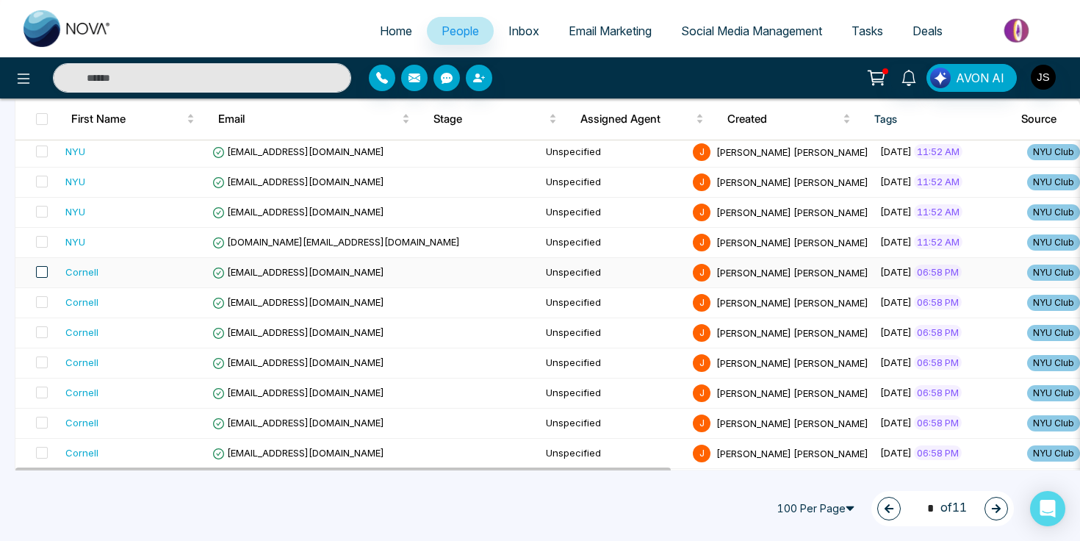
click at [44, 275] on span at bounding box center [42, 272] width 12 height 12
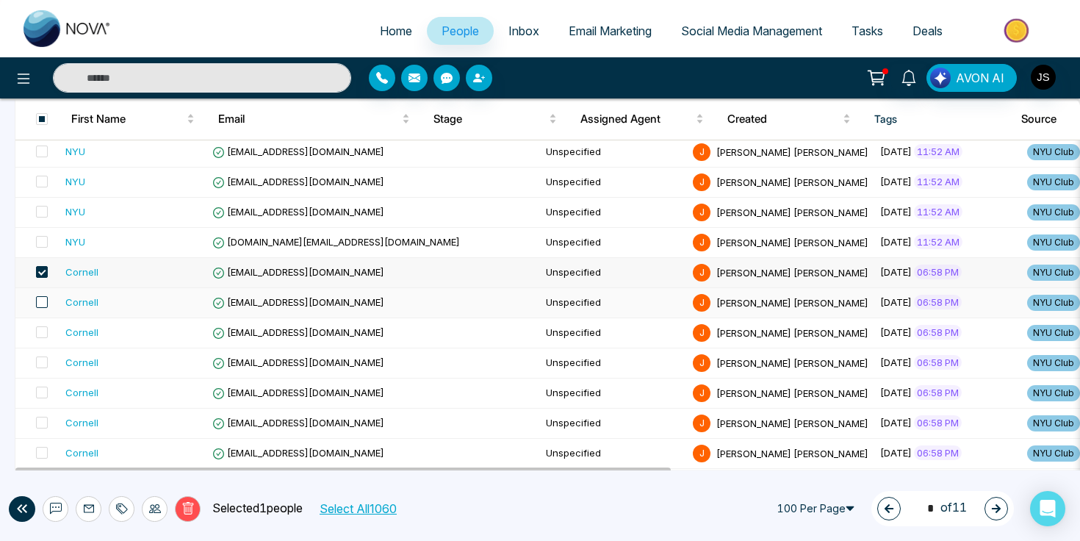
click at [43, 303] on span at bounding box center [42, 302] width 12 height 12
click at [43, 330] on span at bounding box center [42, 332] width 12 height 12
click at [41, 362] on span at bounding box center [42, 362] width 12 height 12
click at [39, 389] on span at bounding box center [42, 392] width 12 height 12
click at [42, 421] on span at bounding box center [42, 422] width 12 height 12
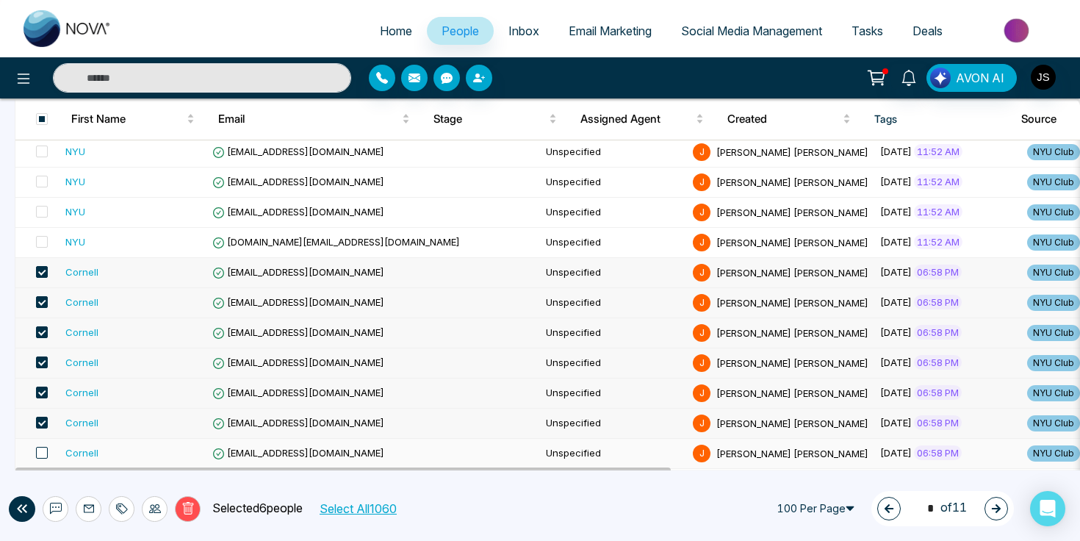
click at [41, 452] on span at bounding box center [42, 453] width 12 height 12
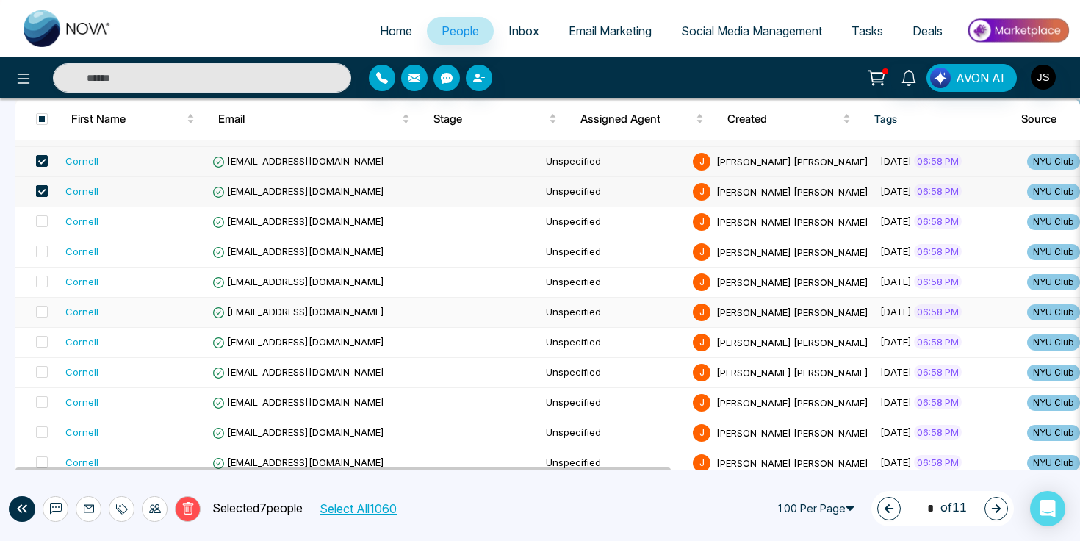
scroll to position [2104, 0]
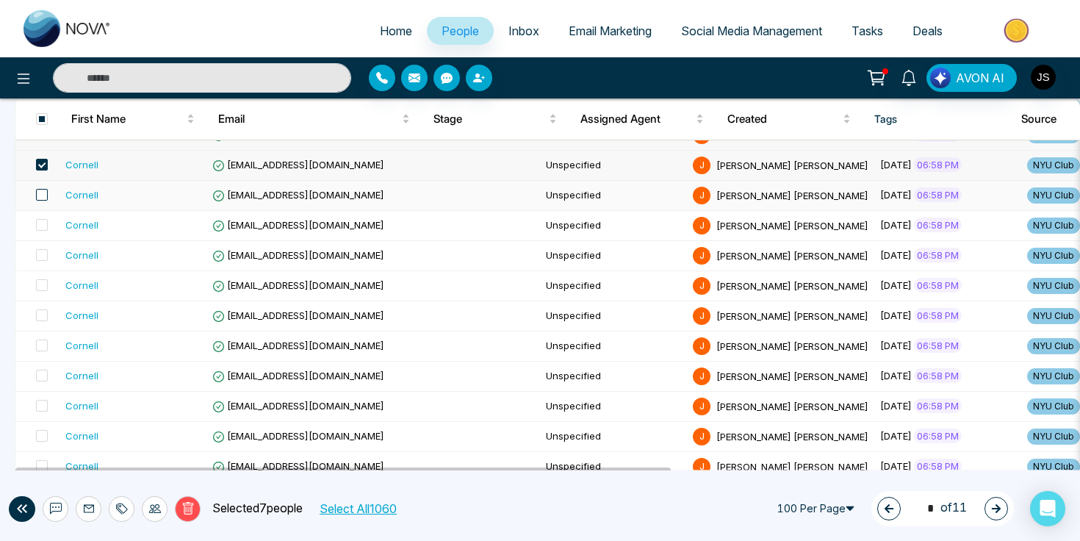
click at [44, 192] on span at bounding box center [42, 195] width 12 height 12
click at [44, 224] on span at bounding box center [42, 225] width 12 height 12
click at [44, 261] on label at bounding box center [37, 256] width 21 height 16
click at [44, 282] on span at bounding box center [42, 285] width 12 height 12
click at [44, 317] on span at bounding box center [42, 315] width 12 height 12
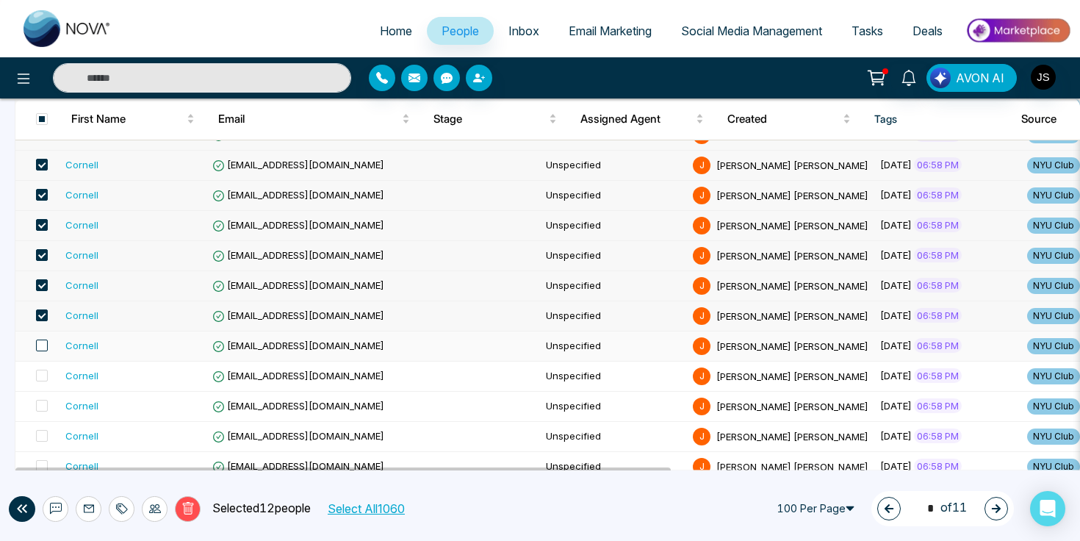
click at [39, 350] on span at bounding box center [42, 345] width 12 height 12
click at [40, 376] on span at bounding box center [42, 375] width 12 height 12
click at [42, 406] on span at bounding box center [42, 406] width 12 height 12
click at [40, 434] on span at bounding box center [42, 436] width 12 height 12
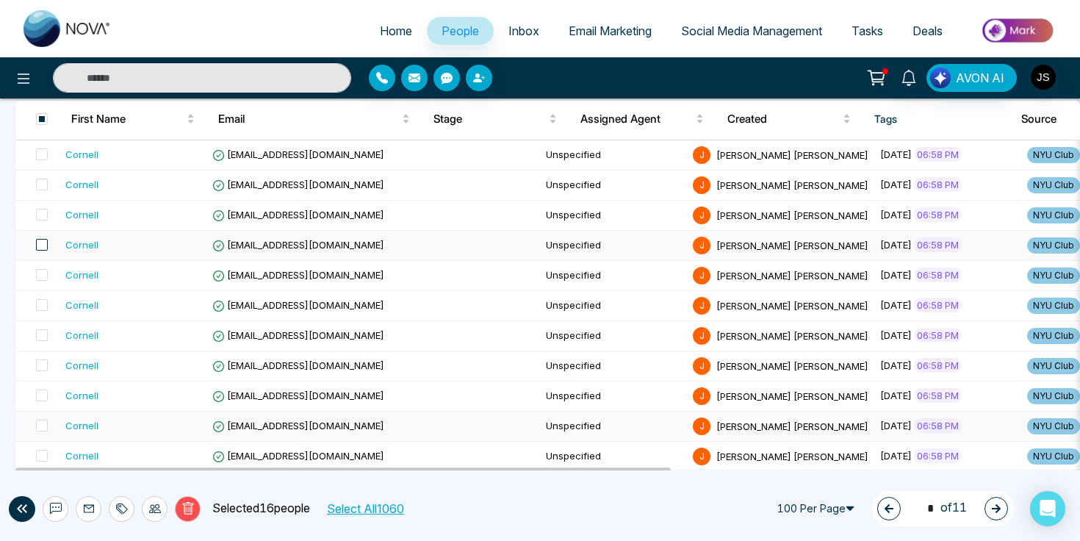
scroll to position [2416, 0]
click at [44, 159] on span at bounding box center [42, 154] width 12 height 12
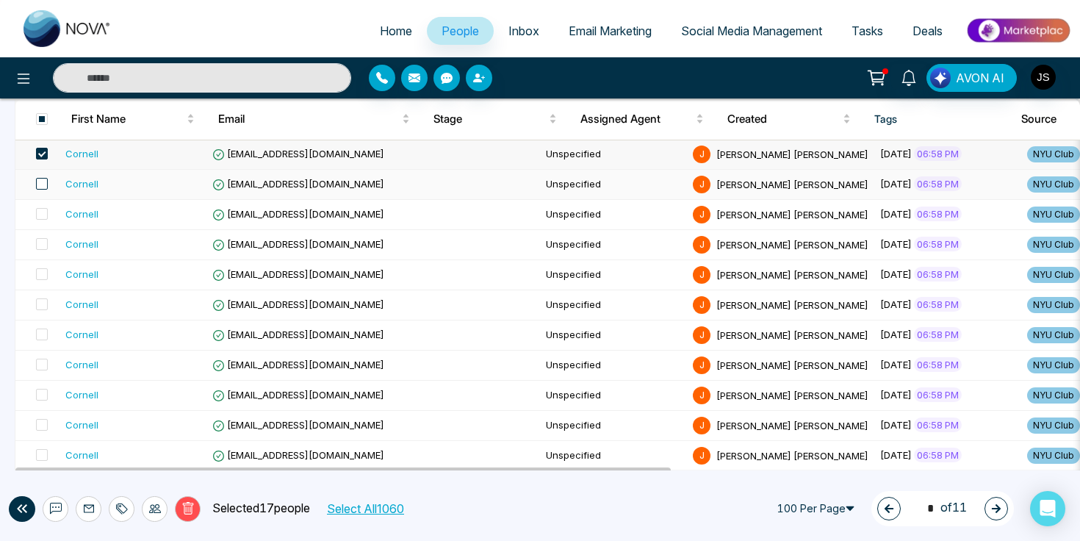
click at [44, 186] on span at bounding box center [42, 184] width 12 height 12
click at [43, 215] on span at bounding box center [42, 214] width 12 height 12
click at [43, 245] on span at bounding box center [42, 244] width 12 height 12
click at [43, 273] on span at bounding box center [42, 274] width 12 height 12
click at [44, 303] on span at bounding box center [42, 304] width 12 height 12
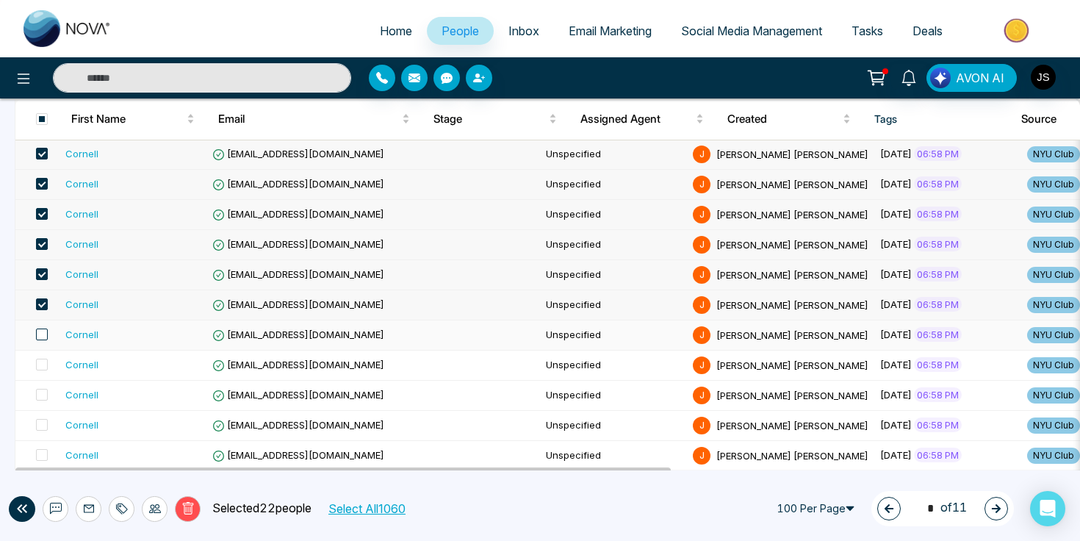
click at [44, 339] on span at bounding box center [42, 334] width 12 height 12
click at [44, 365] on span at bounding box center [42, 364] width 12 height 12
click at [43, 400] on label at bounding box center [37, 395] width 21 height 16
click at [41, 425] on span at bounding box center [42, 425] width 12 height 12
click at [41, 457] on span at bounding box center [42, 455] width 12 height 12
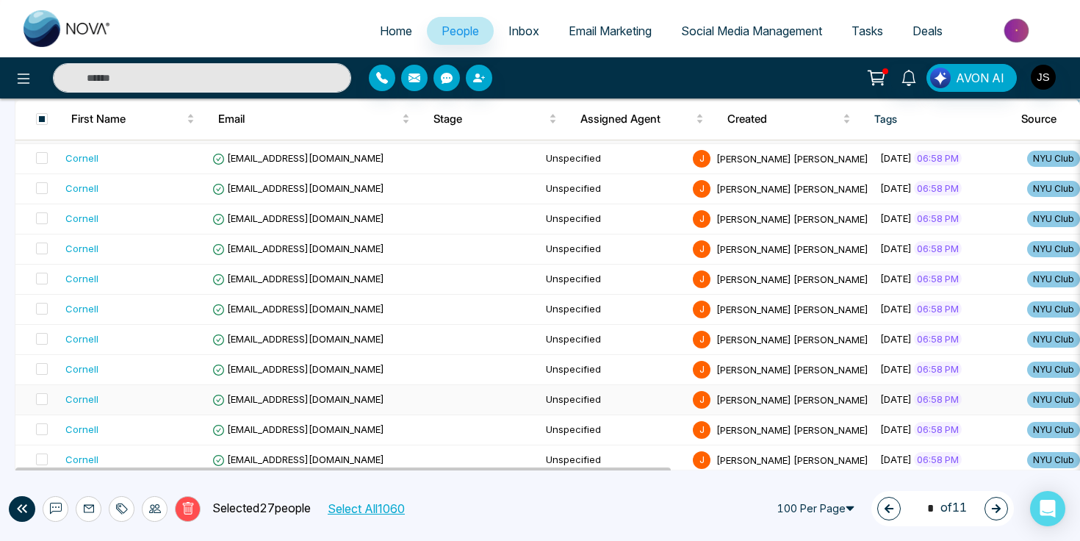
scroll to position [2746, 0]
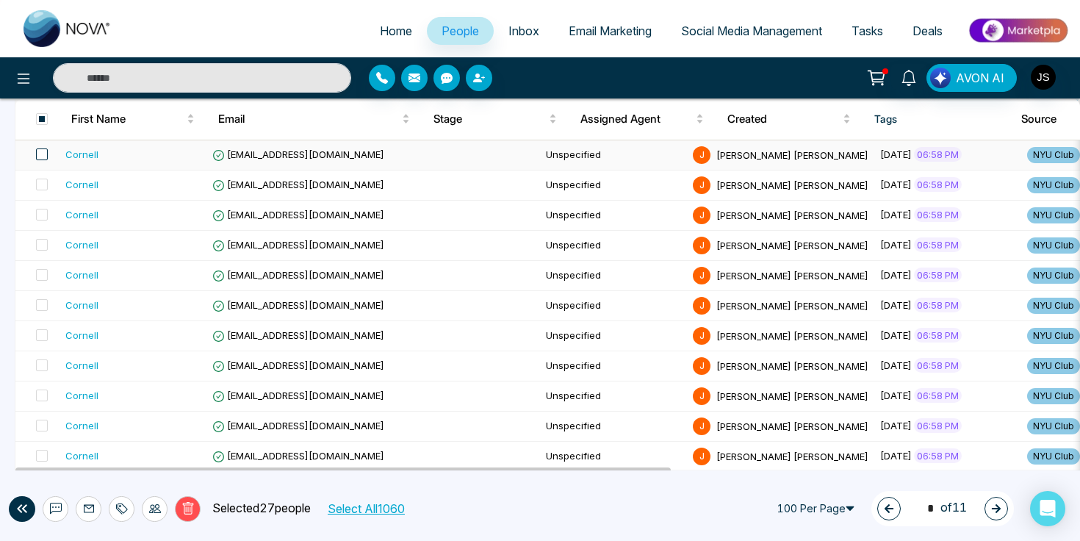
click at [41, 156] on span at bounding box center [42, 154] width 12 height 12
click at [41, 181] on span at bounding box center [42, 184] width 12 height 12
click at [46, 225] on td at bounding box center [37, 216] width 44 height 30
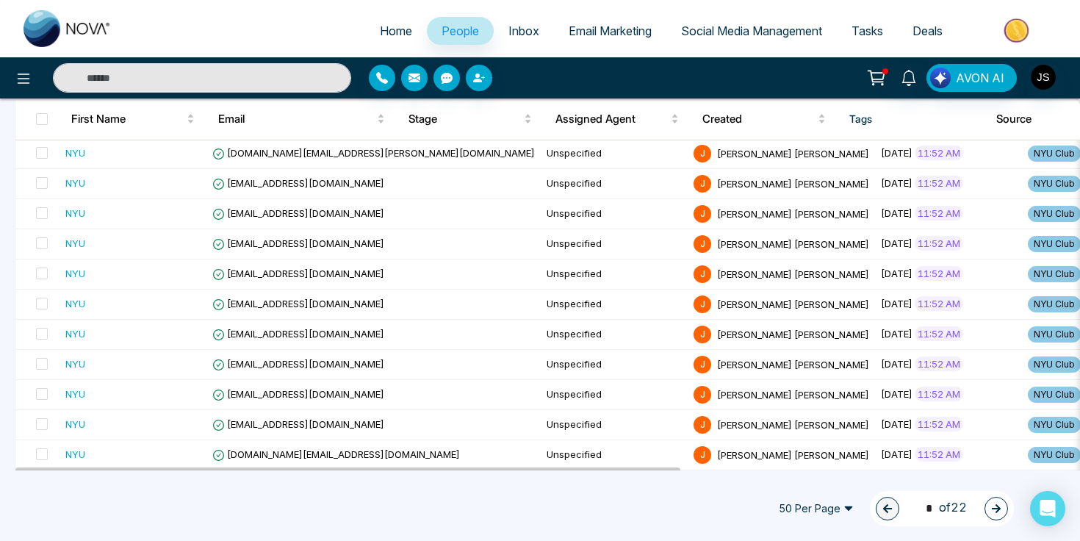
scroll to position [1336, 0]
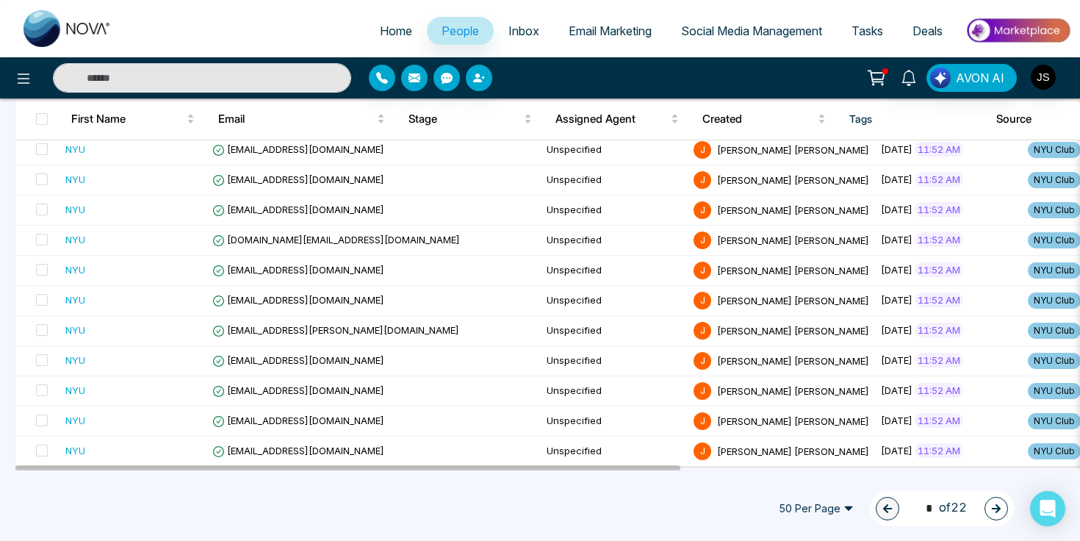
click at [829, 508] on span "50 Per Page" at bounding box center [815, 509] width 95 height 24
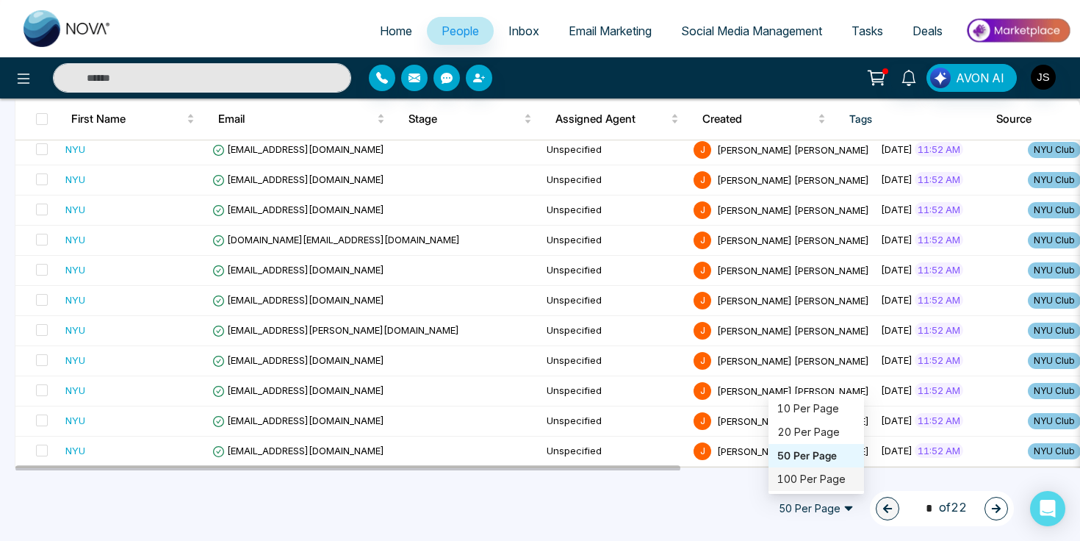
click at [832, 485] on div "100 Per Page" at bounding box center [816, 479] width 78 height 16
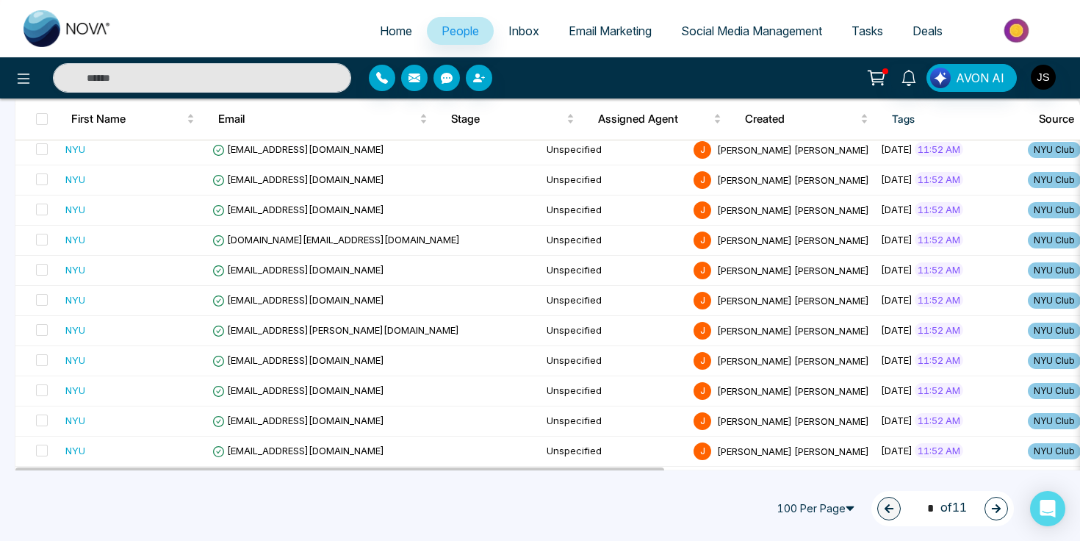
click at [995, 504] on icon "button" at bounding box center [996, 508] width 9 height 9
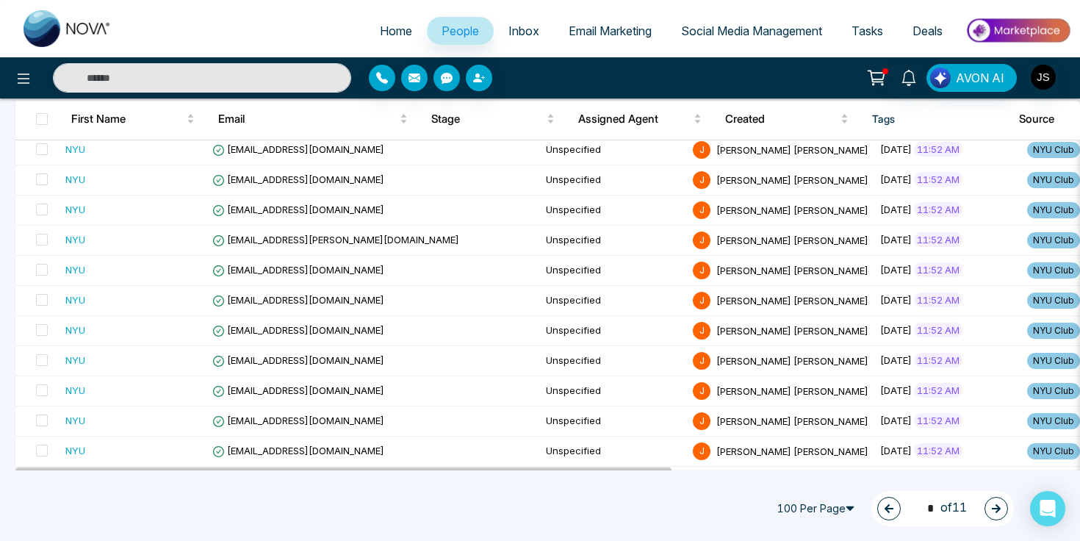
click at [996, 502] on button "button" at bounding box center [996, 509] width 24 height 24
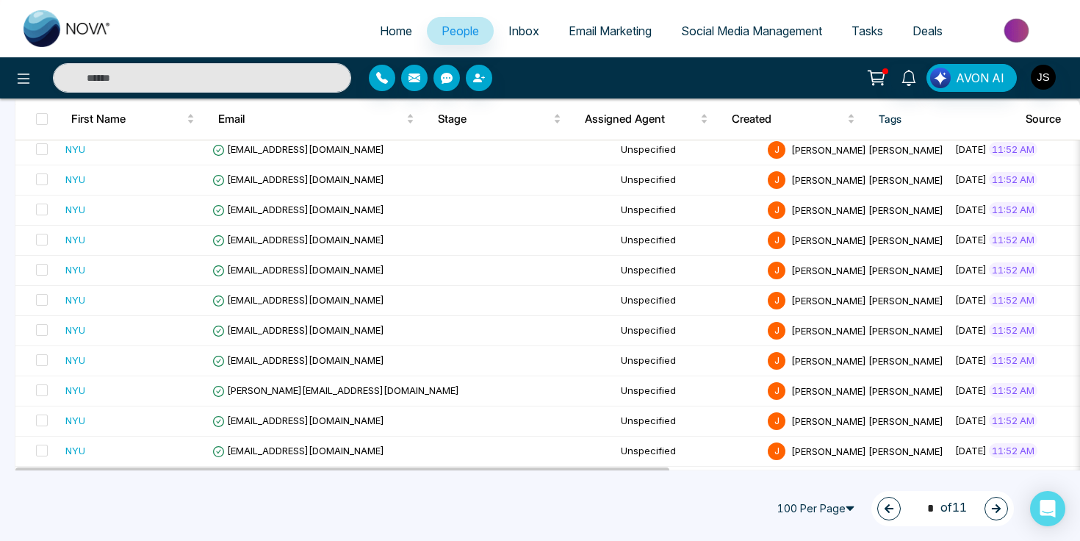
click at [996, 502] on button "button" at bounding box center [996, 509] width 24 height 24
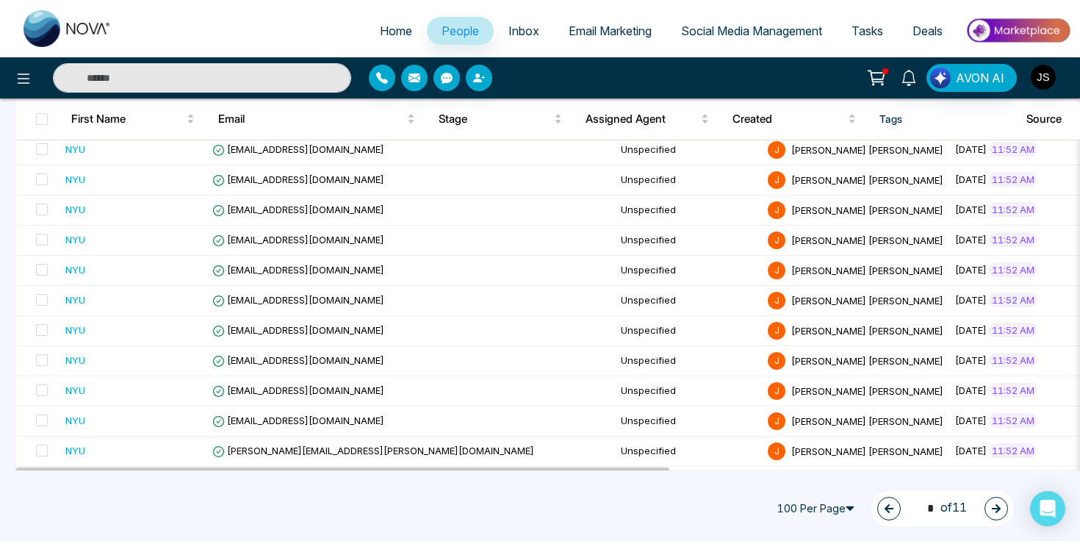
click at [996, 502] on button "button" at bounding box center [996, 509] width 24 height 24
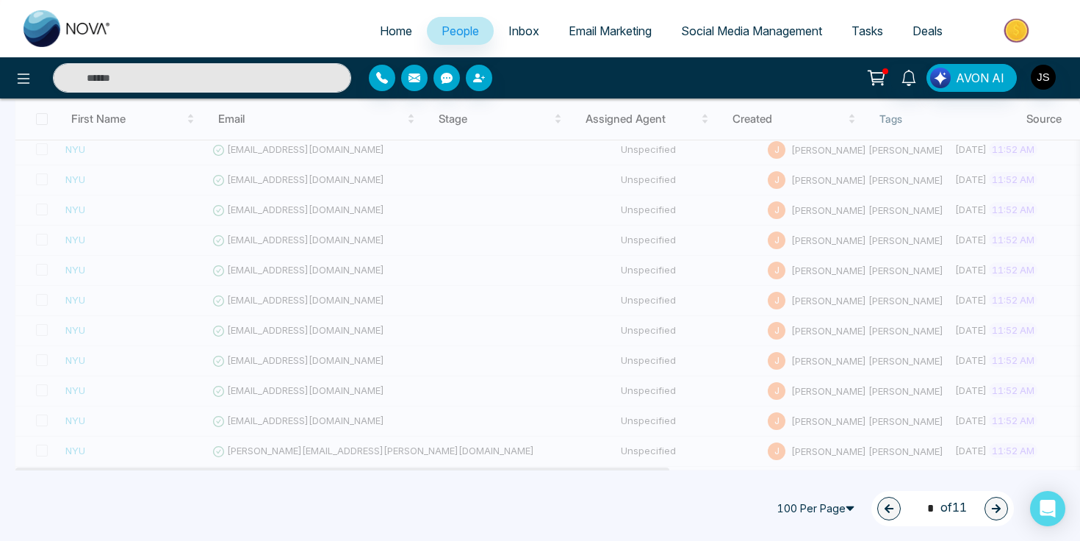
type input "*"
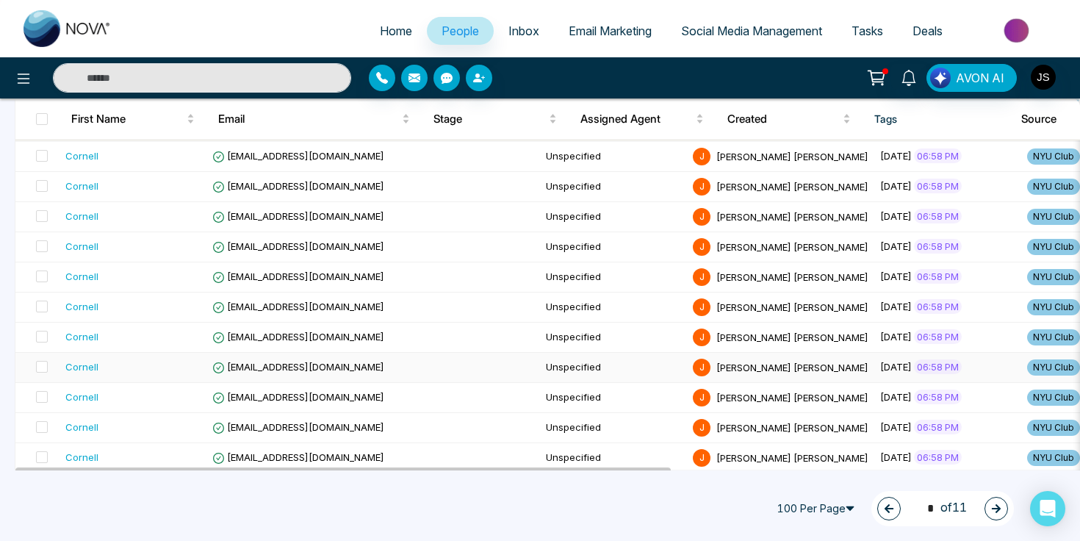
scroll to position [2842, 0]
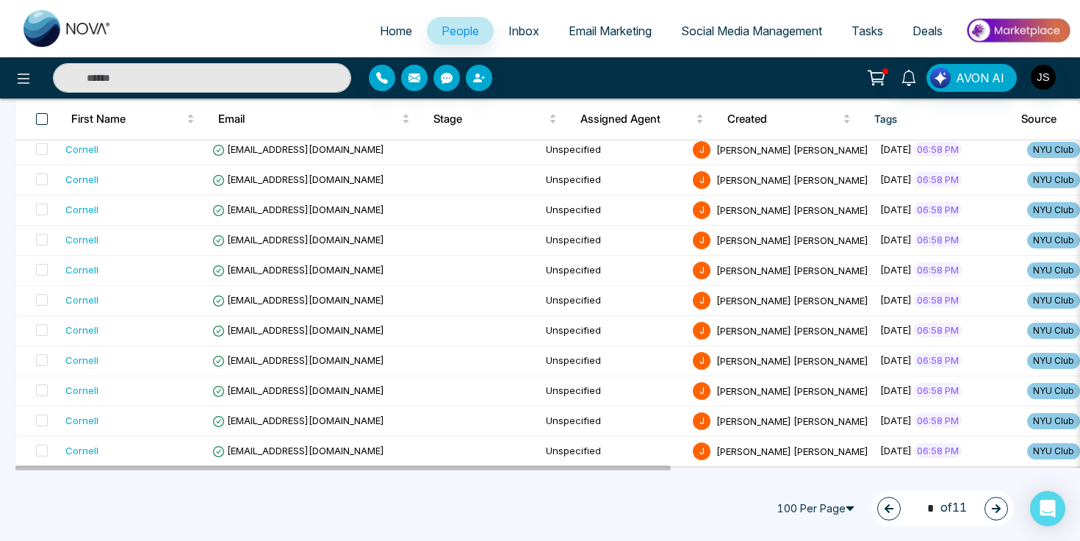
click at [43, 120] on span at bounding box center [42, 119] width 12 height 12
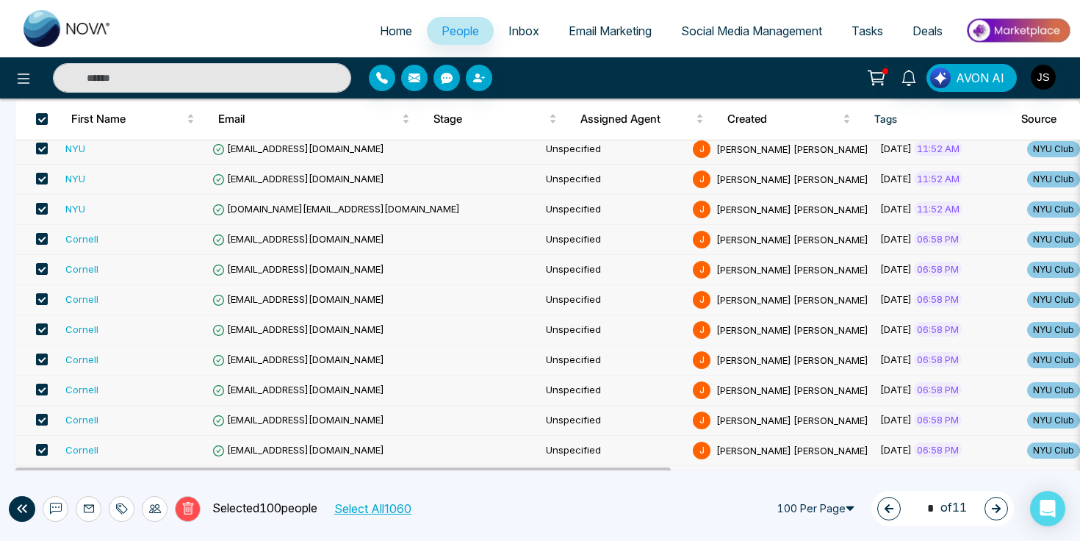
scroll to position [1855, 0]
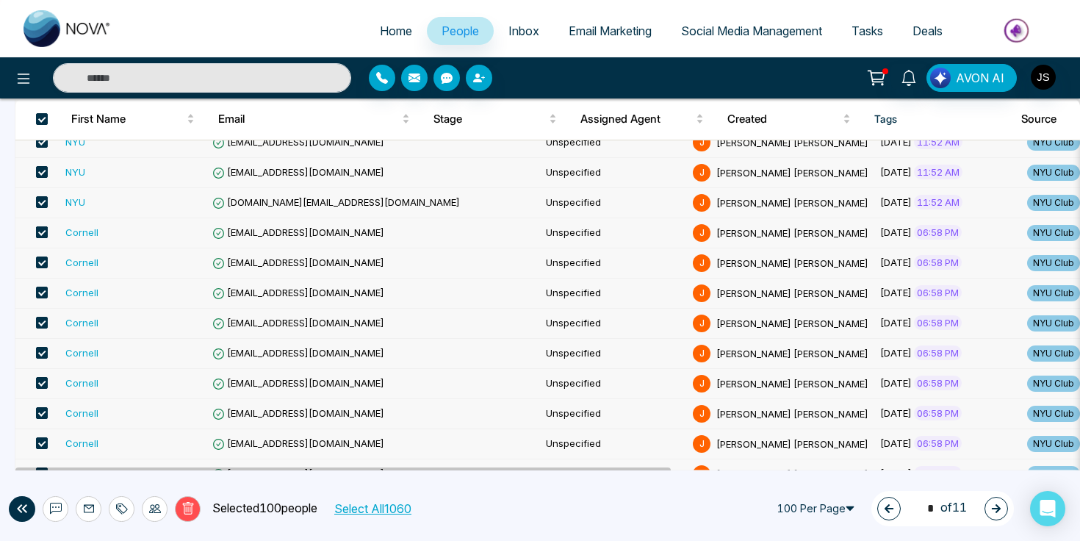
click at [40, 234] on span at bounding box center [42, 232] width 12 height 12
click at [43, 114] on span at bounding box center [42, 119] width 12 height 12
click at [41, 109] on th at bounding box center [37, 118] width 44 height 41
click at [41, 115] on span at bounding box center [42, 119] width 12 height 12
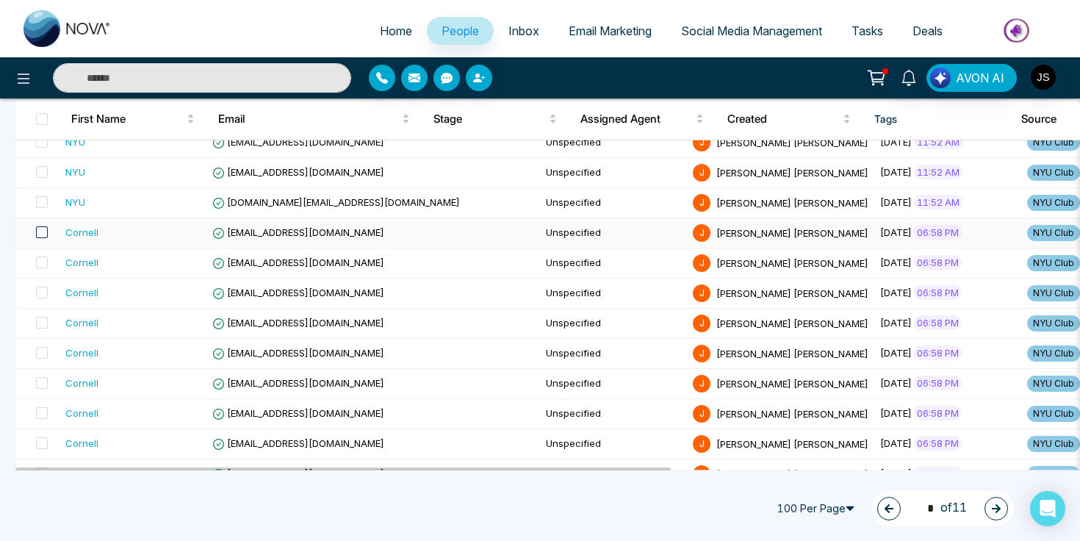
click at [43, 233] on span at bounding box center [42, 232] width 12 height 12
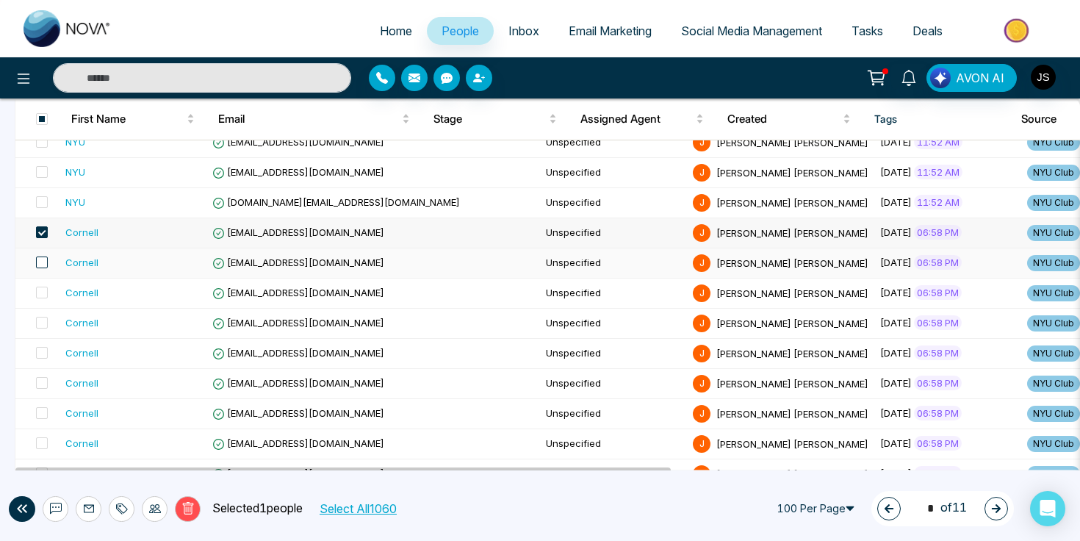
click at [40, 265] on span at bounding box center [42, 262] width 12 height 12
click at [40, 290] on span at bounding box center [42, 292] width 12 height 12
click at [41, 321] on span at bounding box center [42, 323] width 12 height 12
click at [43, 348] on span at bounding box center [42, 353] width 12 height 12
click at [43, 383] on span at bounding box center [42, 383] width 12 height 12
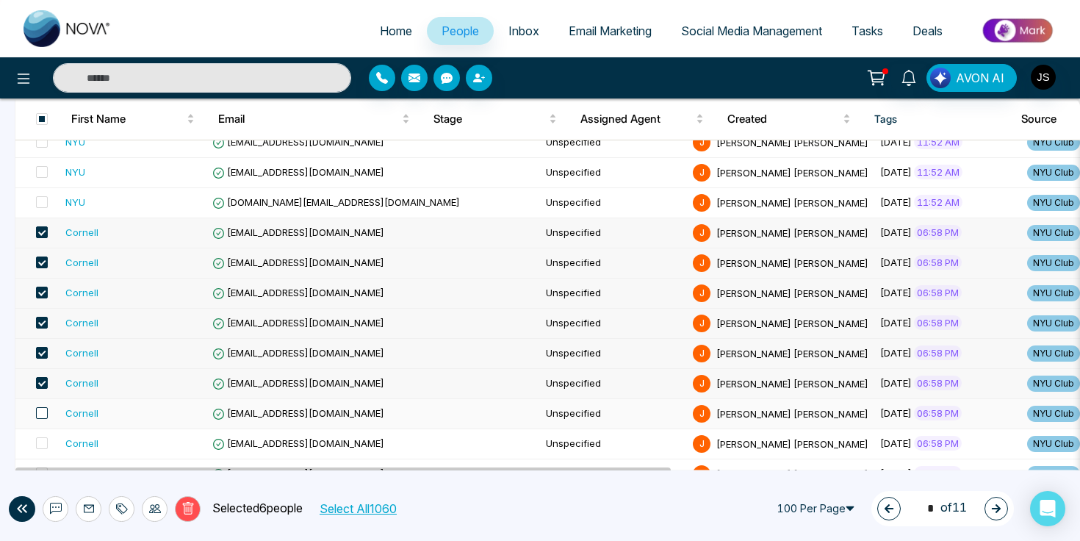
click at [43, 408] on span at bounding box center [42, 413] width 12 height 12
click at [43, 447] on span at bounding box center [42, 443] width 12 height 12
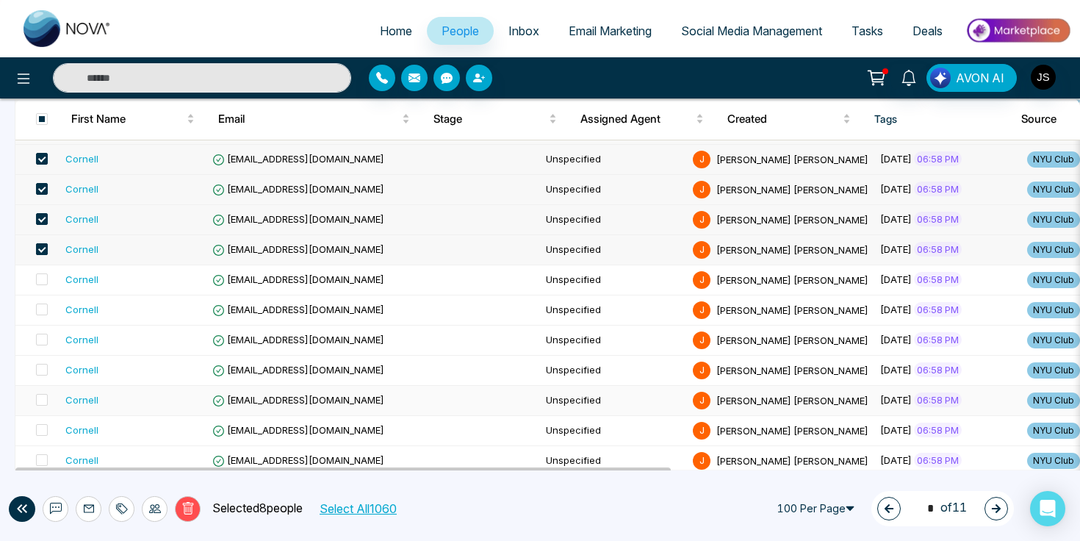
scroll to position [2165, 0]
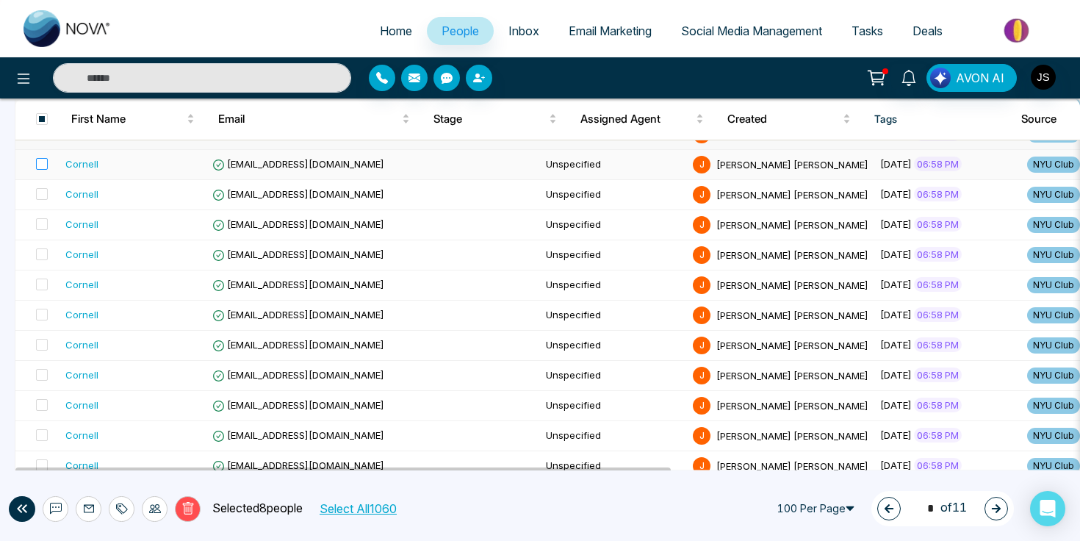
click at [41, 171] on label at bounding box center [37, 164] width 21 height 16
click at [41, 194] on span at bounding box center [42, 194] width 12 height 12
click at [42, 225] on span at bounding box center [42, 224] width 12 height 12
click at [42, 256] on span at bounding box center [42, 254] width 12 height 12
click at [43, 280] on span at bounding box center [42, 284] width 12 height 12
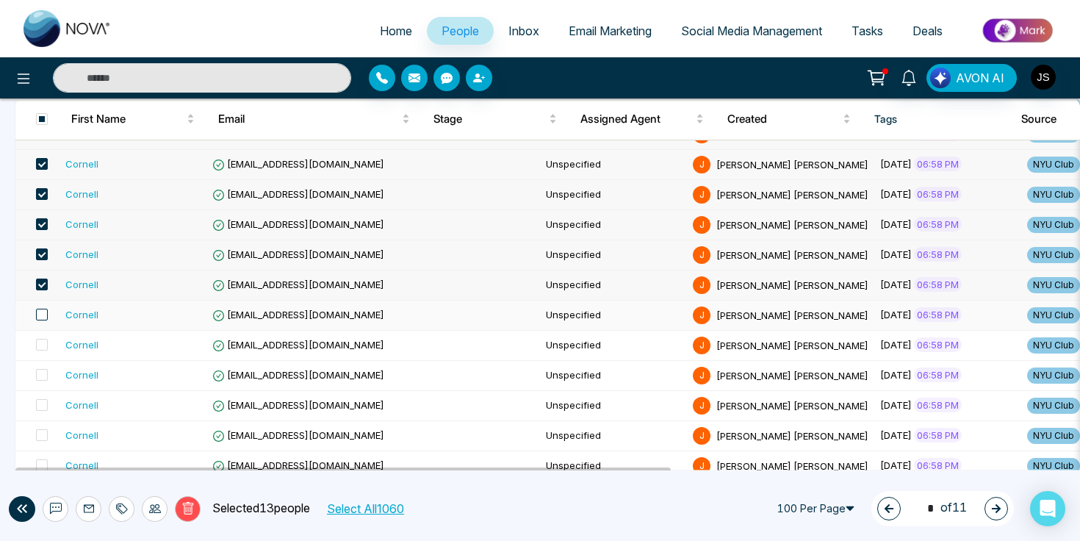
click at [43, 312] on span at bounding box center [42, 315] width 12 height 12
click at [43, 347] on span at bounding box center [42, 345] width 12 height 12
click at [43, 377] on span at bounding box center [42, 375] width 12 height 12
click at [43, 407] on span at bounding box center [42, 405] width 12 height 12
click at [43, 435] on span at bounding box center [42, 435] width 12 height 12
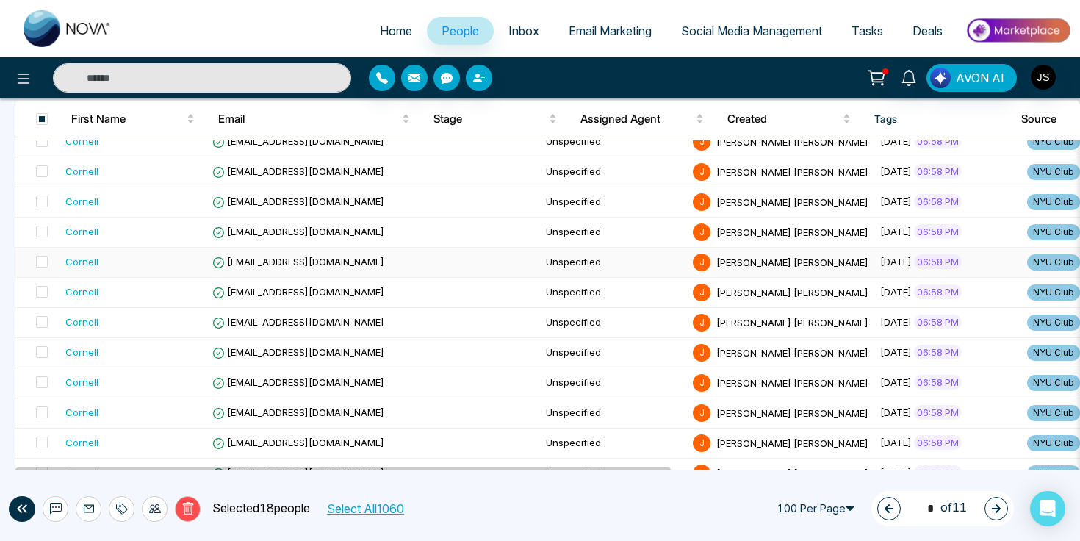
scroll to position [2463, 0]
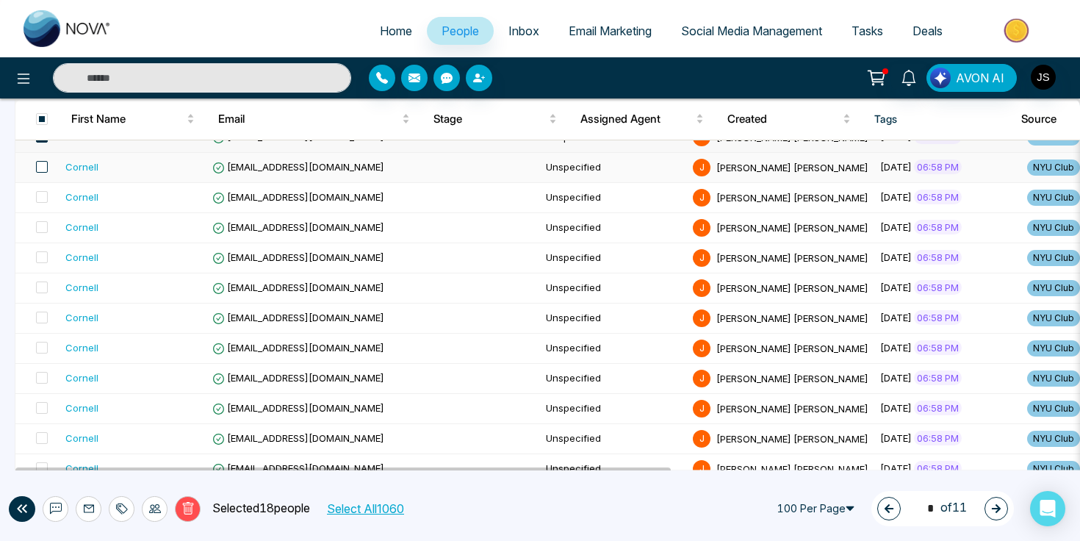
click at [40, 173] on span at bounding box center [42, 167] width 12 height 12
click at [43, 196] on span at bounding box center [42, 197] width 12 height 12
click at [43, 228] on span at bounding box center [42, 227] width 12 height 12
click at [44, 259] on span at bounding box center [42, 257] width 12 height 12
click at [42, 288] on span at bounding box center [42, 287] width 12 height 12
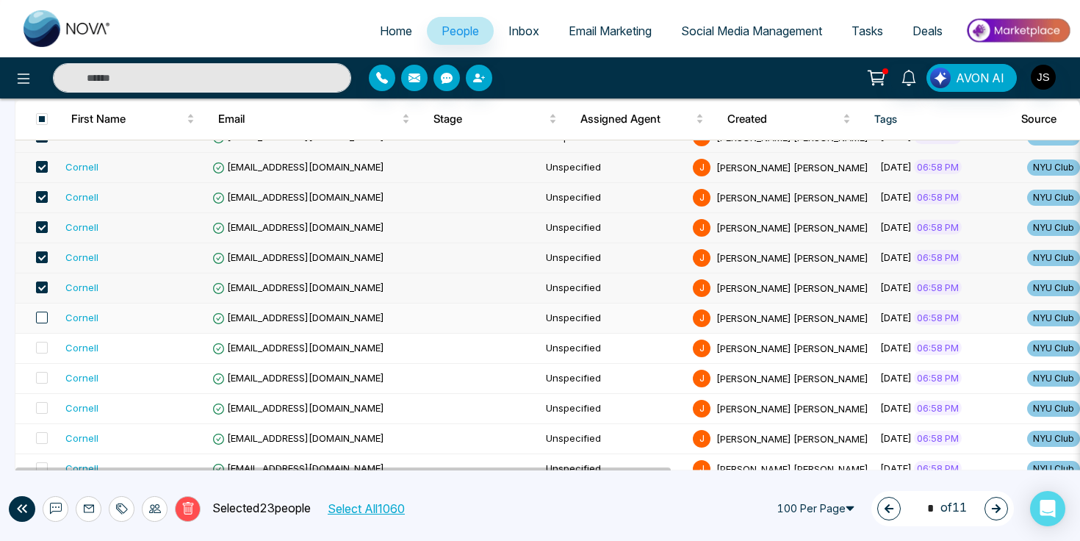
click at [42, 320] on span at bounding box center [42, 317] width 12 height 12
click at [43, 347] on span at bounding box center [42, 348] width 12 height 12
click at [43, 379] on span at bounding box center [42, 378] width 12 height 12
click at [41, 408] on span at bounding box center [42, 408] width 12 height 12
click at [40, 438] on span at bounding box center [42, 438] width 12 height 12
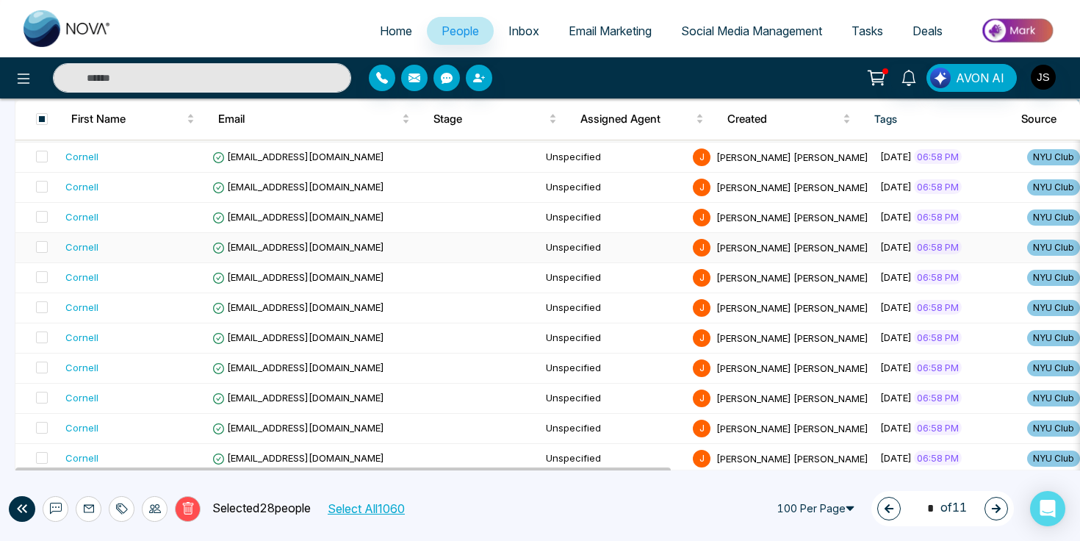
scroll to position [2776, 0]
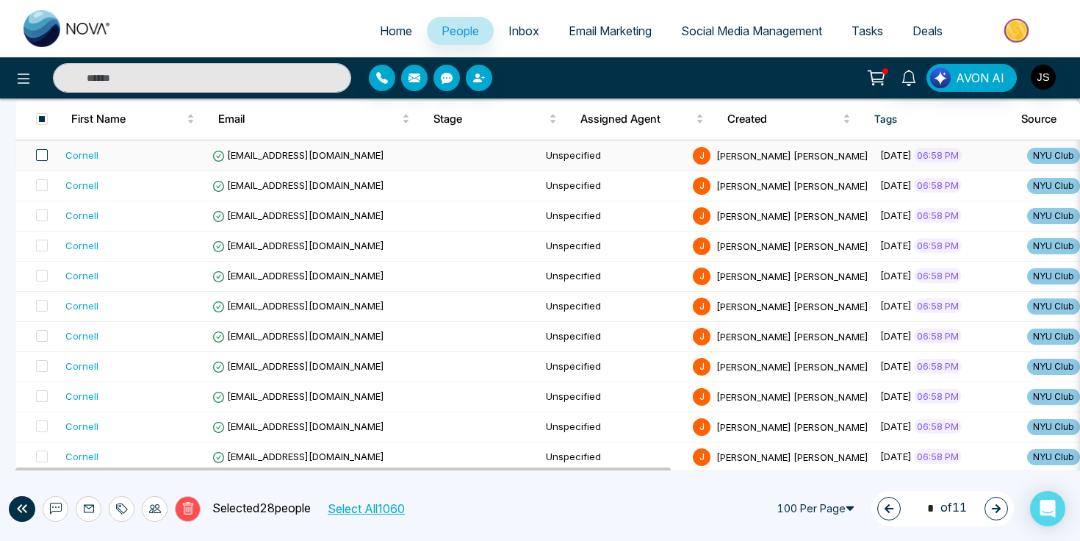
click at [43, 159] on span at bounding box center [42, 155] width 12 height 12
click at [45, 184] on span at bounding box center [42, 185] width 12 height 12
click at [43, 214] on span at bounding box center [42, 215] width 12 height 12
click at [43, 248] on span at bounding box center [42, 245] width 12 height 12
click at [43, 277] on span at bounding box center [42, 276] width 12 height 12
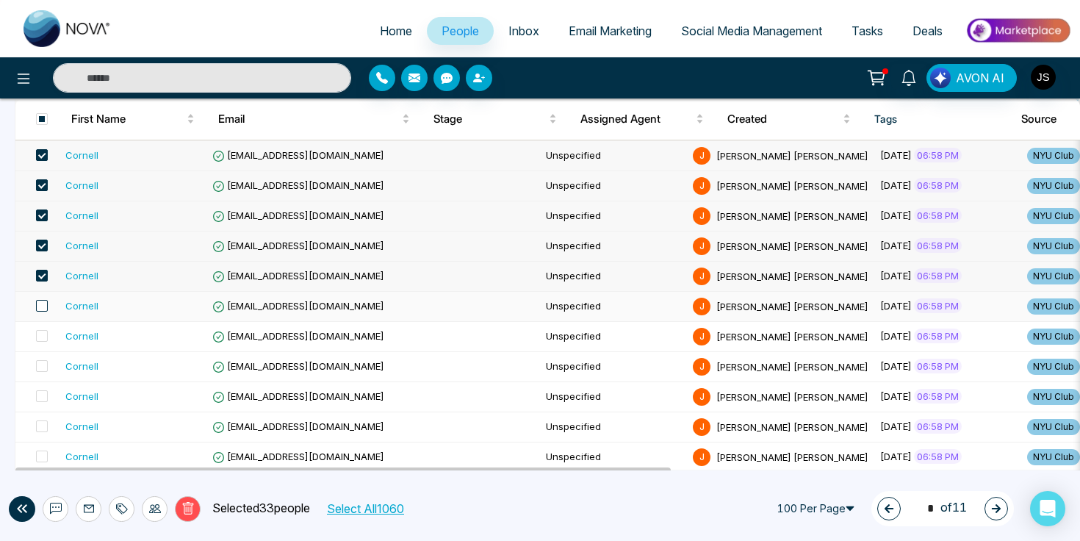
click at [43, 306] on span at bounding box center [42, 306] width 12 height 12
click at [40, 336] on span at bounding box center [42, 336] width 12 height 12
click at [40, 366] on span at bounding box center [42, 366] width 12 height 12
click at [42, 395] on span at bounding box center [42, 396] width 12 height 12
click at [42, 429] on span at bounding box center [42, 426] width 12 height 12
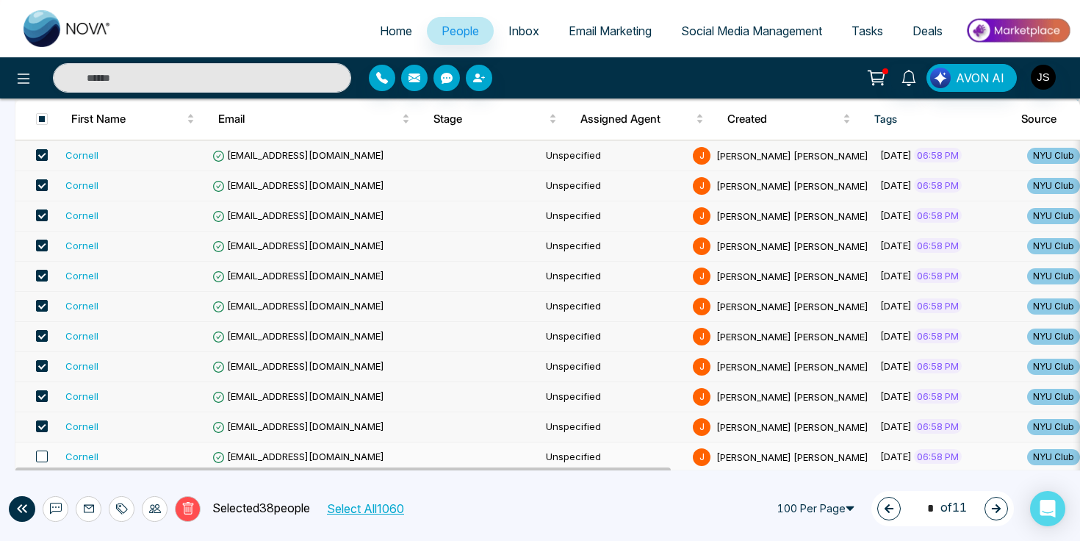
click at [42, 457] on span at bounding box center [42, 456] width 12 height 12
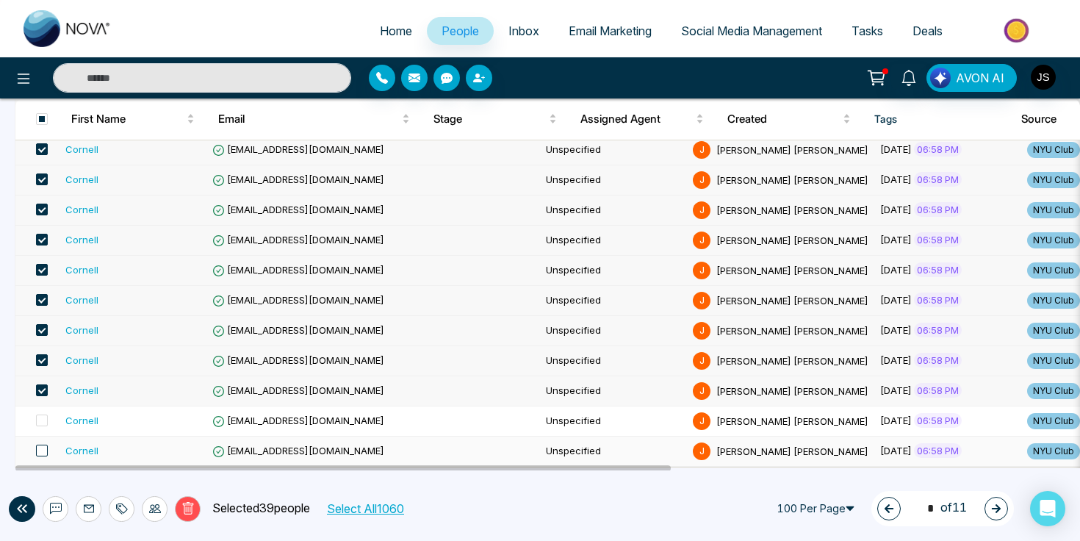
click at [45, 450] on span at bounding box center [42, 450] width 12 height 12
click at [43, 419] on span at bounding box center [42, 420] width 12 height 12
click at [124, 511] on icon at bounding box center [123, 508] width 10 height 10
click at [110, 479] on link "Remove Tags" at bounding box center [96, 475] width 68 height 12
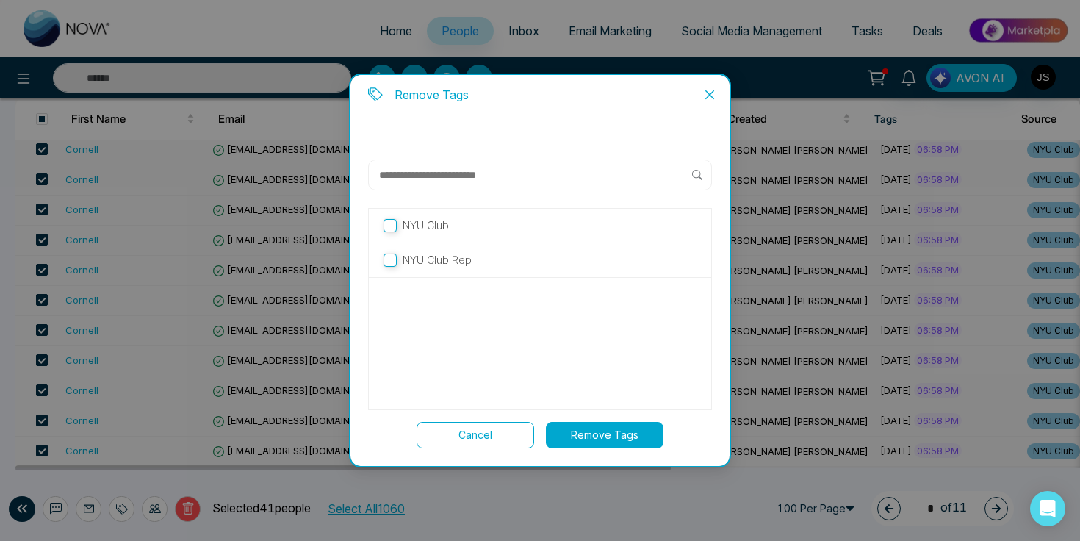
click at [590, 432] on button "Remove Tags" at bounding box center [605, 435] width 118 height 26
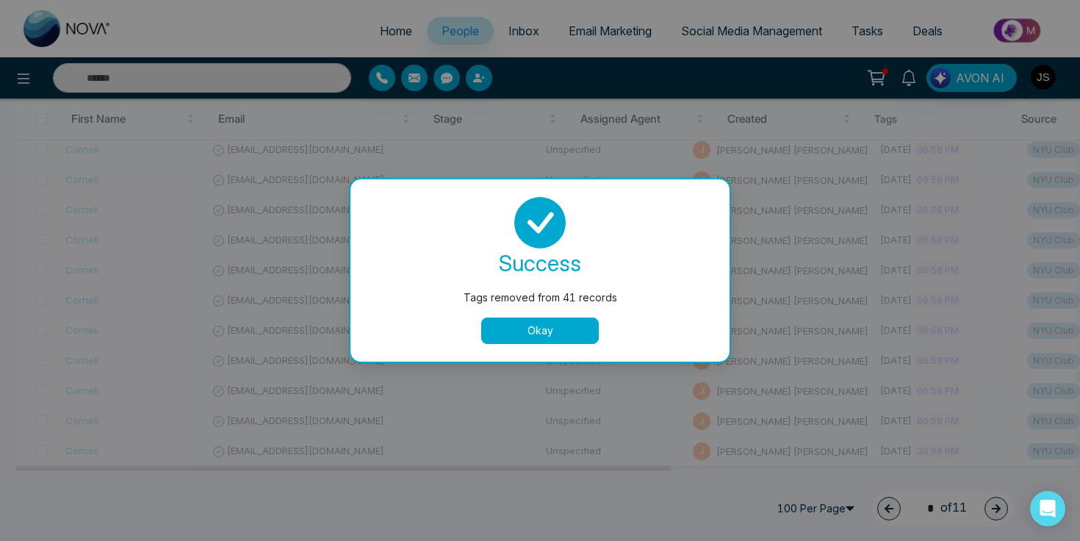
click at [564, 323] on button "Okay" at bounding box center [540, 330] width 118 height 26
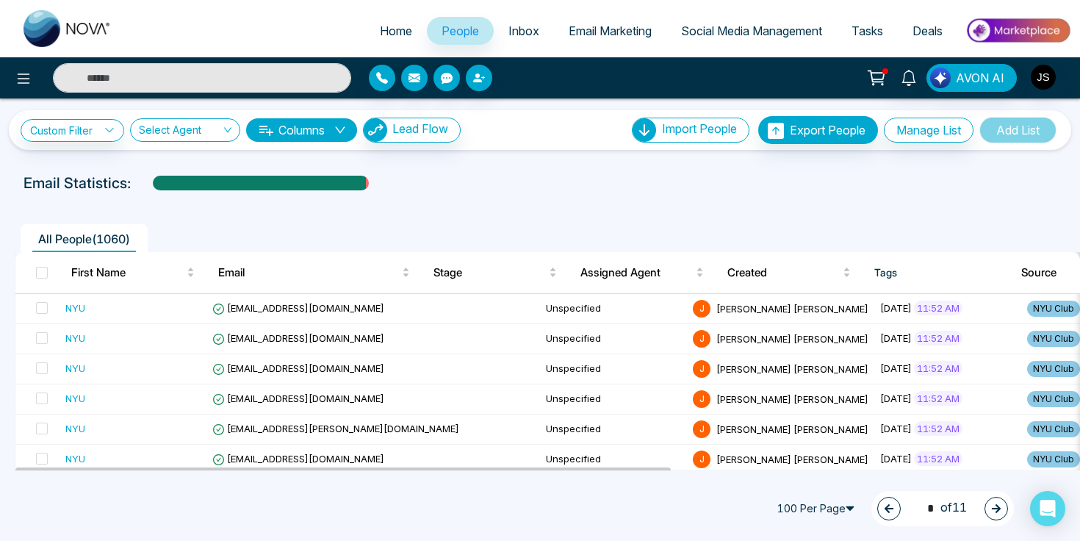
scroll to position [0, 0]
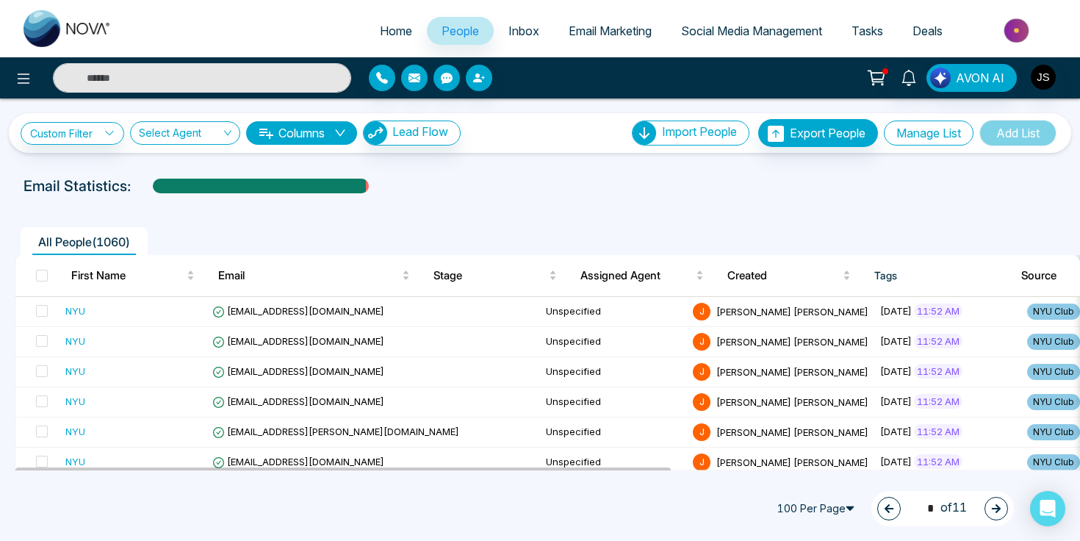
click at [893, 137] on button "Manage List" at bounding box center [929, 132] width 90 height 25
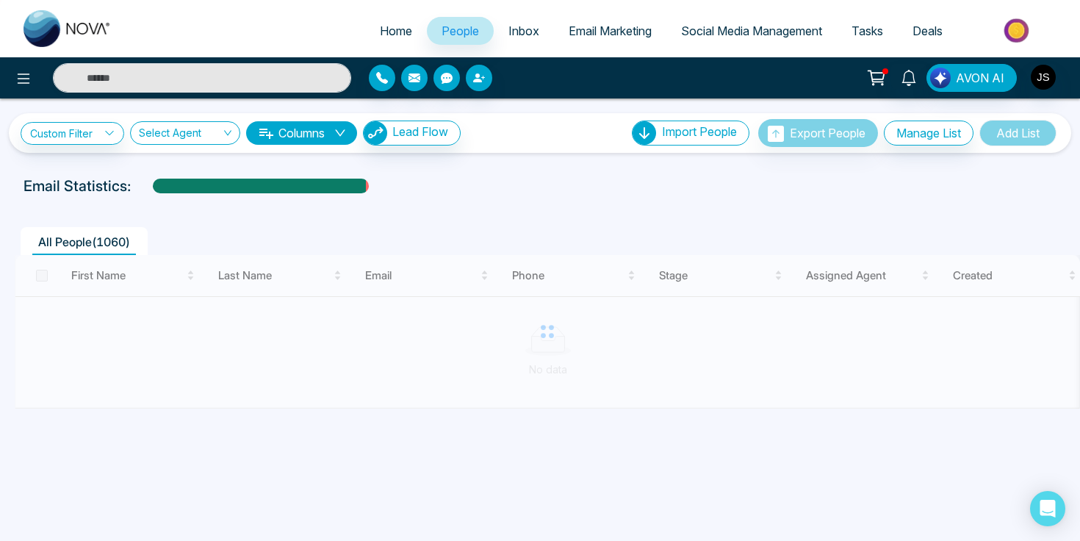
click at [319, 121] on button "Columns" at bounding box center [301, 133] width 111 height 24
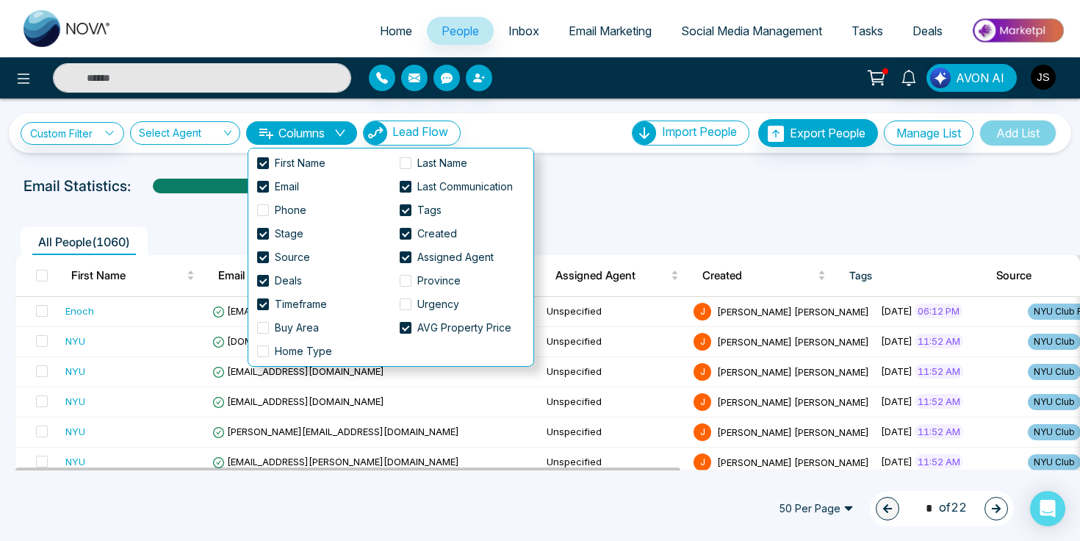
click at [320, 129] on button "Columns" at bounding box center [301, 133] width 111 height 24
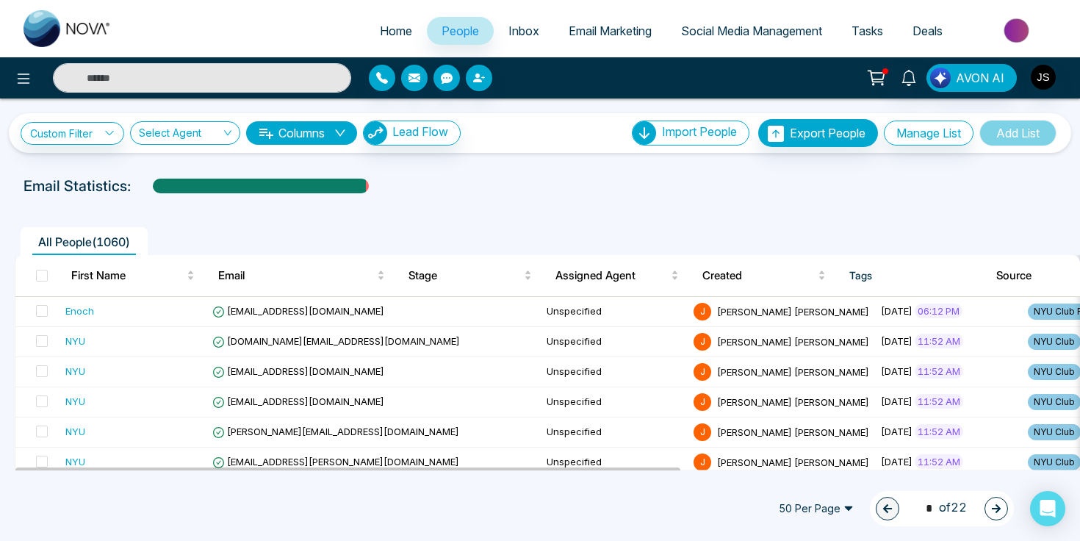
click at [320, 129] on button "Columns" at bounding box center [301, 133] width 111 height 24
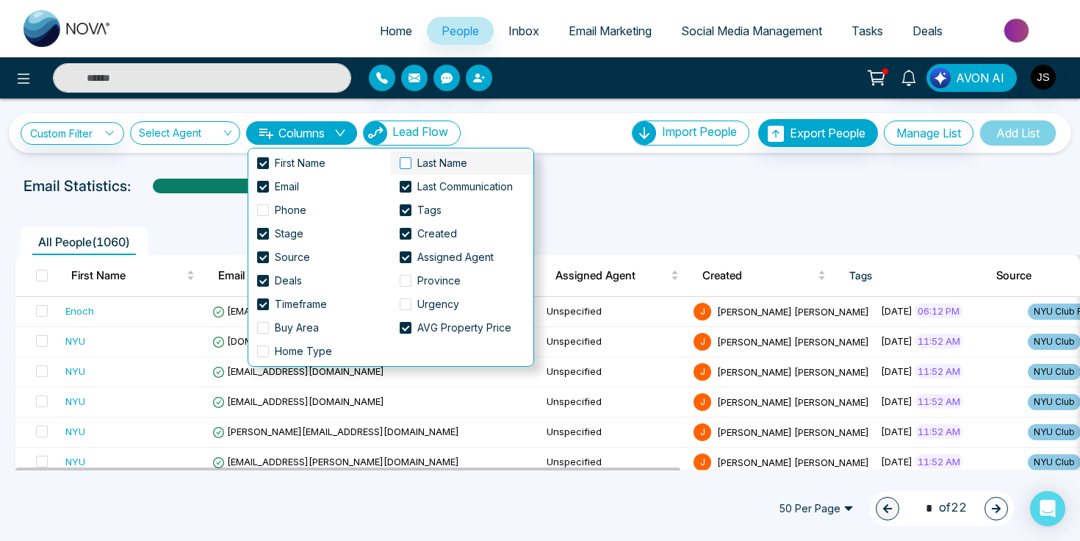
click at [408, 162] on span at bounding box center [406, 163] width 12 height 12
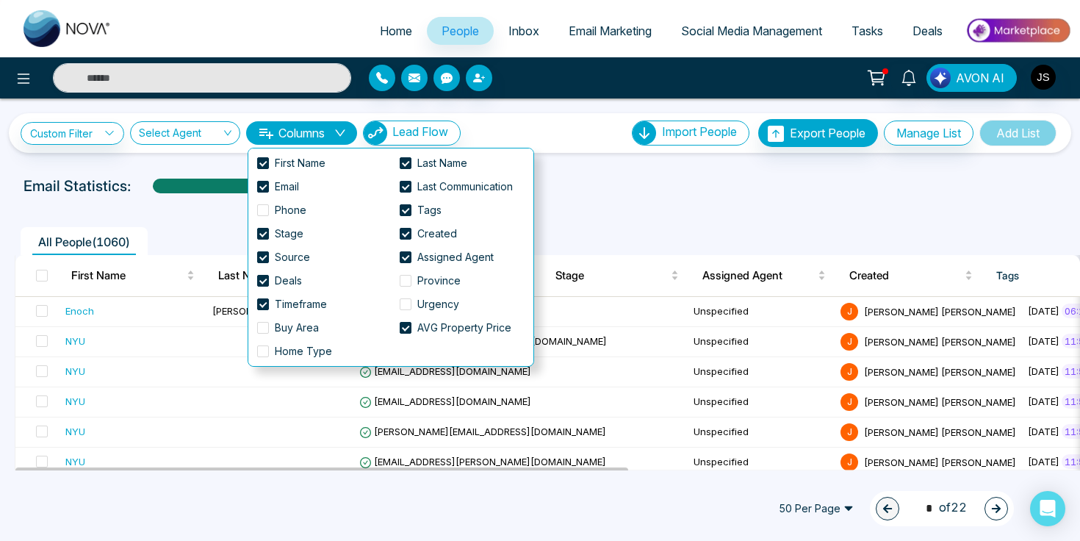
click at [563, 190] on div "Email Statistics:" at bounding box center [540, 186] width 1033 height 22
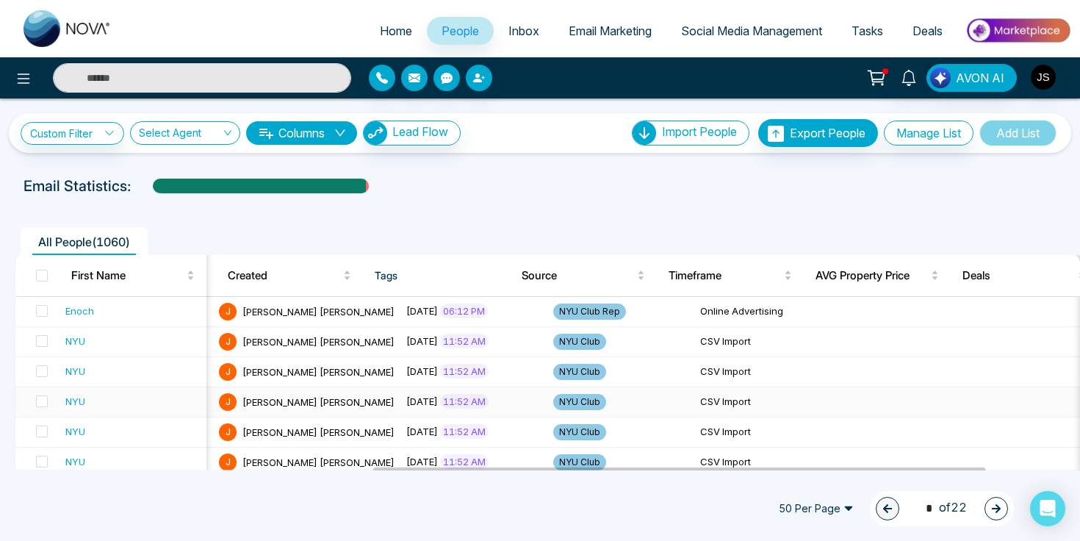
scroll to position [0, 785]
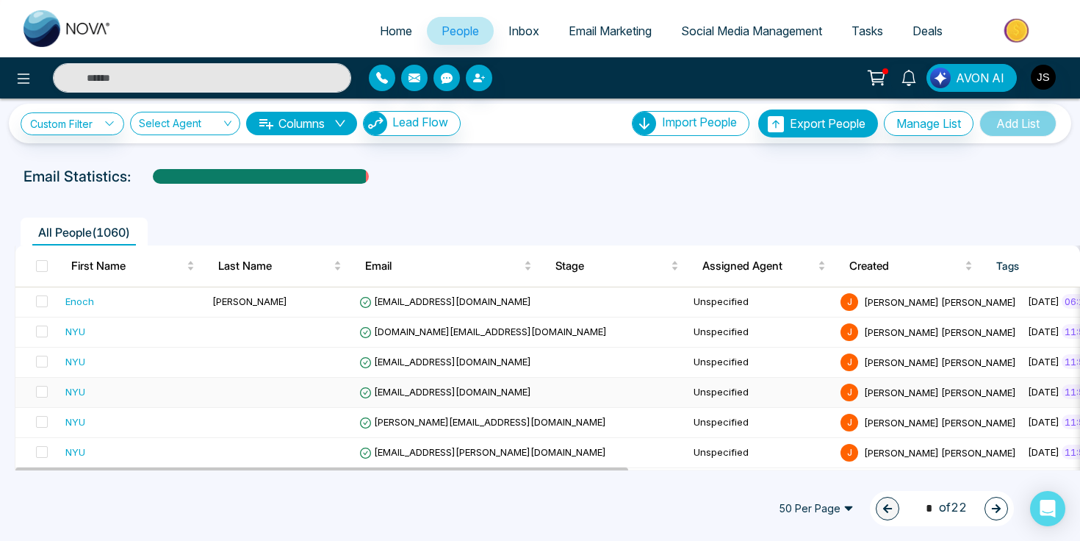
scroll to position [12, 0]
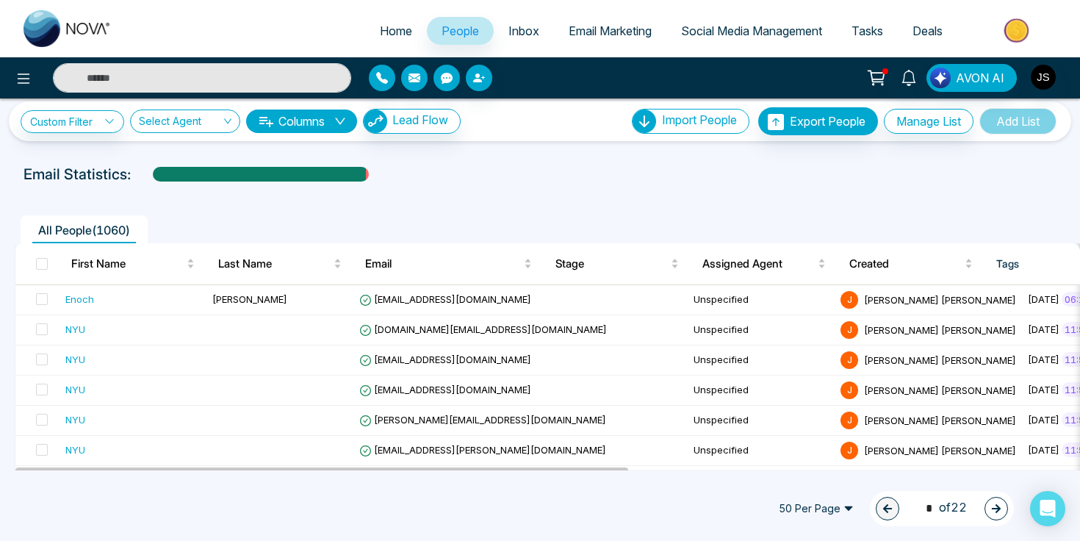
click at [814, 497] on span "50 Per Page" at bounding box center [815, 509] width 95 height 24
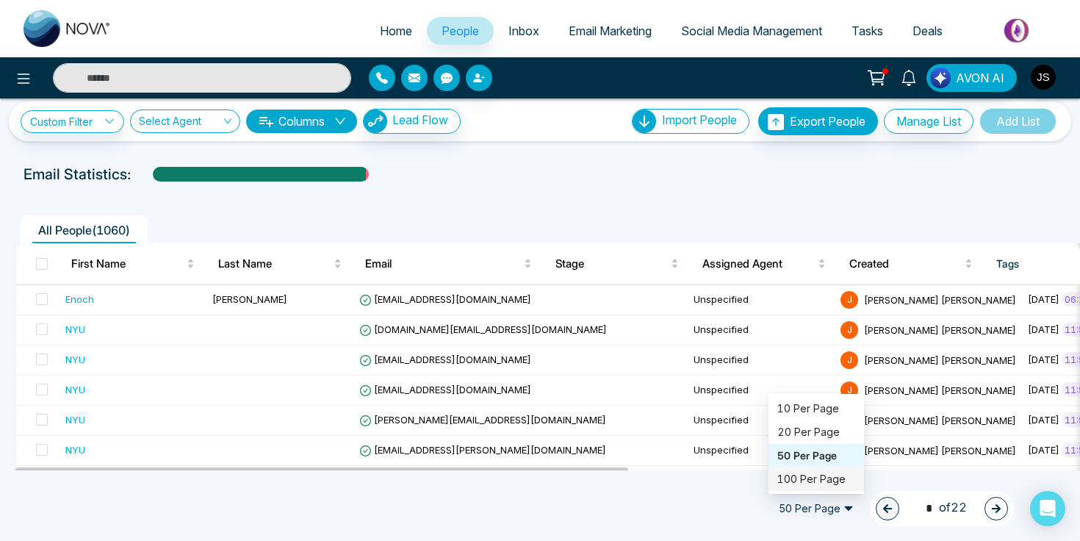
click at [820, 478] on div "100 Per Page" at bounding box center [816, 479] width 78 height 16
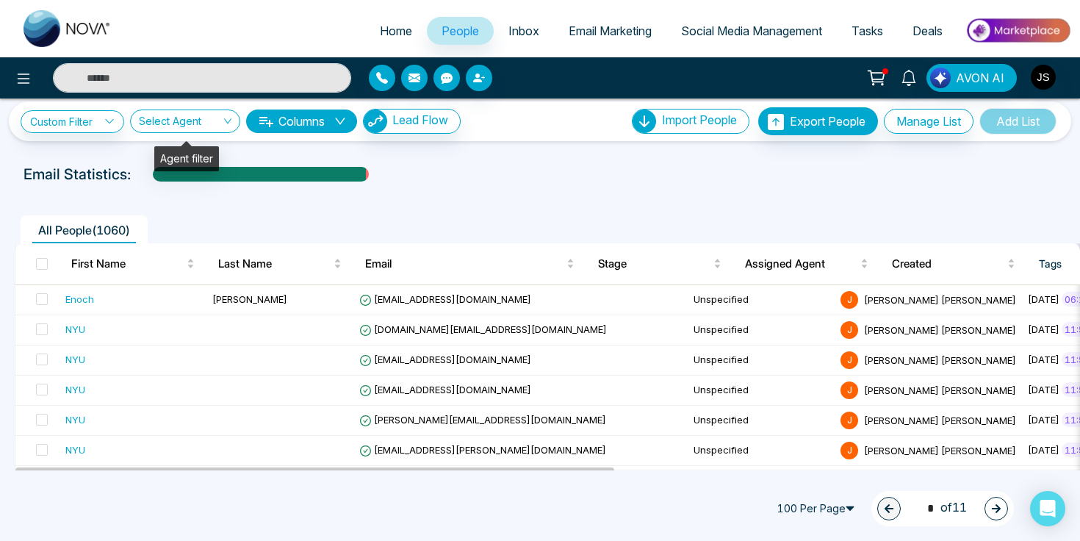
click at [214, 127] on input "search" at bounding box center [180, 124] width 82 height 28
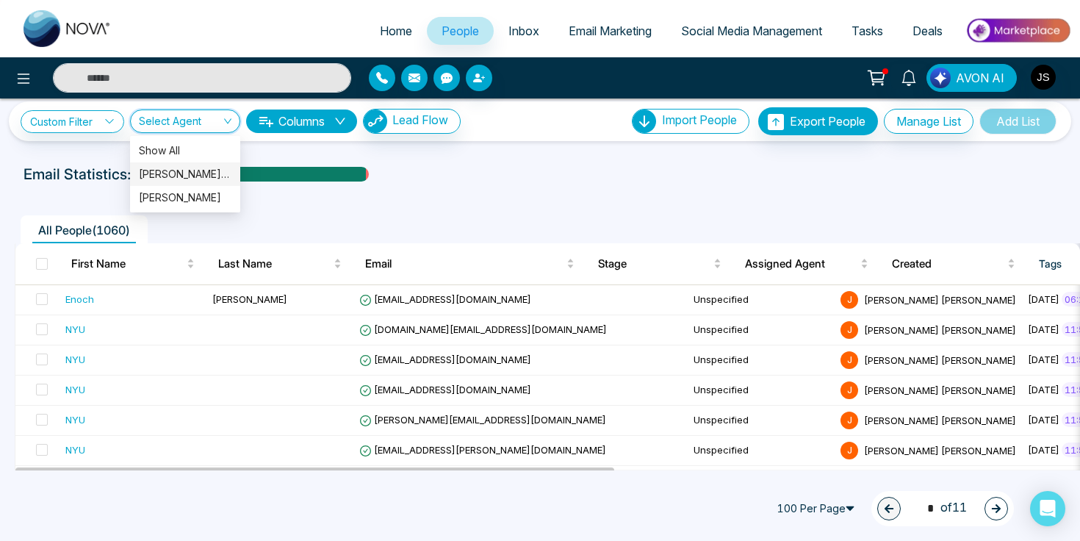
click at [505, 166] on div "Email Statistics:" at bounding box center [540, 174] width 1033 height 22
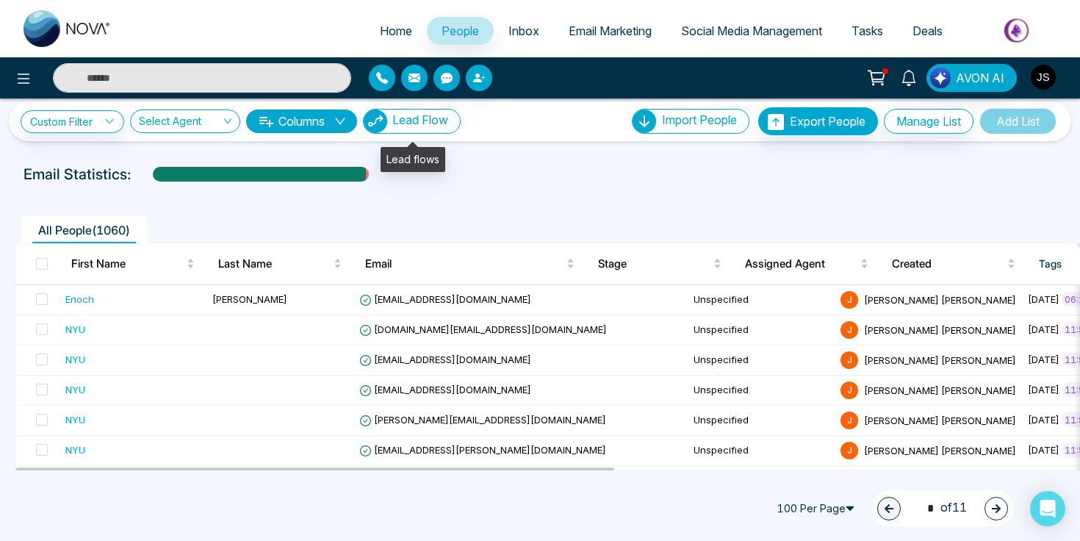
click at [443, 130] on button "Lead Flow" at bounding box center [412, 121] width 98 height 25
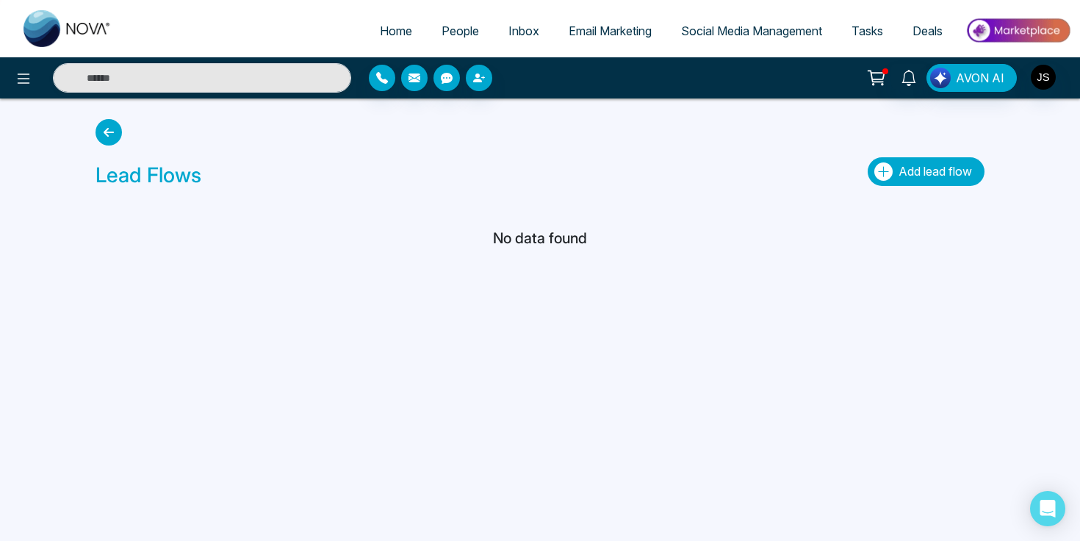
click at [900, 163] on button "Add lead flow" at bounding box center [925, 171] width 117 height 29
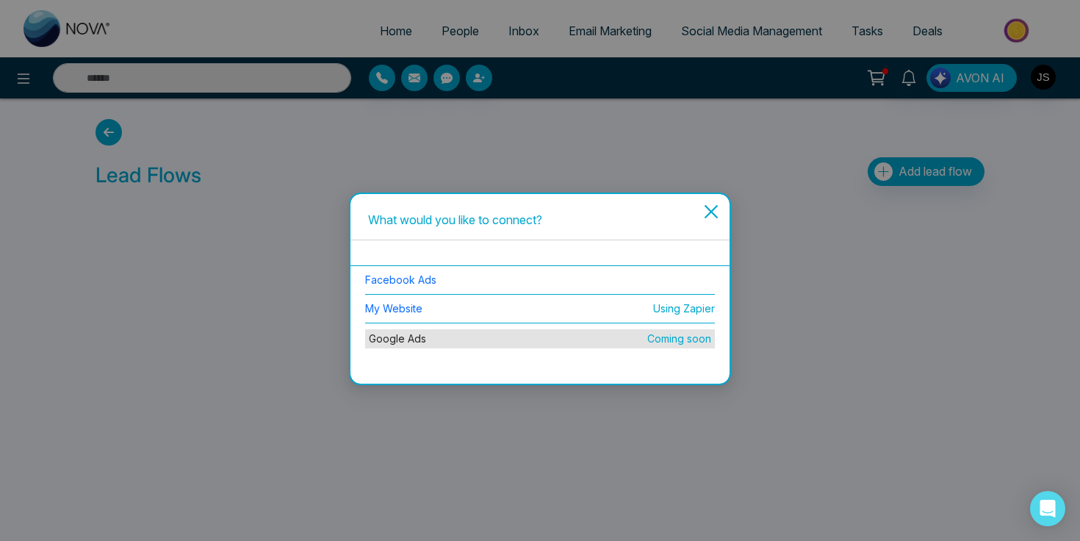
click at [714, 214] on icon "close" at bounding box center [711, 212] width 14 height 14
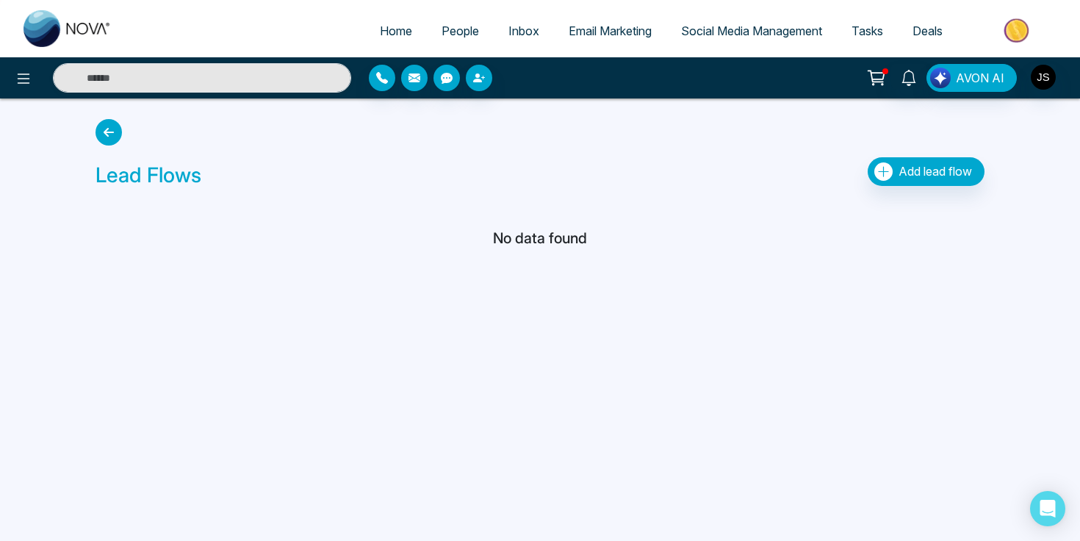
click at [909, 21] on link "Deals" at bounding box center [927, 31] width 59 height 28
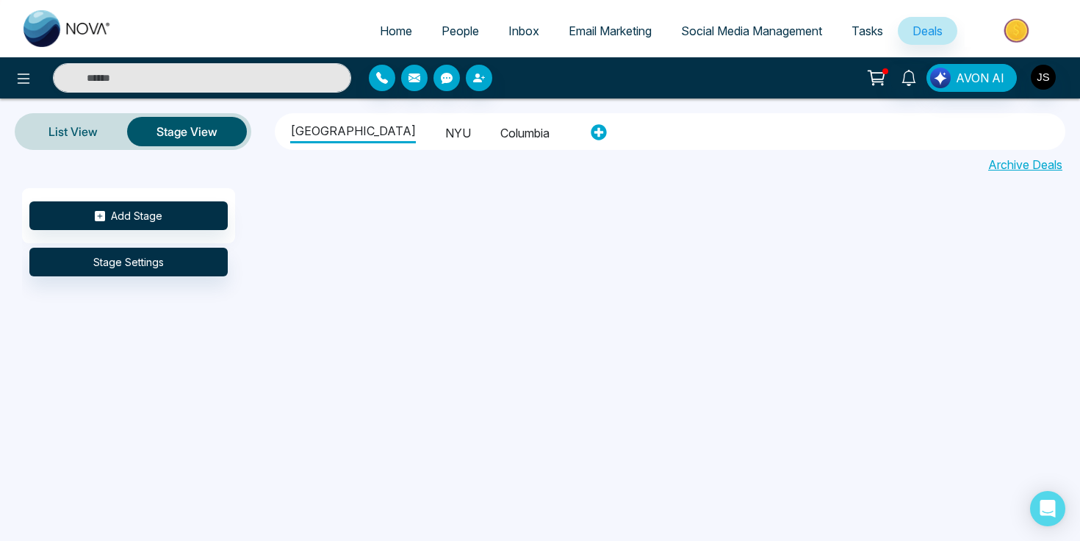
click at [445, 136] on li "NYU" at bounding box center [458, 130] width 26 height 25
click at [158, 220] on button "Add Stage" at bounding box center [128, 215] width 198 height 29
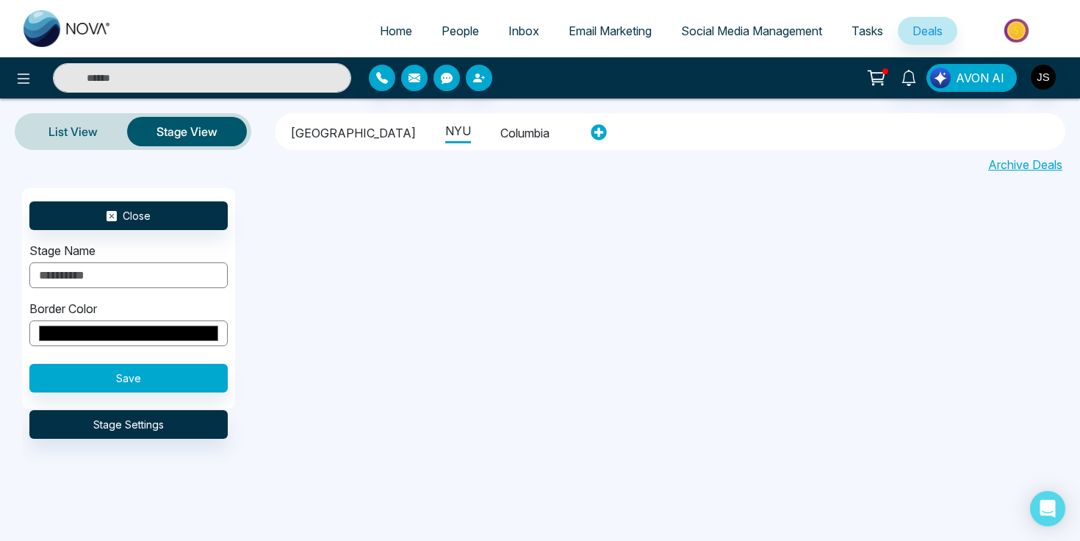
click at [129, 270] on input "text" at bounding box center [128, 275] width 198 height 26
click at [364, 275] on div "Close Stage Name Border Color ******* Save Stage Settings" at bounding box center [562, 336] width 1080 height 297
click at [169, 425] on button "Stage Settings" at bounding box center [128, 424] width 198 height 29
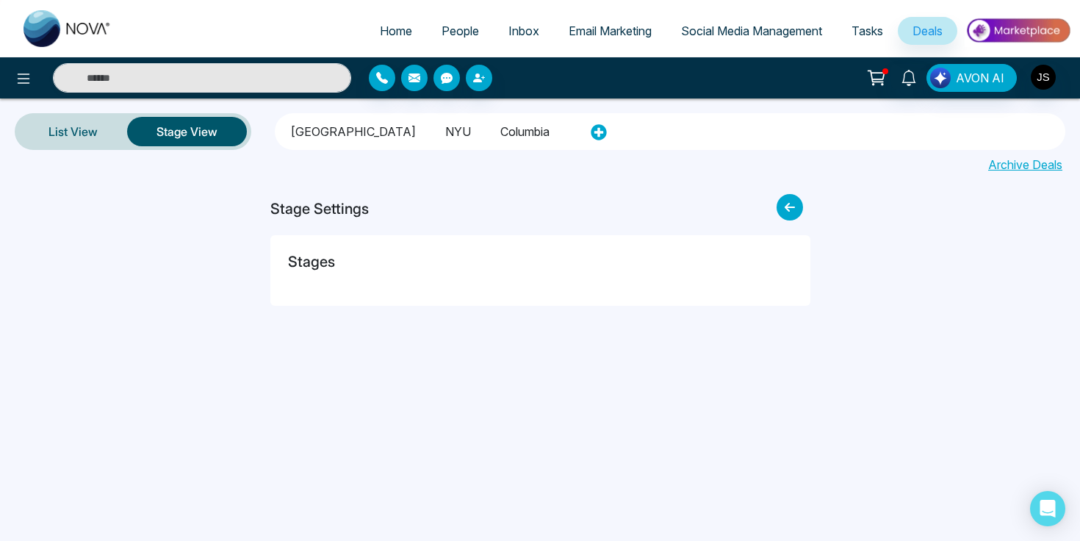
click at [363, 259] on div "Stages" at bounding box center [540, 270] width 505 height 35
click at [319, 260] on h5 "Stages" at bounding box center [311, 262] width 47 height 18
click at [782, 215] on icon at bounding box center [789, 207] width 26 height 26
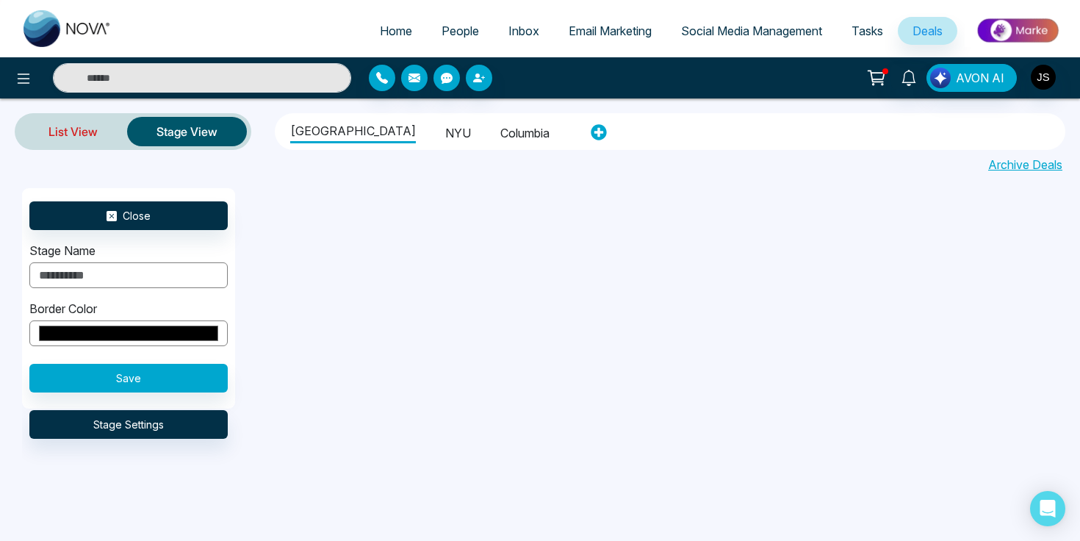
click at [73, 136] on link "List View" at bounding box center [73, 131] width 108 height 35
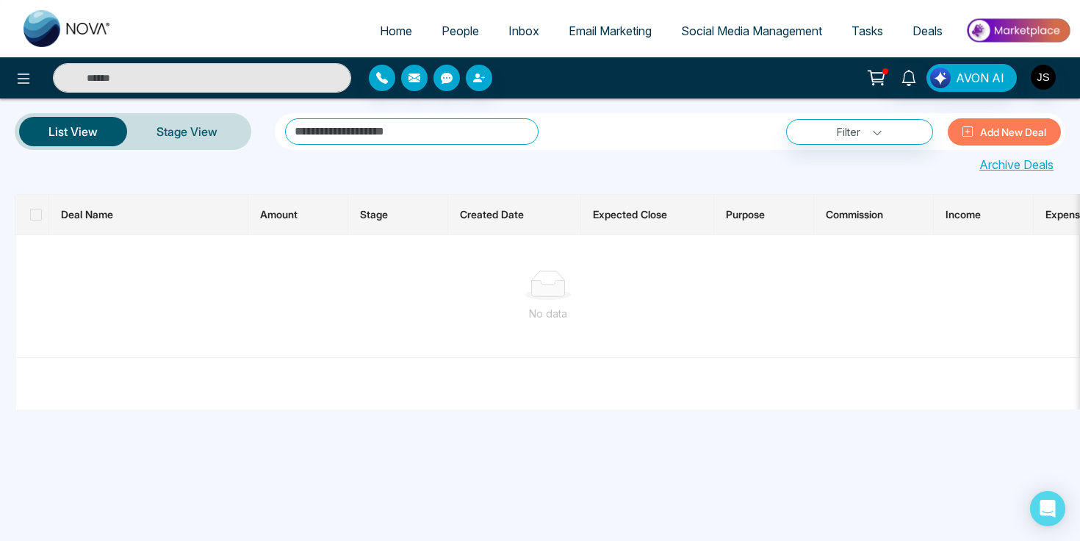
click at [354, 134] on input "text" at bounding box center [411, 131] width 253 height 26
click at [187, 136] on link "Stage View" at bounding box center [187, 131] width 120 height 35
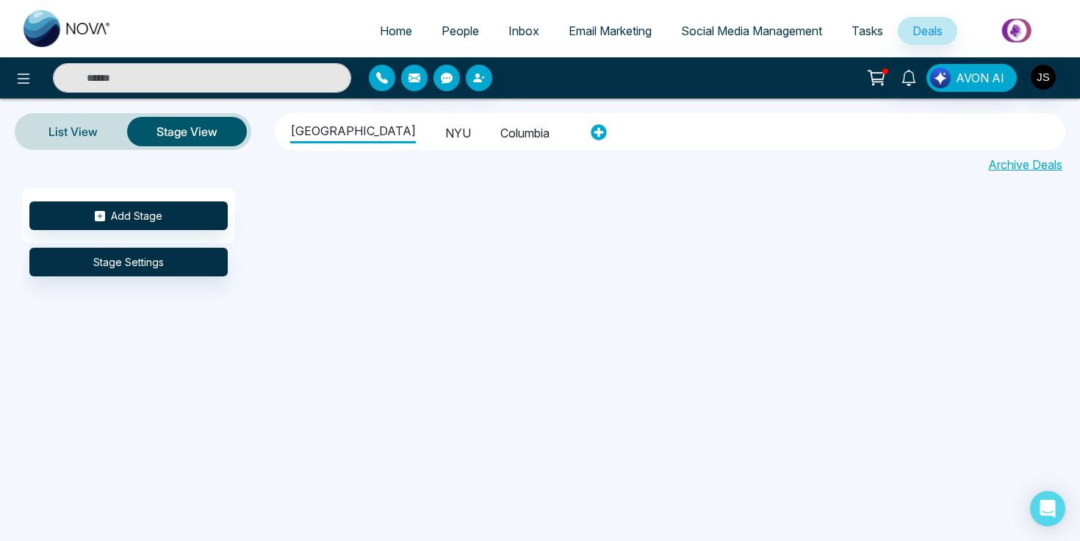
click at [445, 123] on li "NYU" at bounding box center [458, 130] width 26 height 25
click at [500, 120] on li "Columbia" at bounding box center [524, 130] width 49 height 25
click at [333, 143] on ul "[GEOGRAPHIC_DATA] [GEOGRAPHIC_DATA]" at bounding box center [429, 132] width 300 height 32
click at [350, 132] on li "[GEOGRAPHIC_DATA]" at bounding box center [353, 130] width 126 height 25
click at [259, 79] on input "text" at bounding box center [202, 77] width 298 height 29
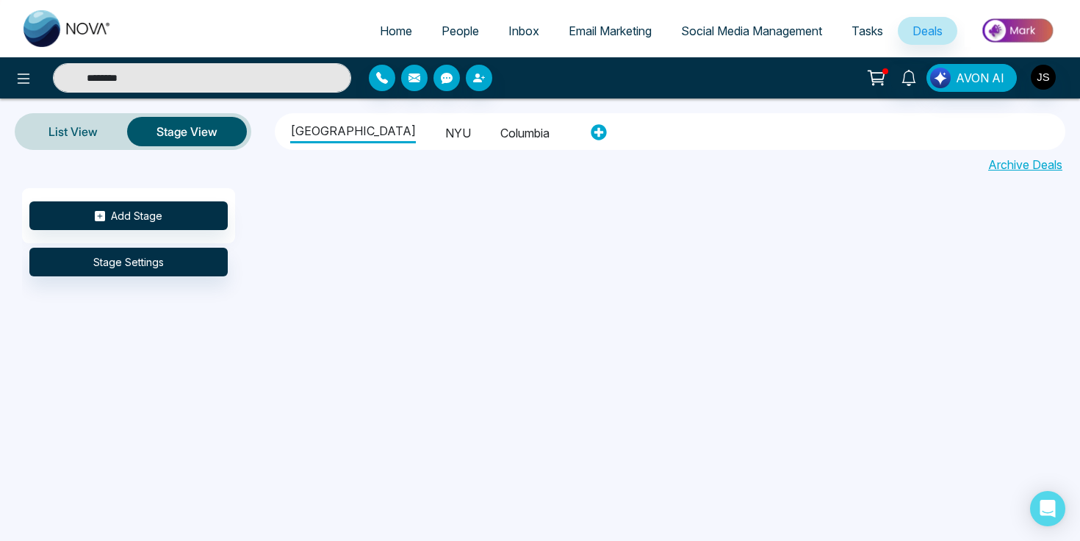
type input "********"
click at [1053, 499] on icon "Open Intercom Messenger" at bounding box center [1047, 508] width 19 height 19
click at [933, 37] on span "Deals" at bounding box center [927, 31] width 30 height 15
type input "********"
click at [230, 131] on button "Stage View" at bounding box center [187, 131] width 120 height 29
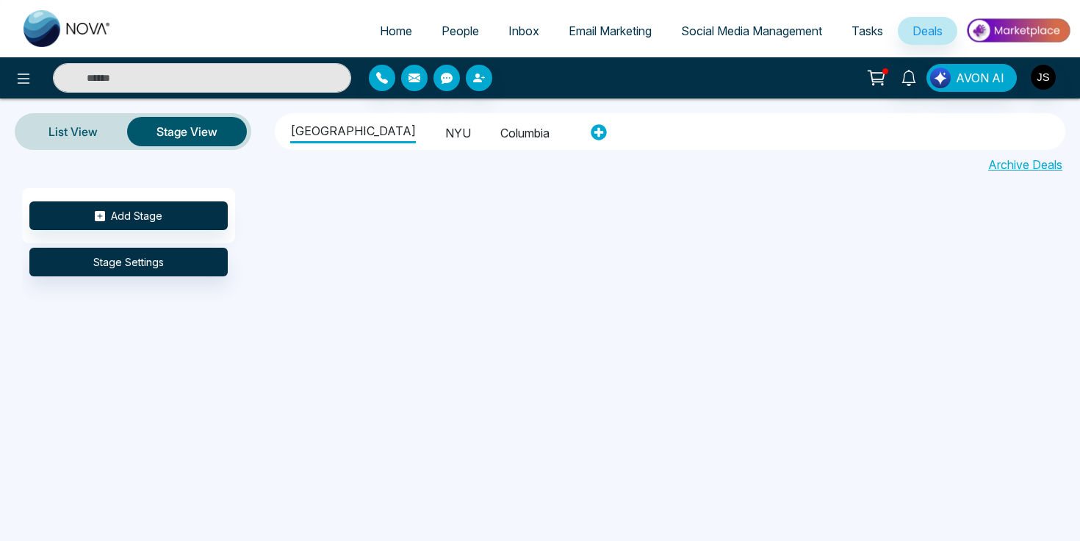
type input "********"
click at [445, 120] on li "NYU" at bounding box center [458, 130] width 26 height 25
click at [500, 123] on li "Columbia" at bounding box center [524, 130] width 49 height 25
click at [75, 131] on link "List View" at bounding box center [73, 131] width 108 height 35
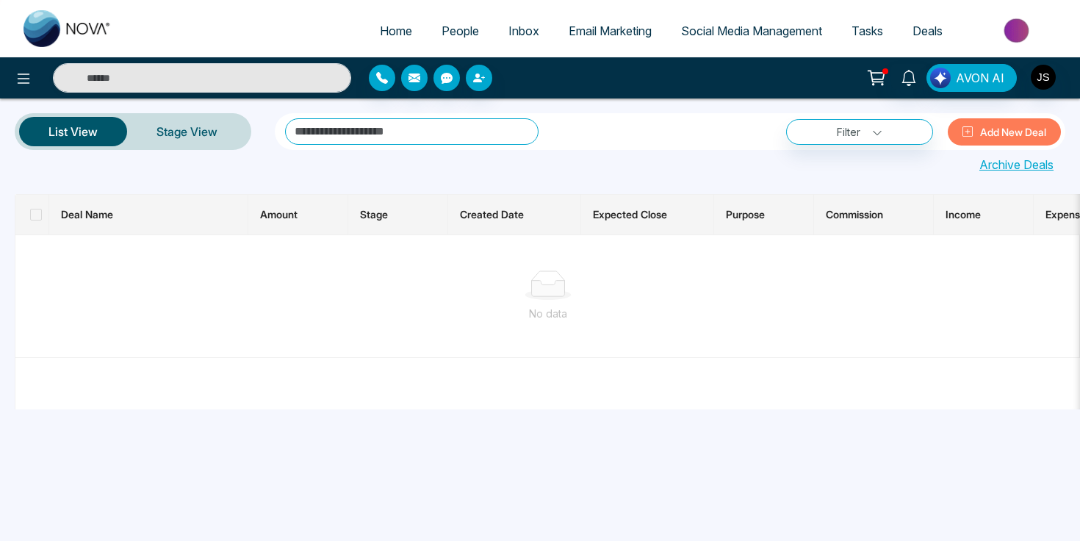
click at [1008, 129] on button "Add New Deal" at bounding box center [1004, 131] width 113 height 27
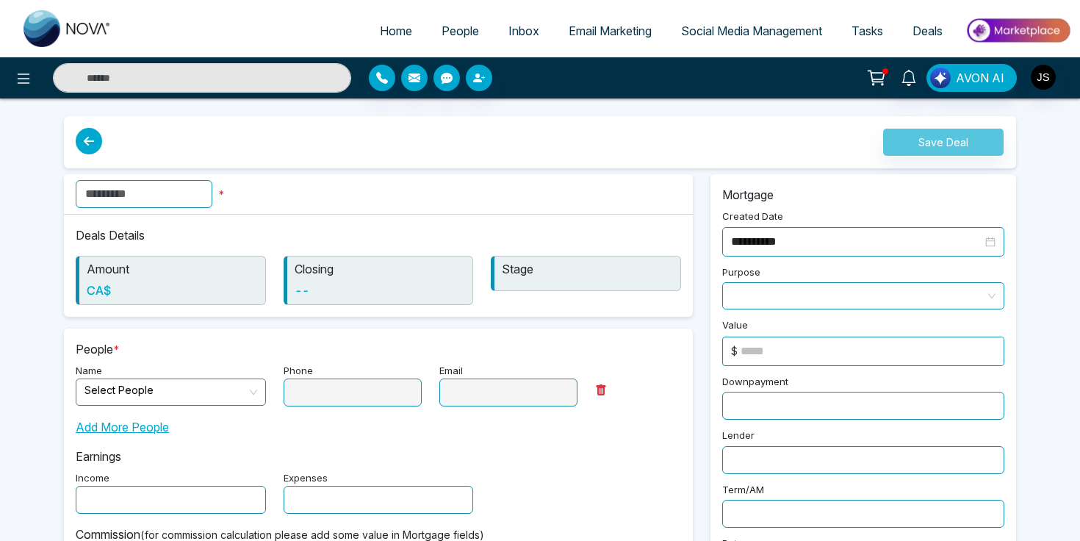
click at [446, 171] on div "Save Deal" at bounding box center [540, 145] width 970 height 58
